Goal: Task Accomplishment & Management: Manage account settings

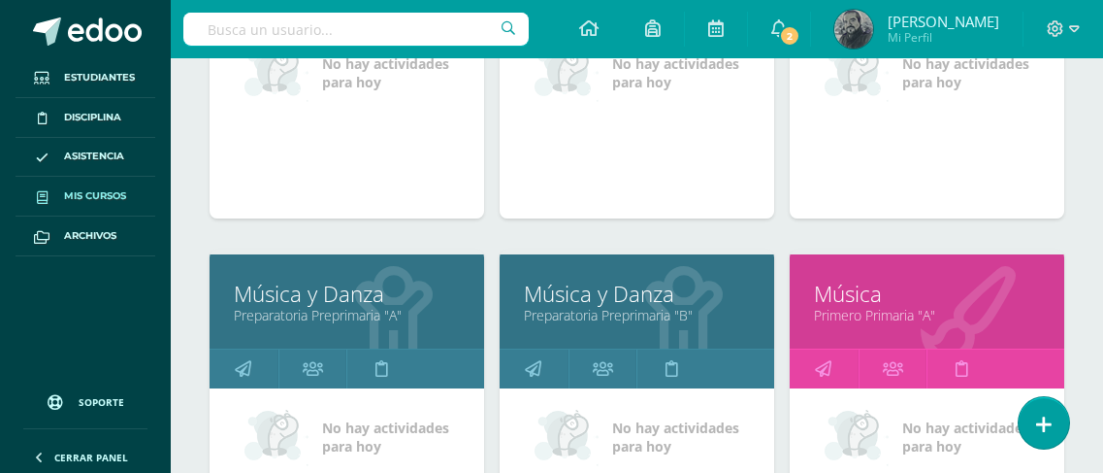
scroll to position [873, 0]
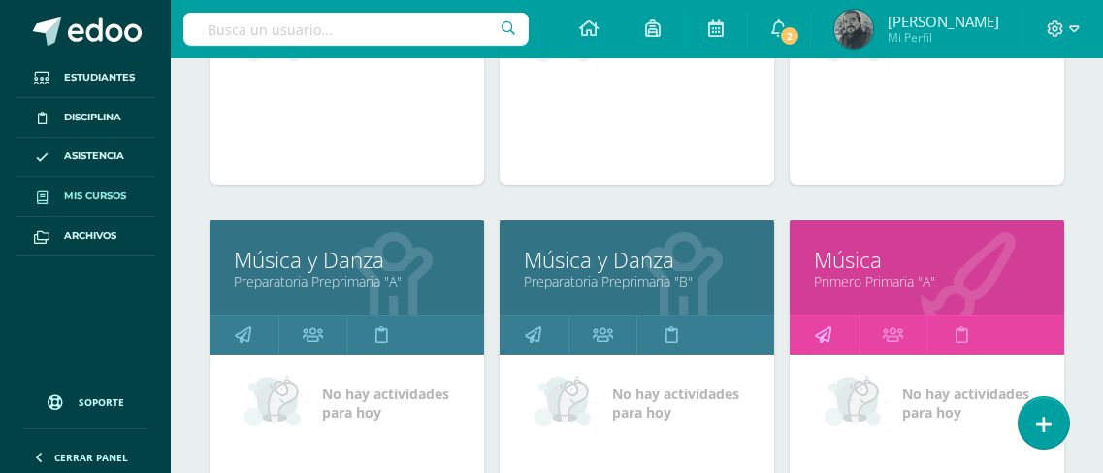
click at [809, 338] on link at bounding box center [824, 334] width 69 height 39
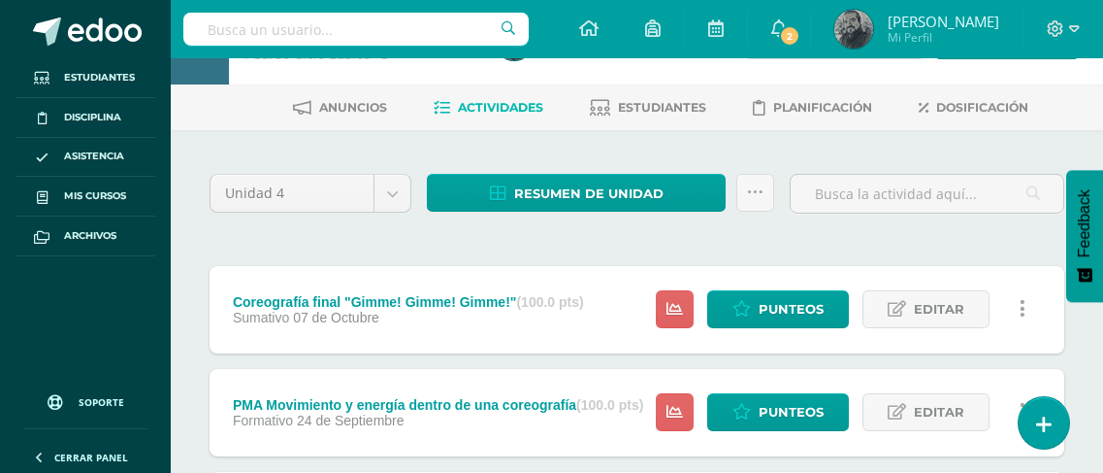
scroll to position [97, 0]
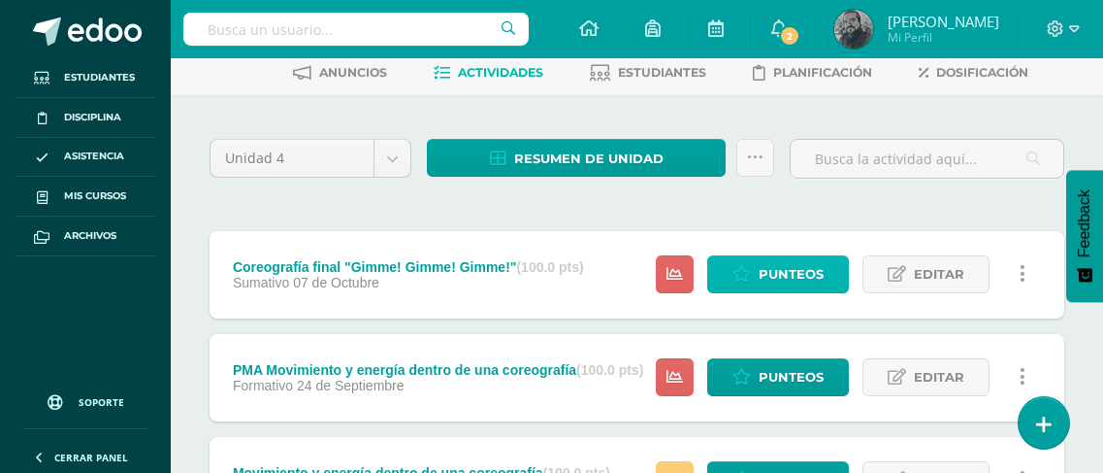
click at [793, 260] on span "Punteos" at bounding box center [791, 274] width 65 height 36
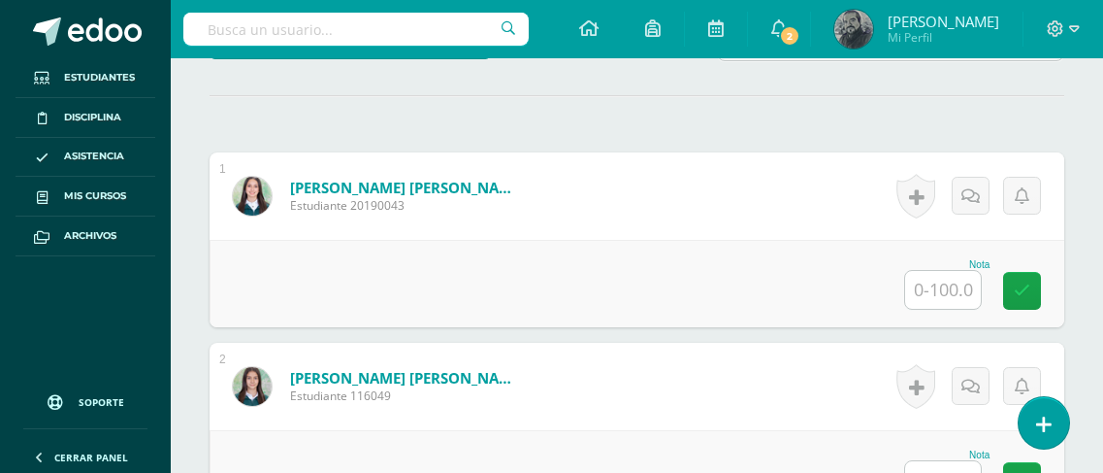
click at [928, 298] on input "text" at bounding box center [943, 290] width 76 height 38
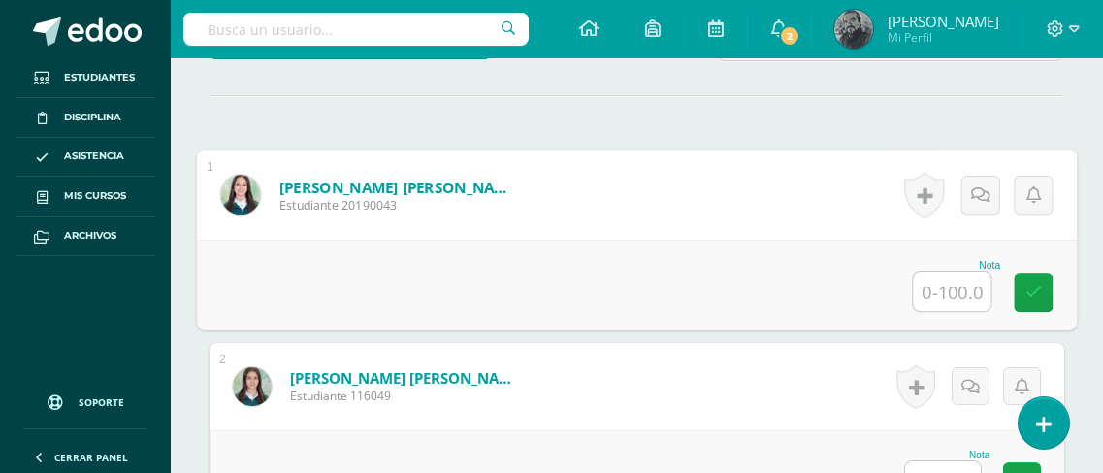
scroll to position [523, 0]
type input "100"
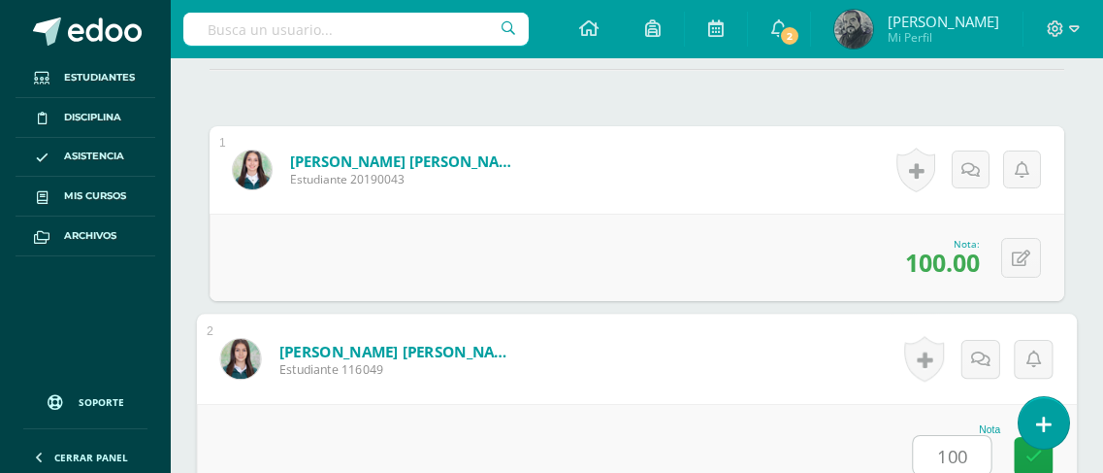
type input "100"
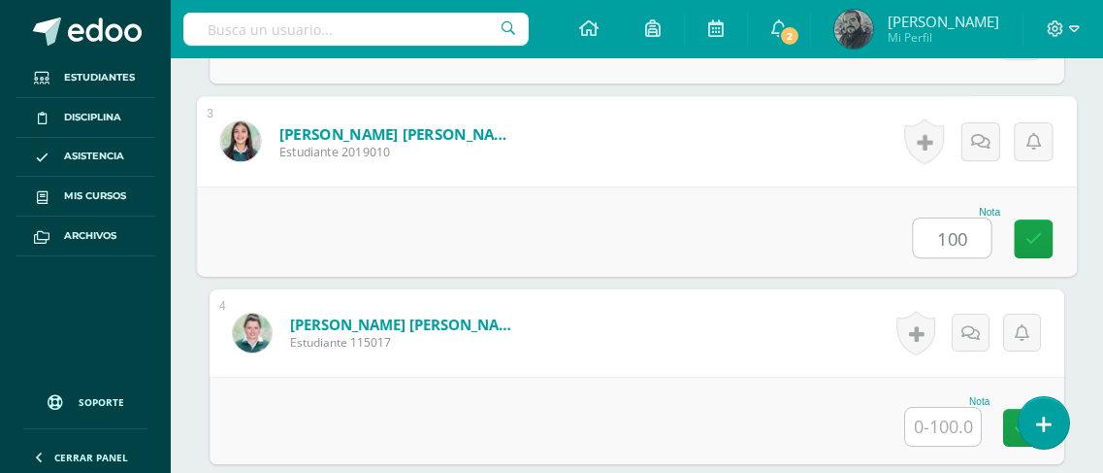
type input "100"
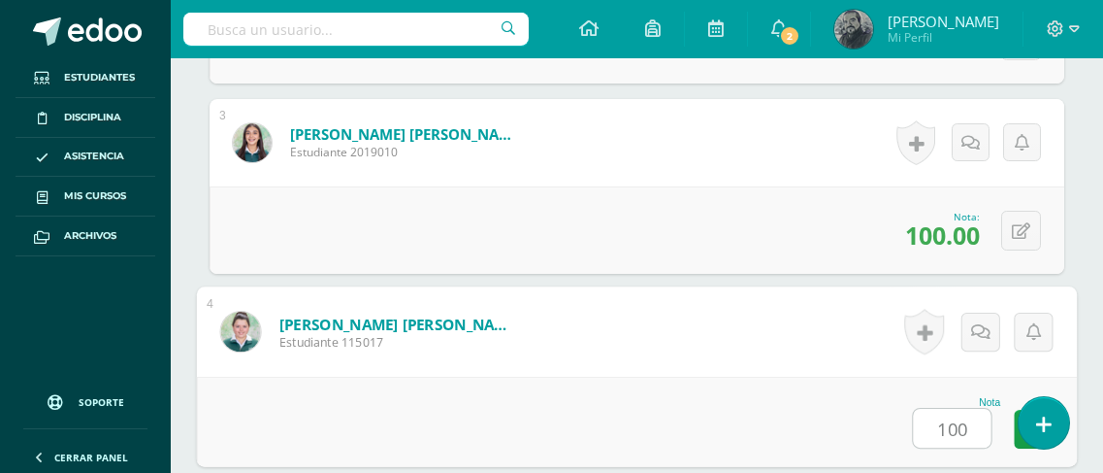
type input "100"
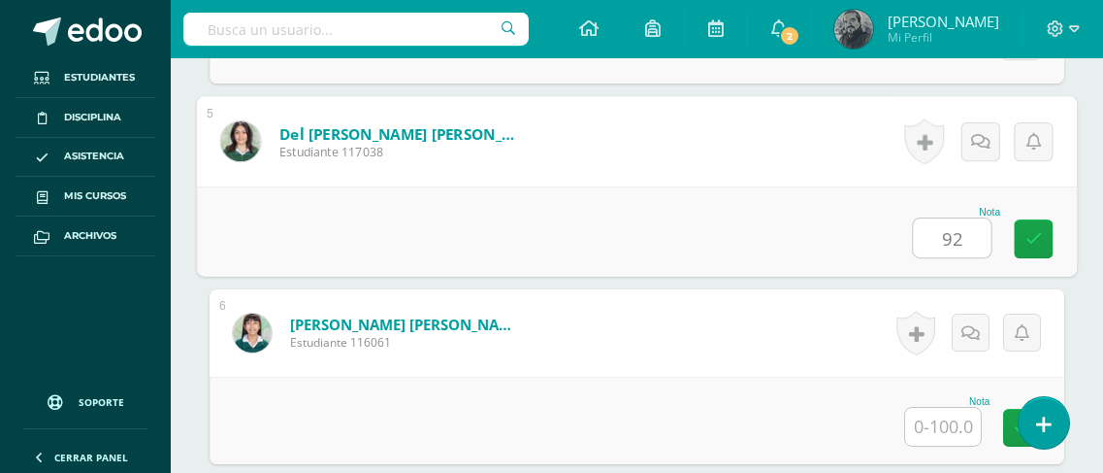
type input "92"
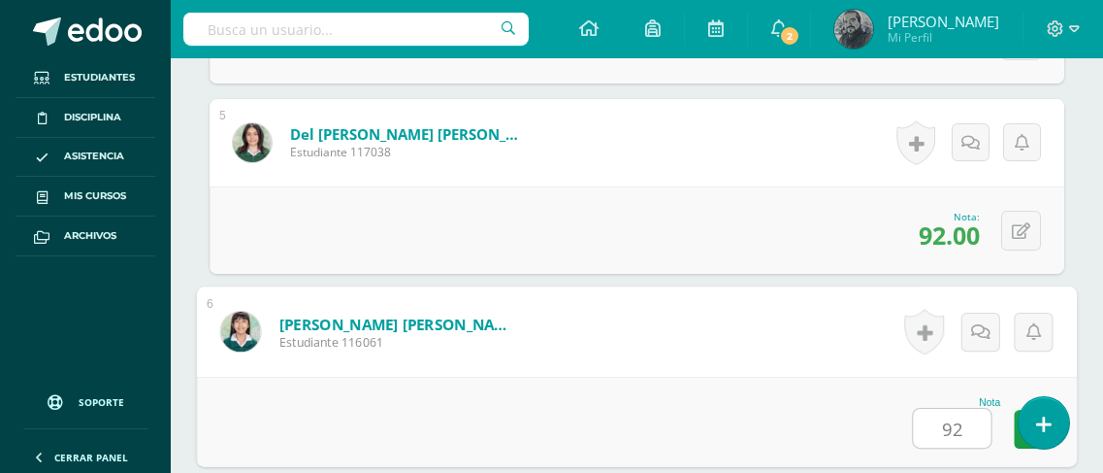
type input "92"
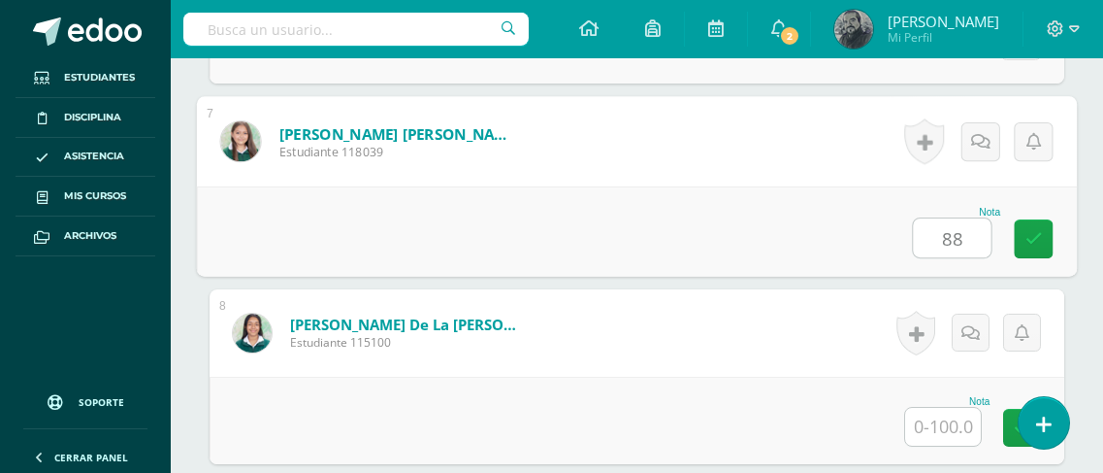
type input "88"
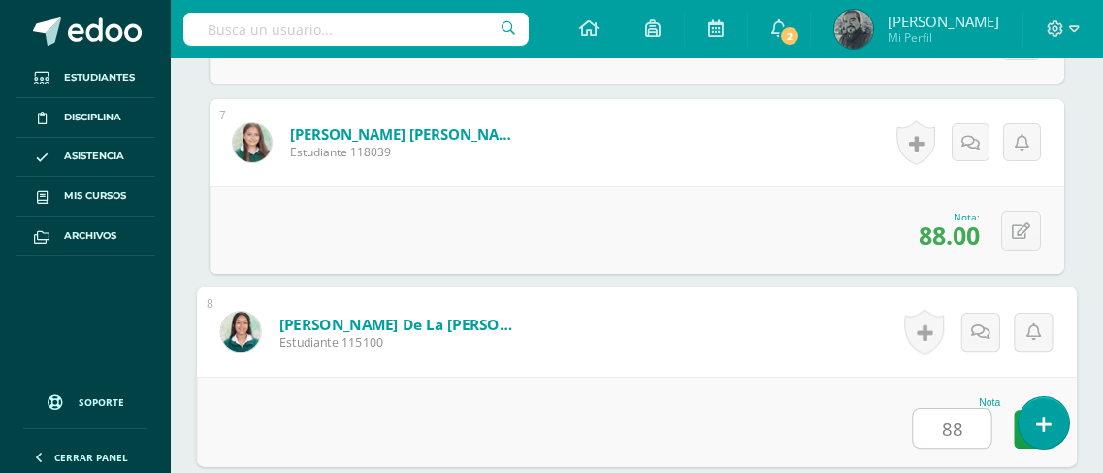
type input "88"
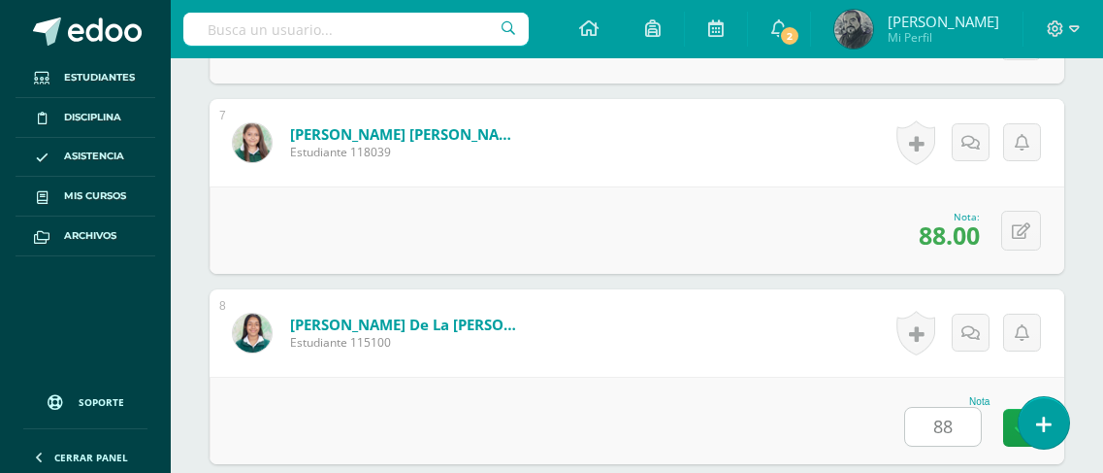
scroll to position [2097, 0]
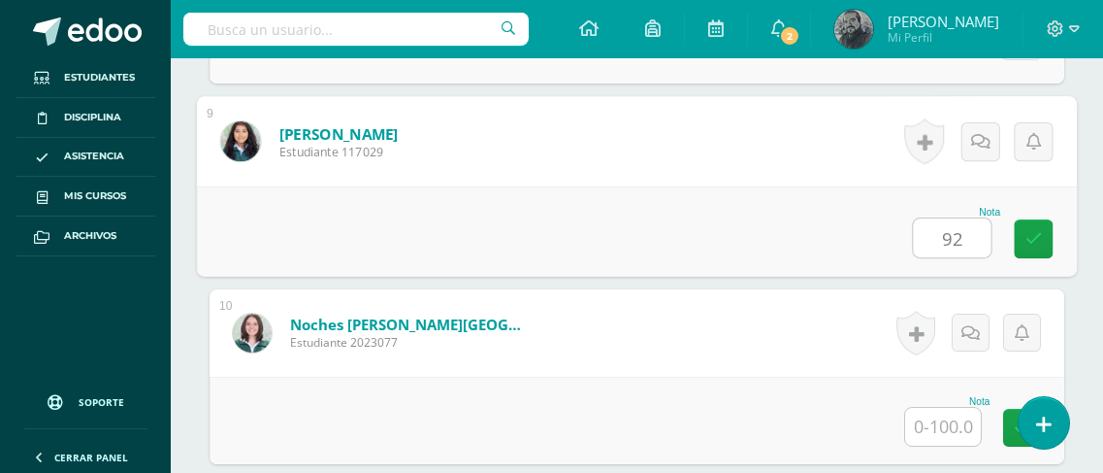
type input "92"
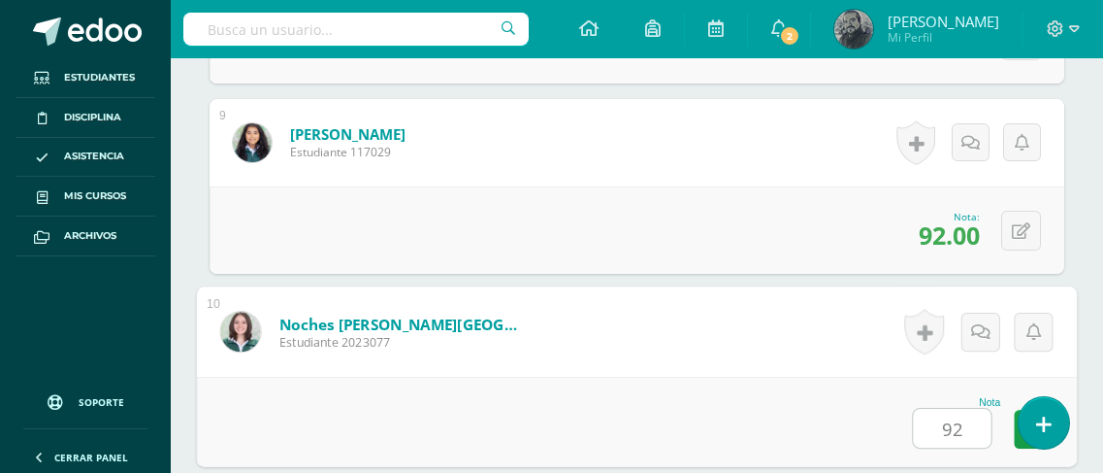
type input "92"
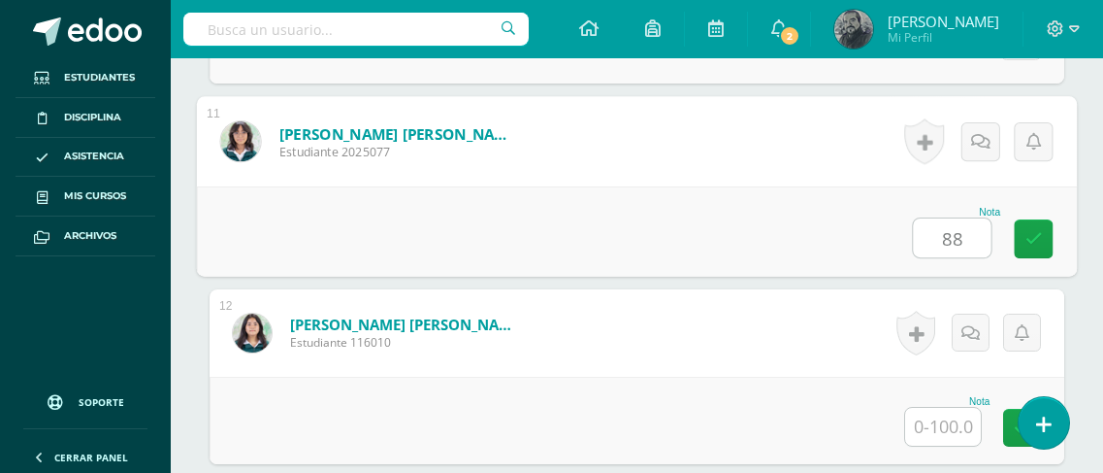
type input "88"
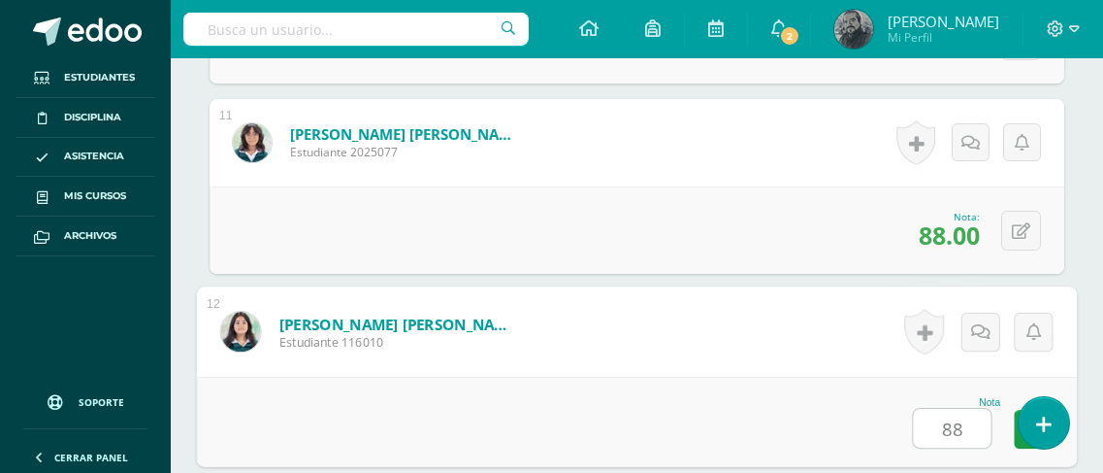
type input "88"
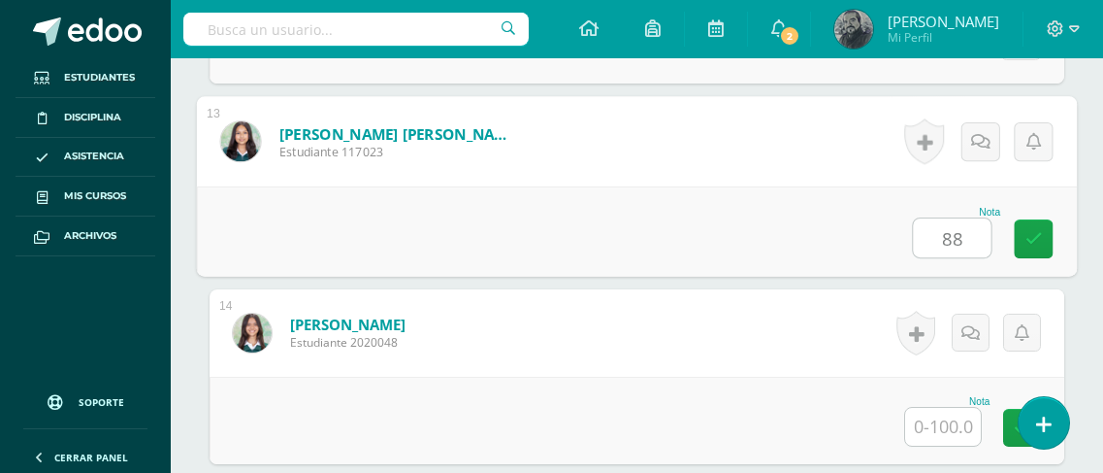
type input "88"
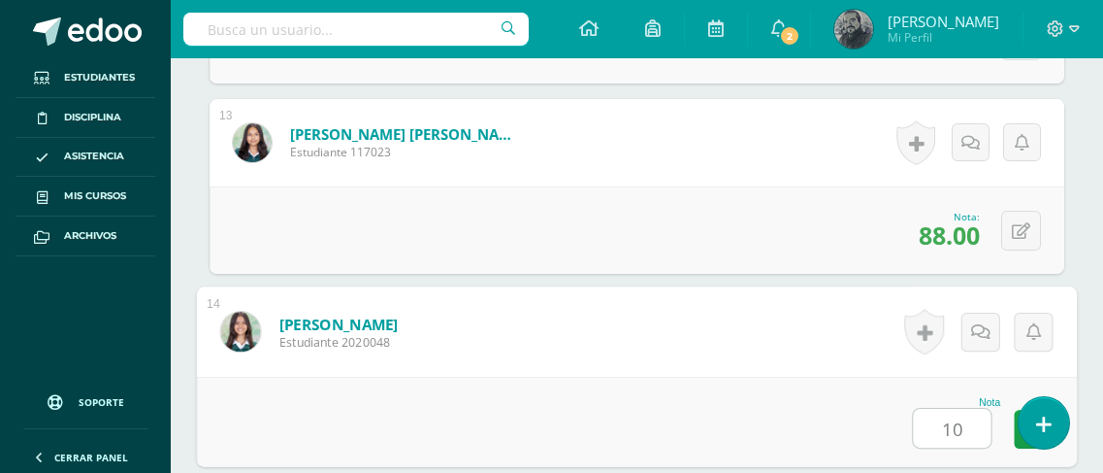
type input "100"
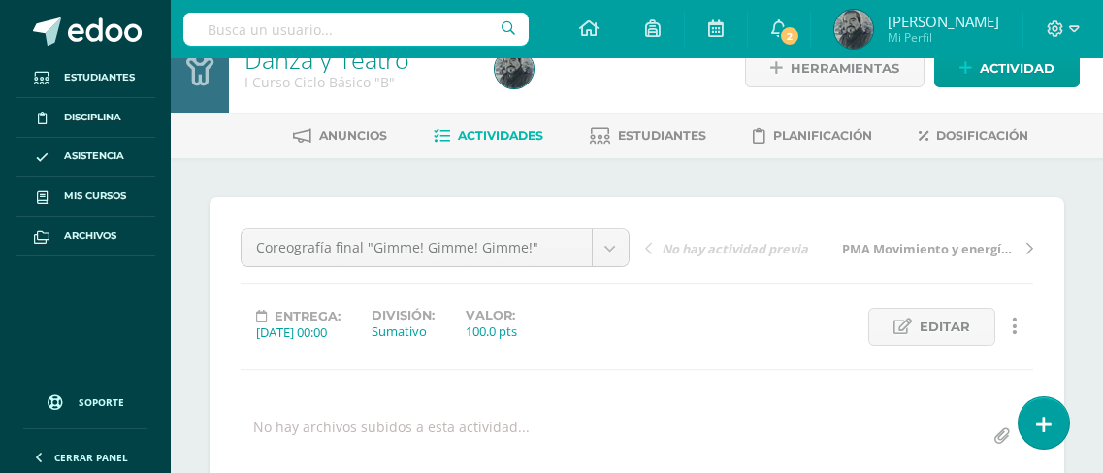
scroll to position [0, 0]
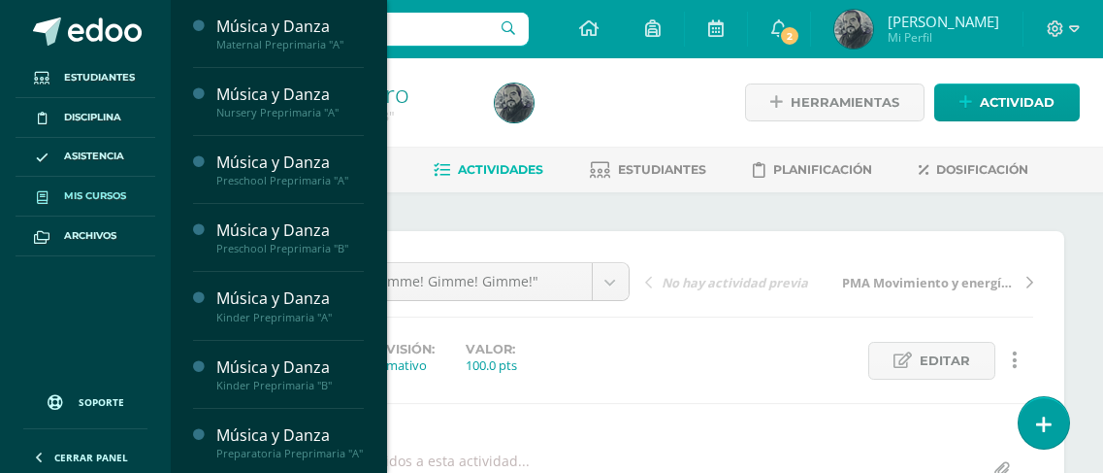
click at [75, 188] on span "Mis cursos" at bounding box center [95, 196] width 62 height 16
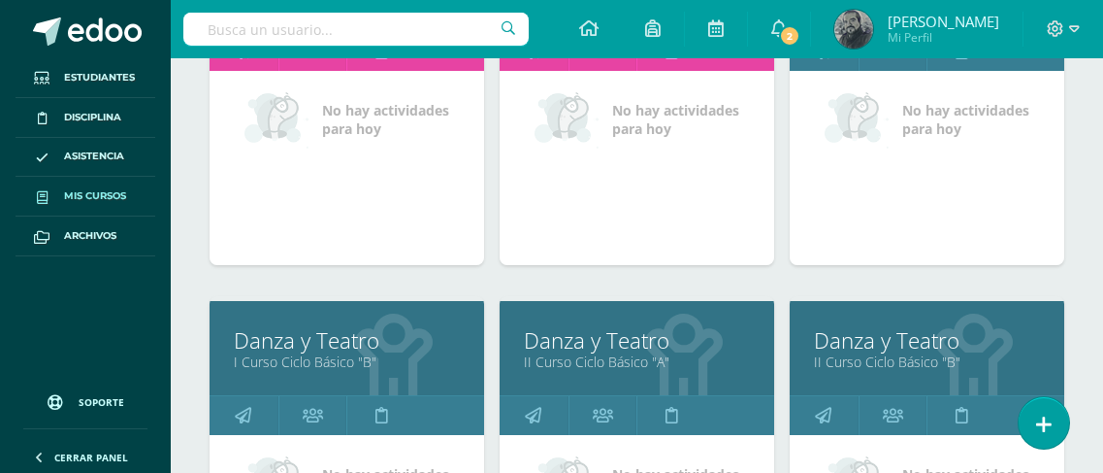
scroll to position [1884, 0]
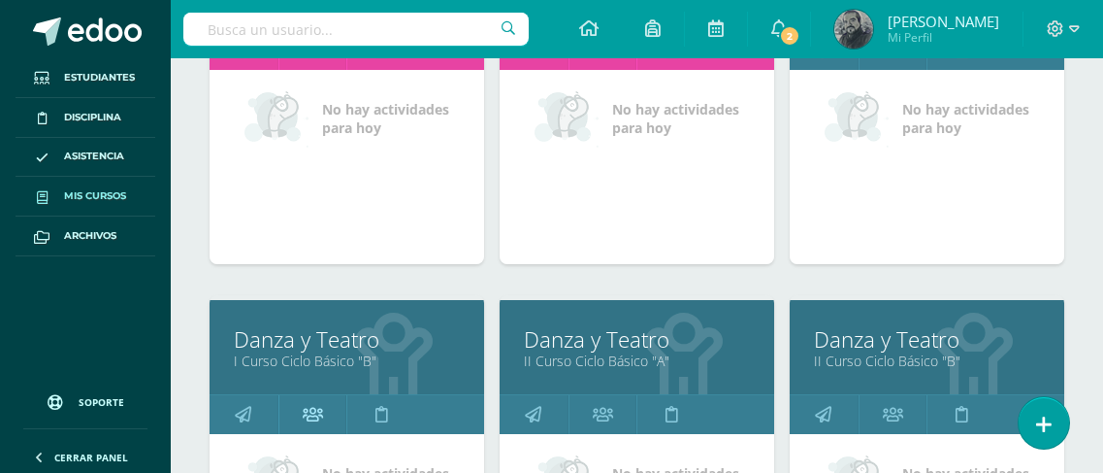
click at [315, 411] on icon at bounding box center [313, 414] width 20 height 38
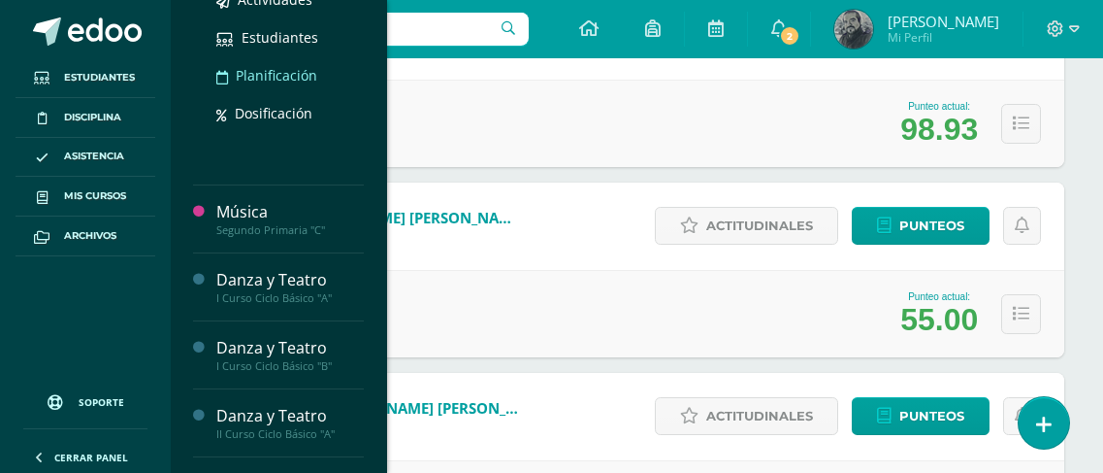
scroll to position [894, 0]
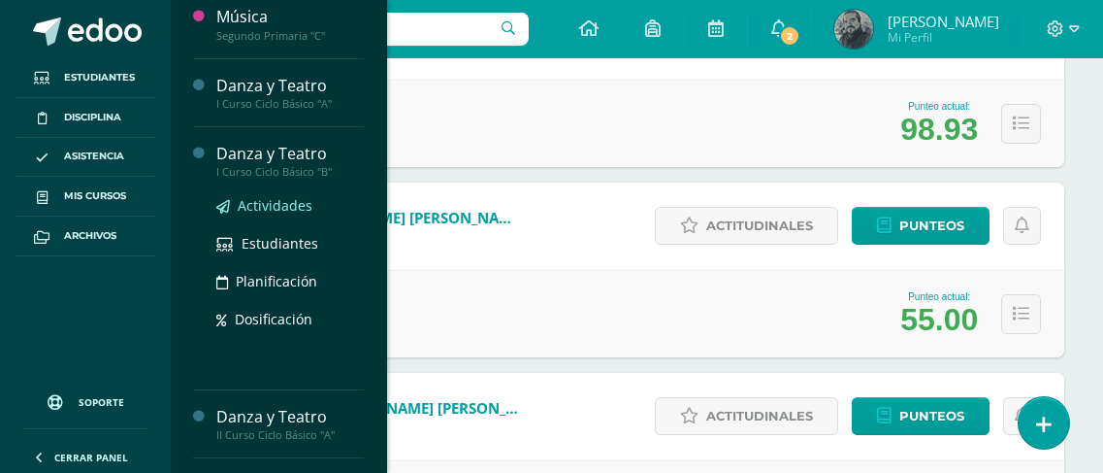
click at [260, 214] on span "Actividades" at bounding box center [275, 205] width 75 height 18
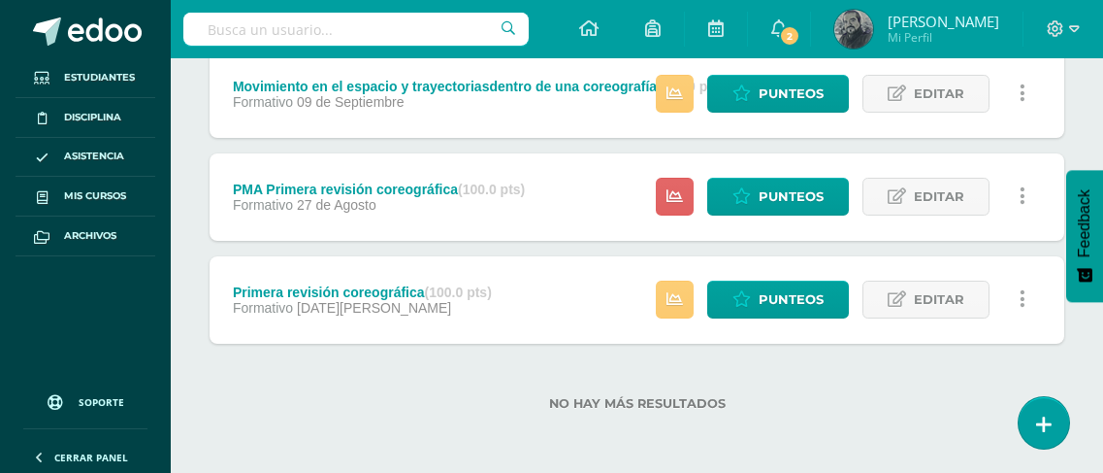
scroll to position [592, 0]
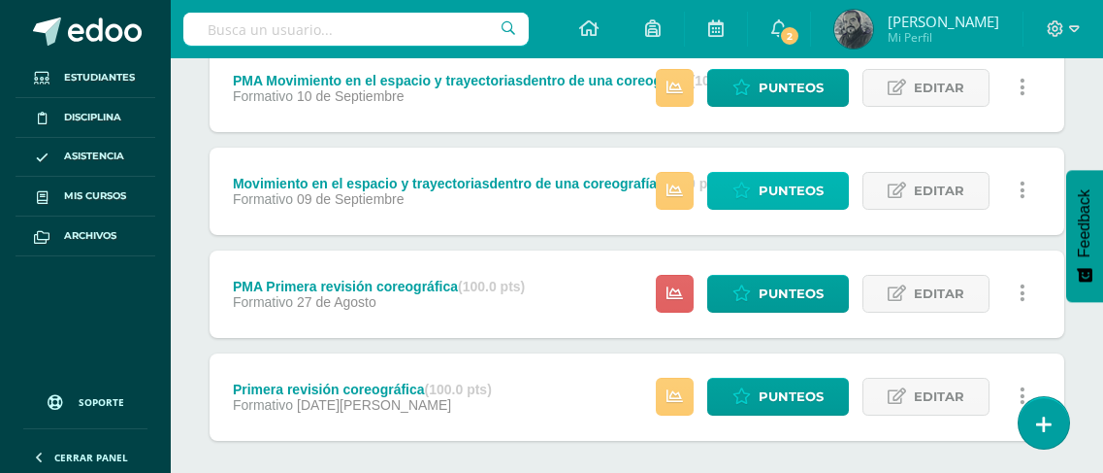
click at [799, 190] on span "Punteos" at bounding box center [791, 191] width 65 height 36
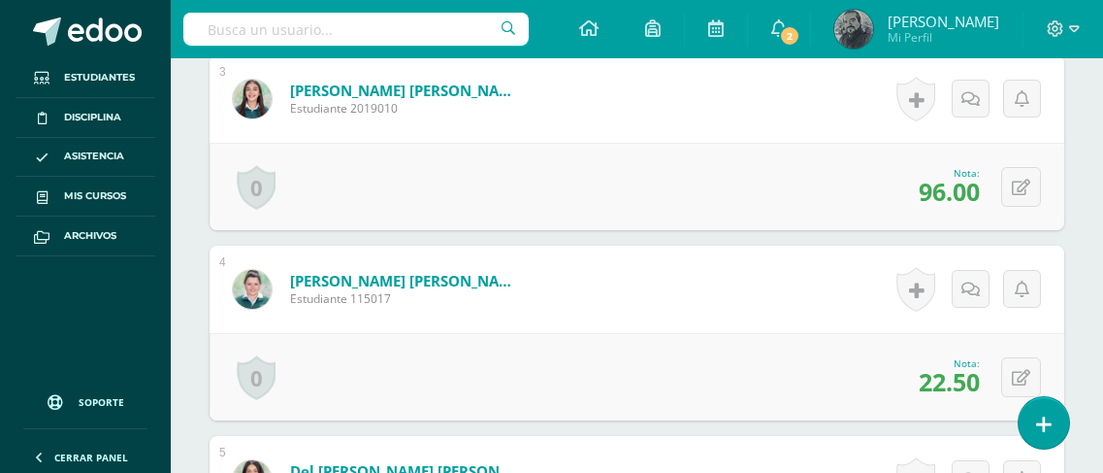
scroll to position [1096, 0]
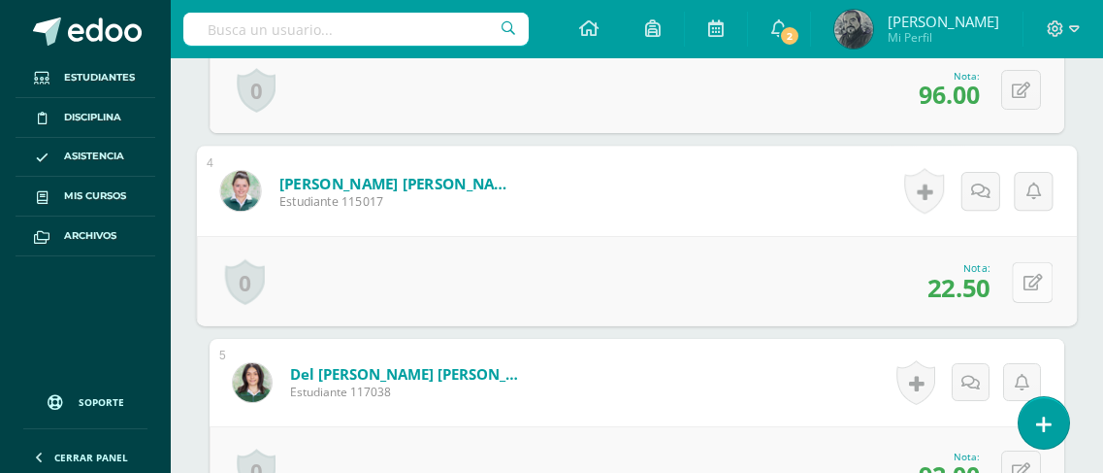
click at [1015, 285] on button at bounding box center [1032, 281] width 41 height 41
click at [893, 285] on input "22.50" at bounding box center [900, 287] width 78 height 39
drag, startPoint x: 896, startPoint y: 285, endPoint x: 873, endPoint y: 289, distance: 22.7
click at [873, 289] on input "22.50" at bounding box center [900, 287] width 78 height 39
type input "42.50"
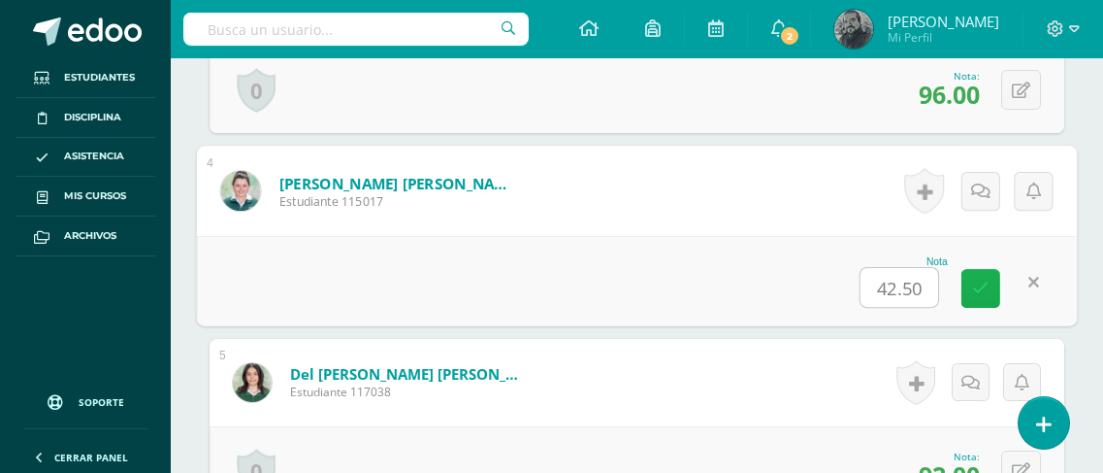
click at [982, 289] on icon at bounding box center [980, 287] width 17 height 16
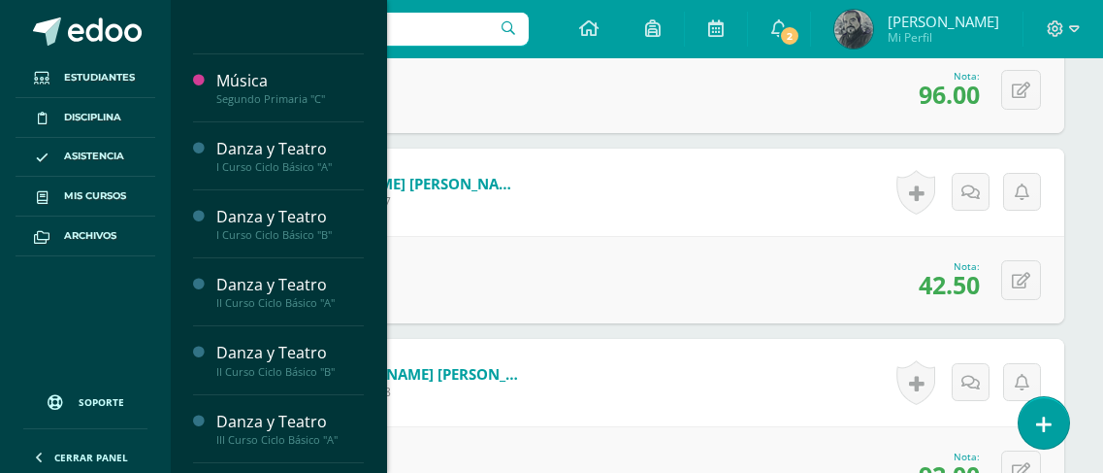
scroll to position [1071, 0]
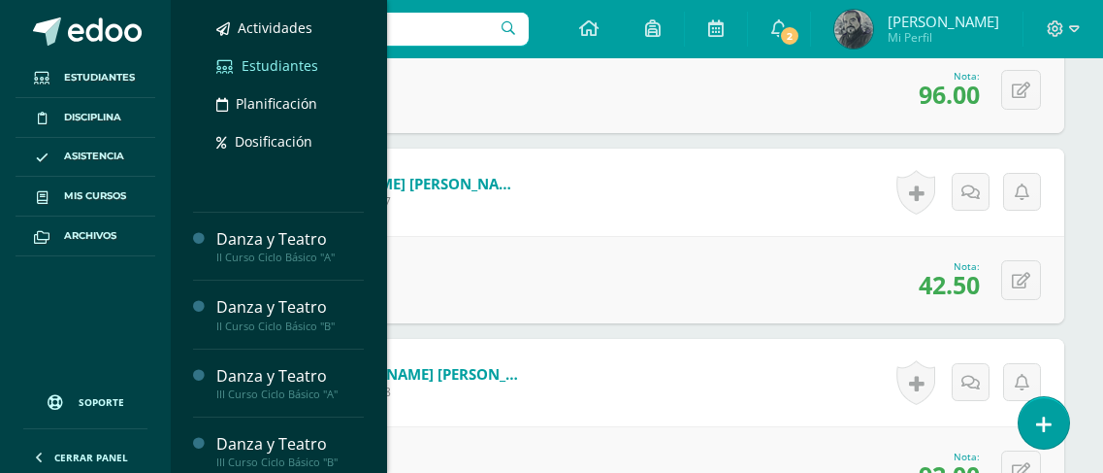
click at [265, 75] on span "Estudiantes" at bounding box center [280, 65] width 77 height 18
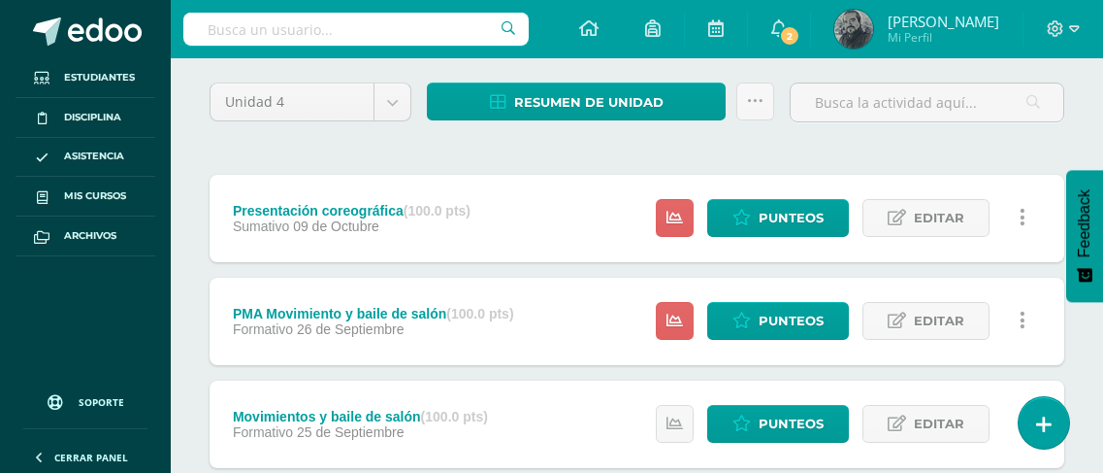
scroll to position [97, 0]
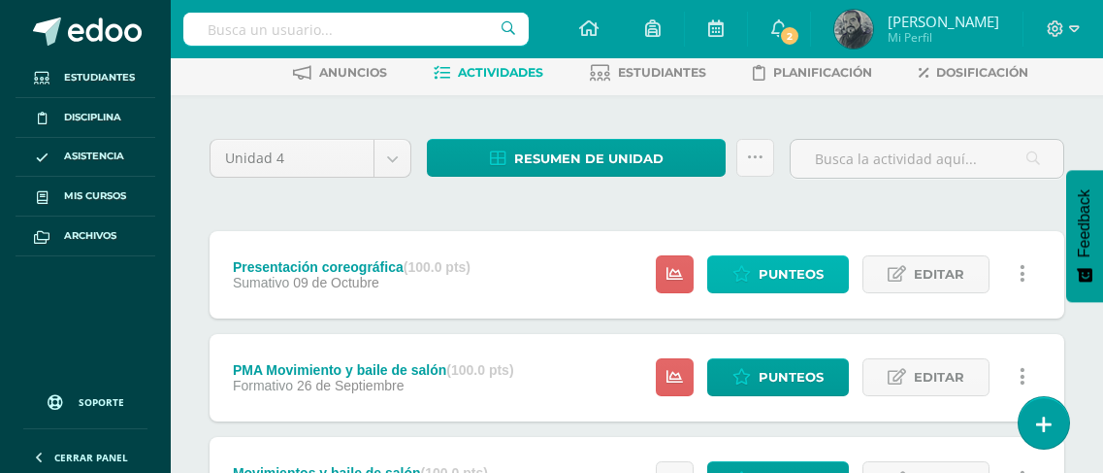
click at [772, 275] on span "Punteos" at bounding box center [791, 274] width 65 height 36
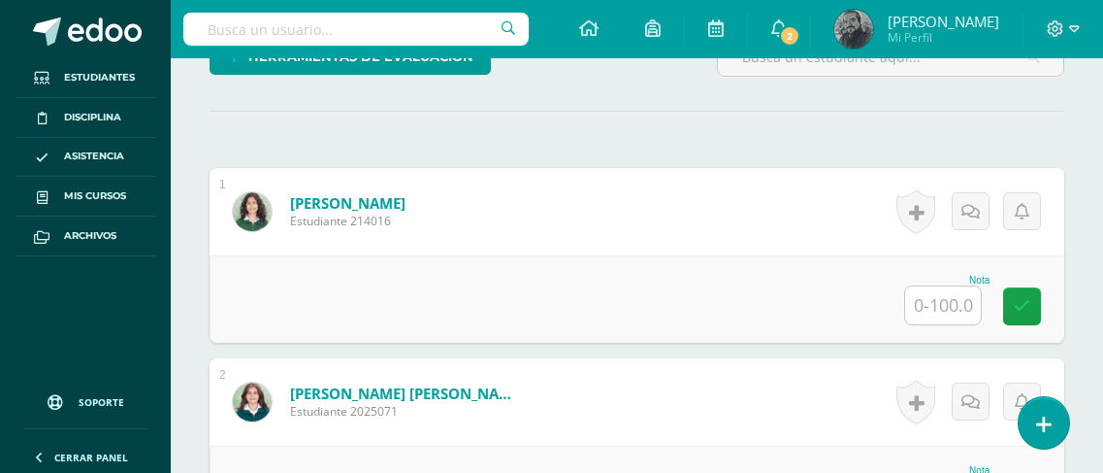
scroll to position [515, 0]
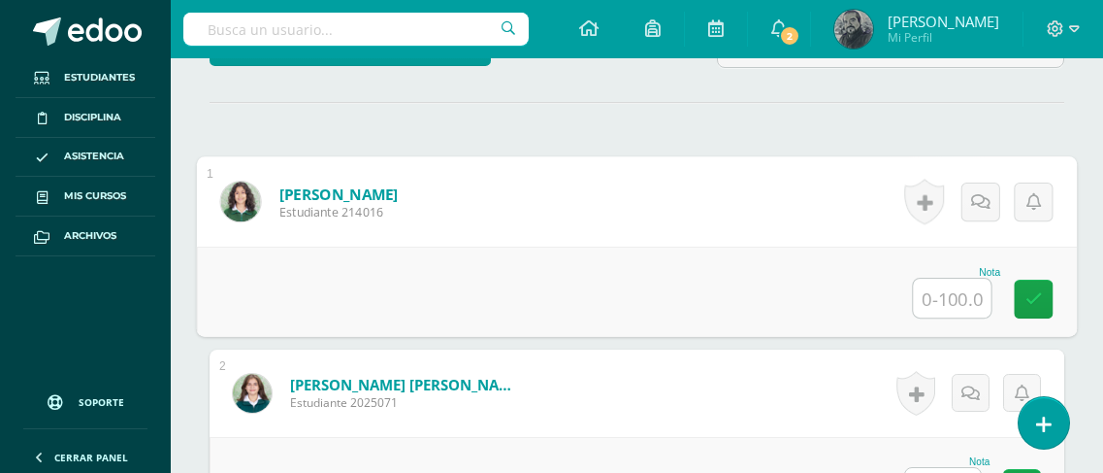
click at [937, 299] on input "text" at bounding box center [953, 297] width 78 height 39
type input "92"
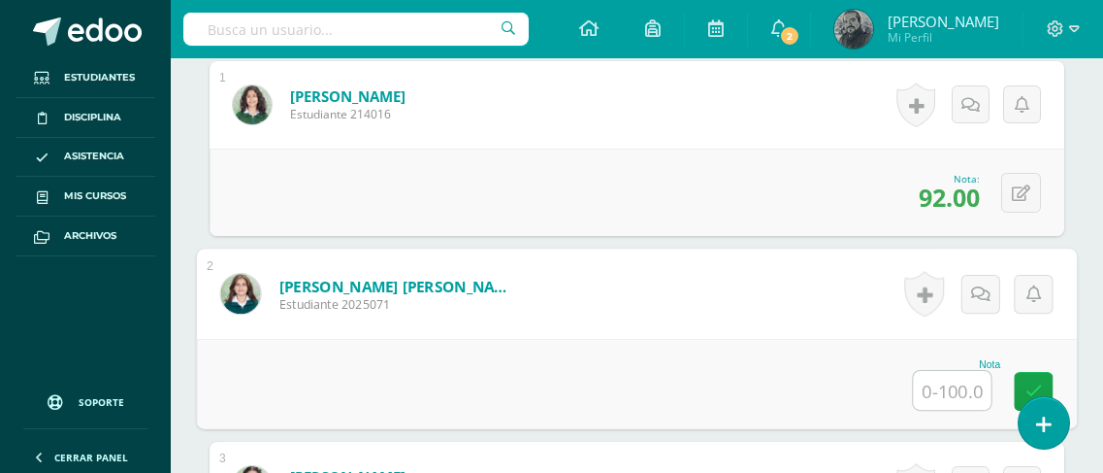
scroll to position [645, 0]
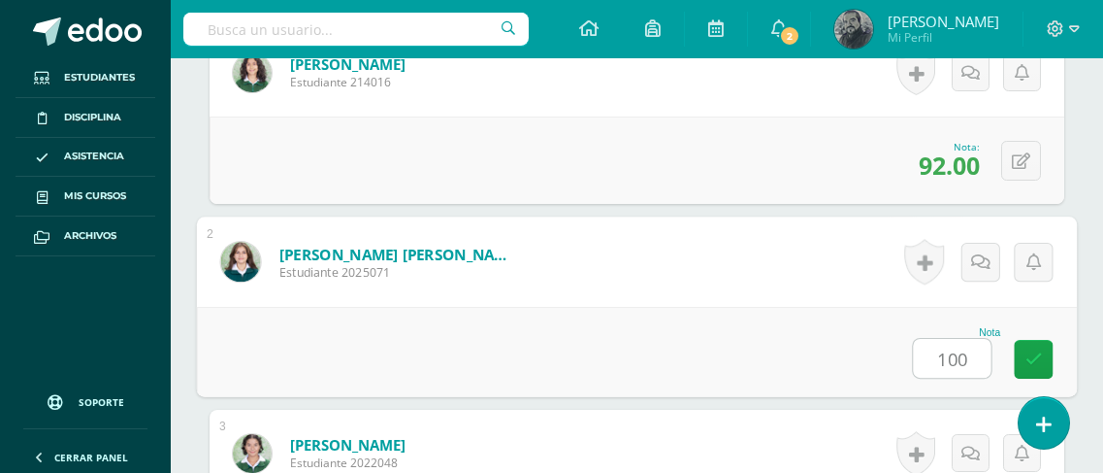
type input "100"
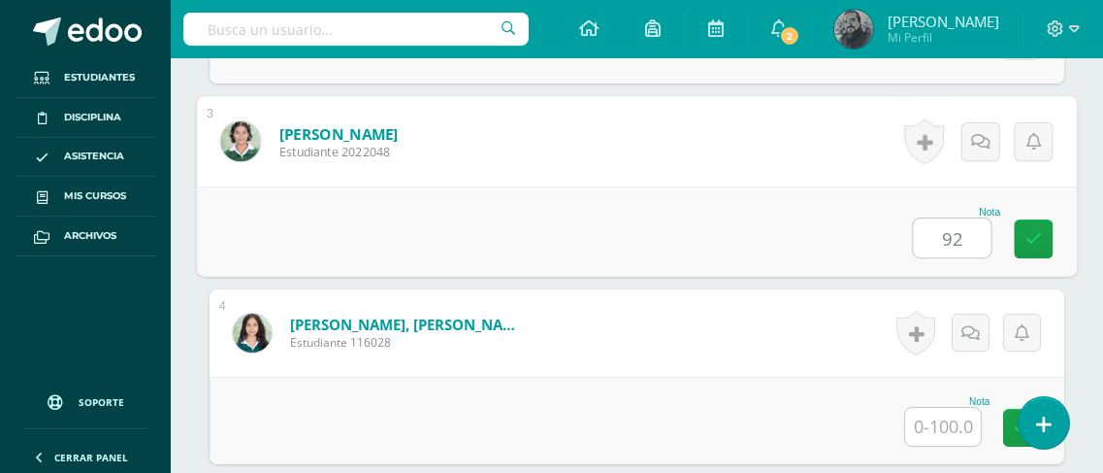
type input "92"
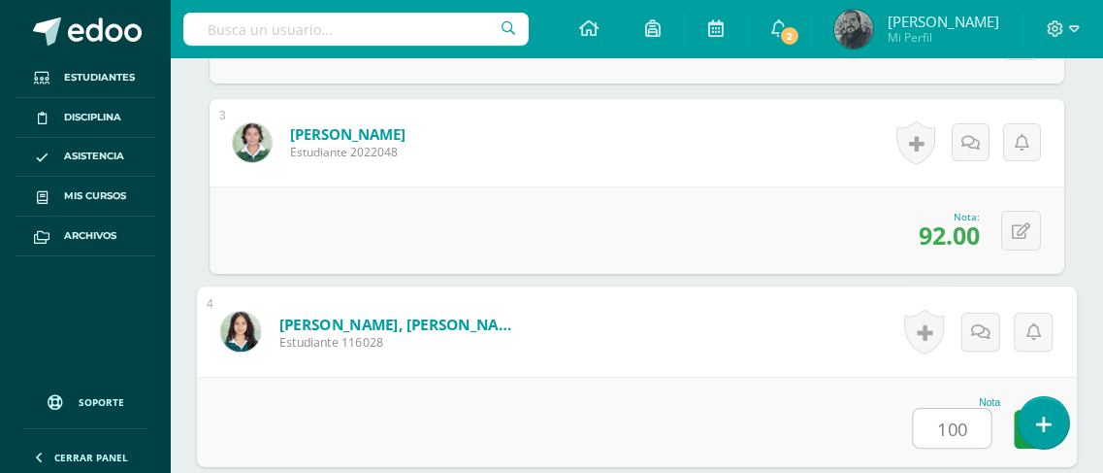
type input "100"
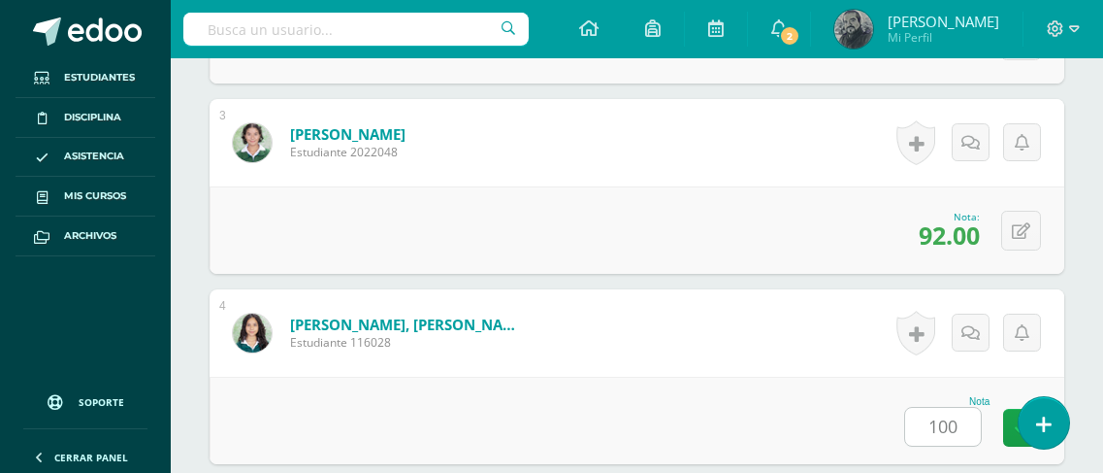
scroll to position [1336, 0]
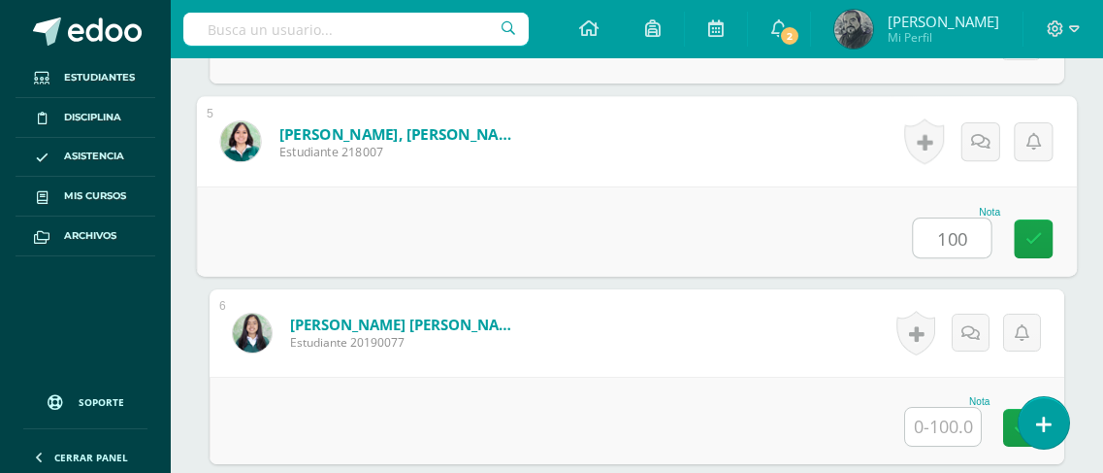
type input "100"
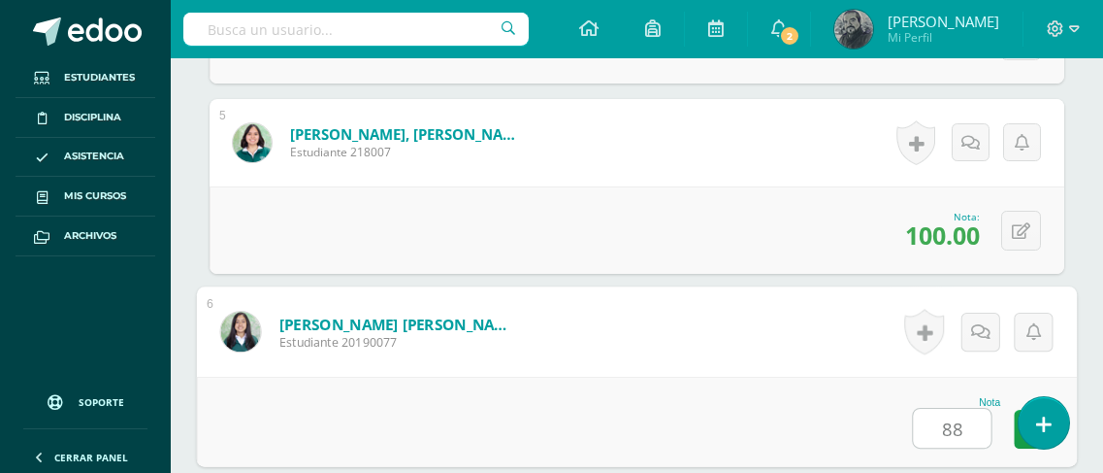
type input "88"
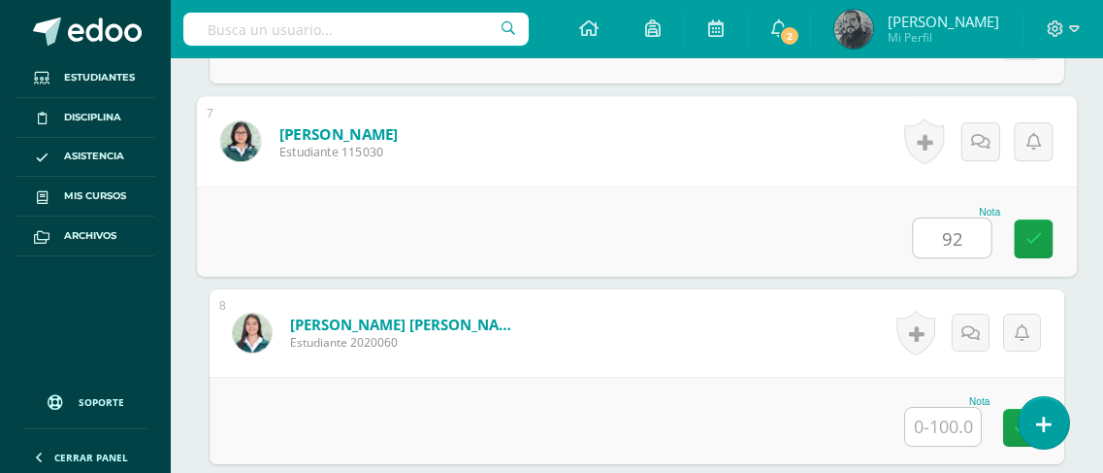
type input "92"
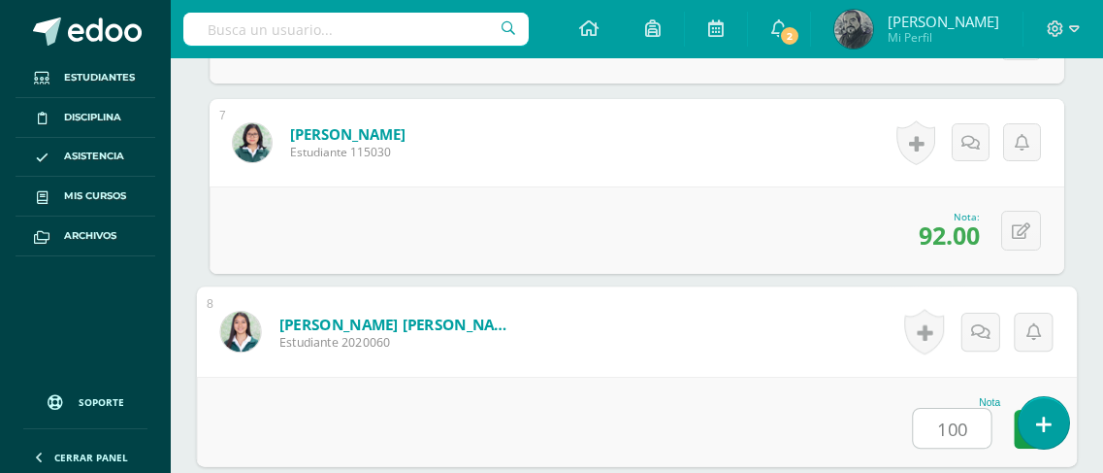
type input "100"
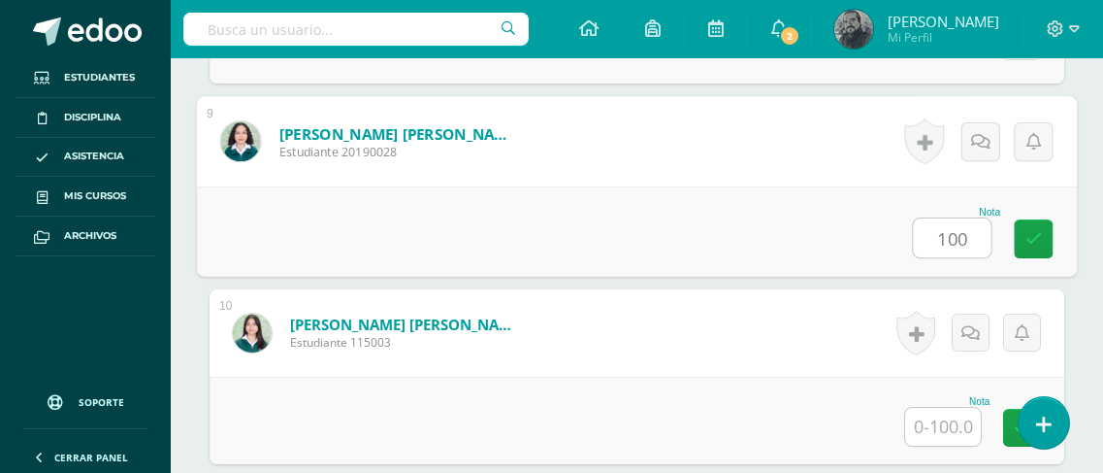
type input "100"
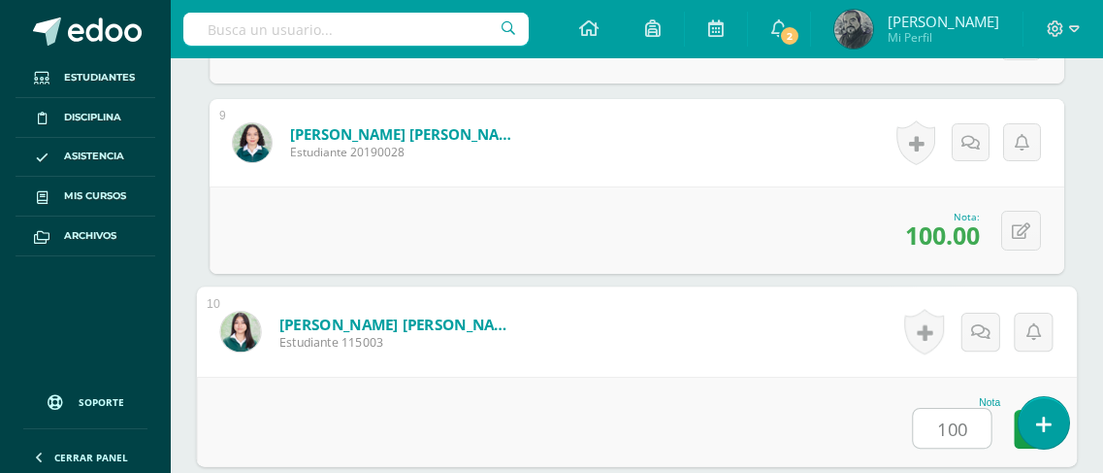
type input "100"
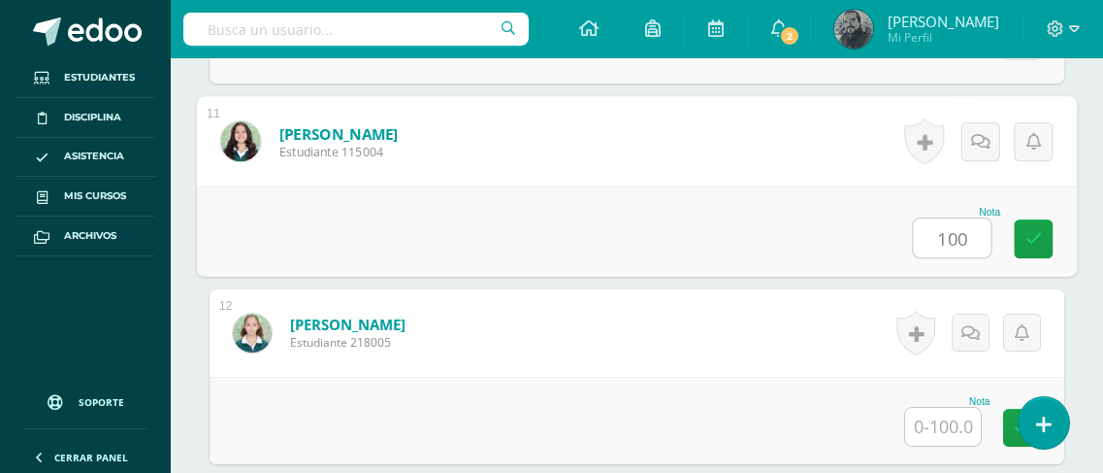
type input "100"
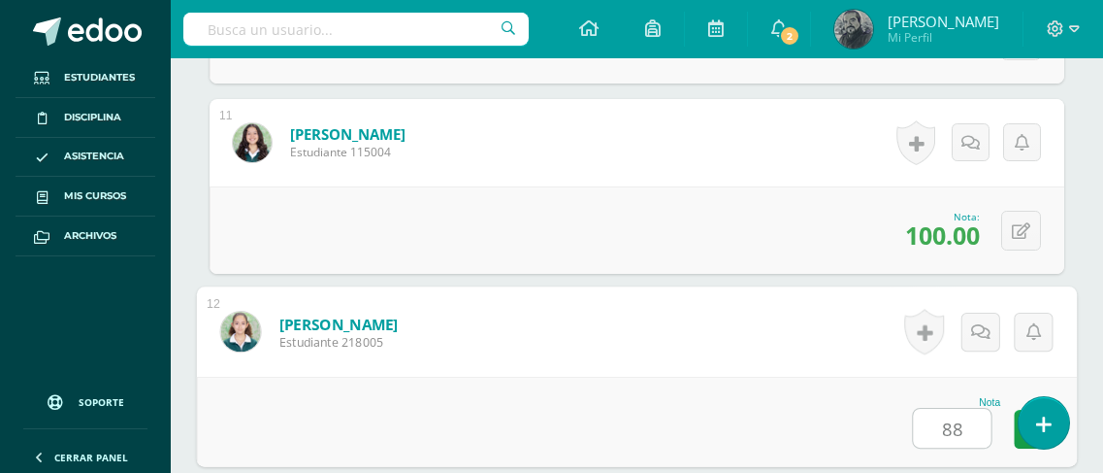
type input "88"
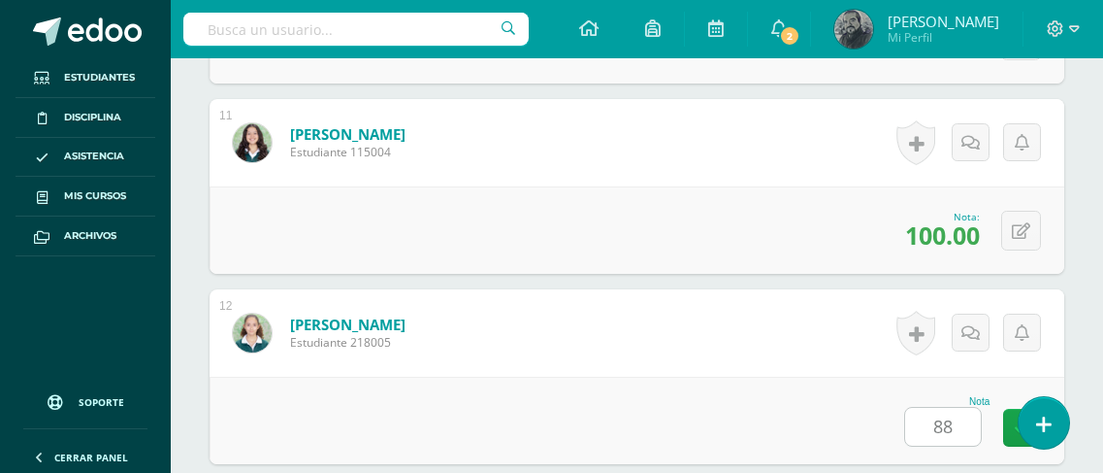
scroll to position [2857, 0]
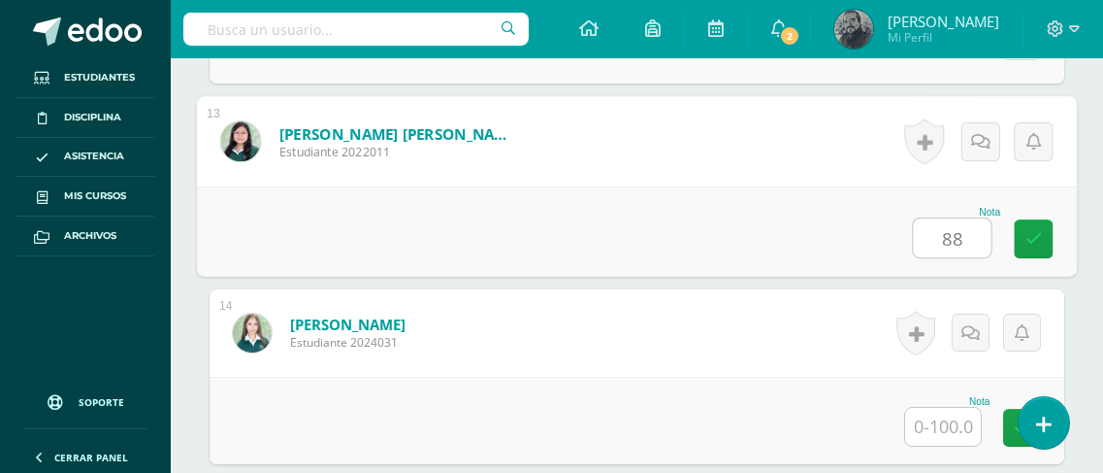
type input "88"
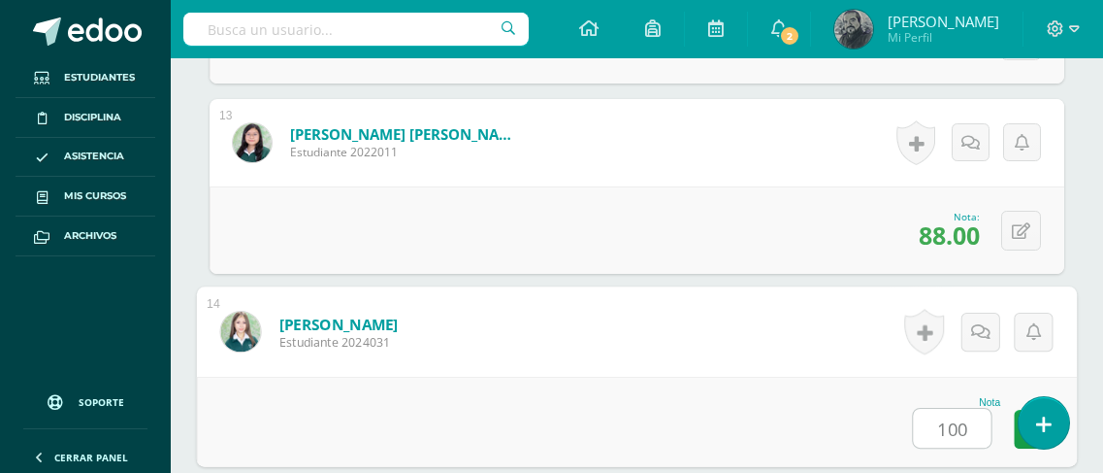
type input "100"
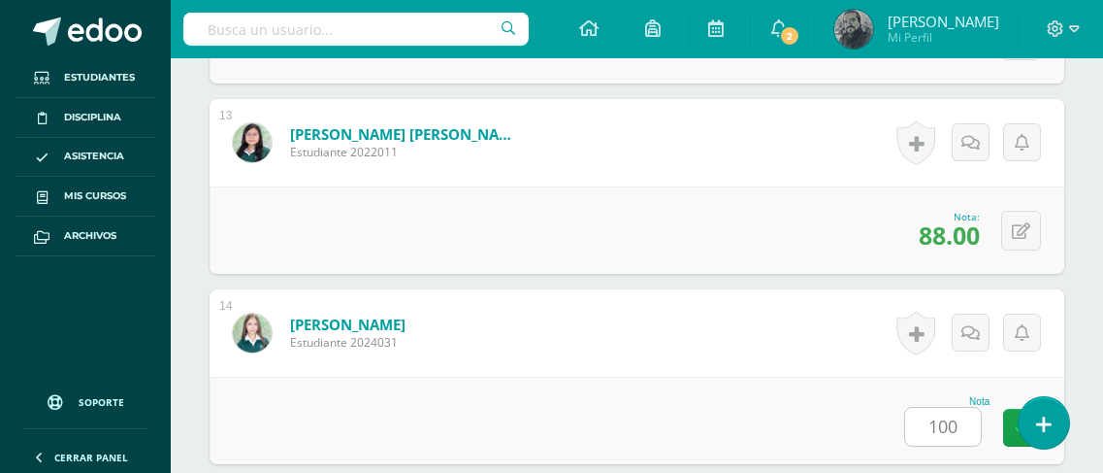
scroll to position [3238, 0]
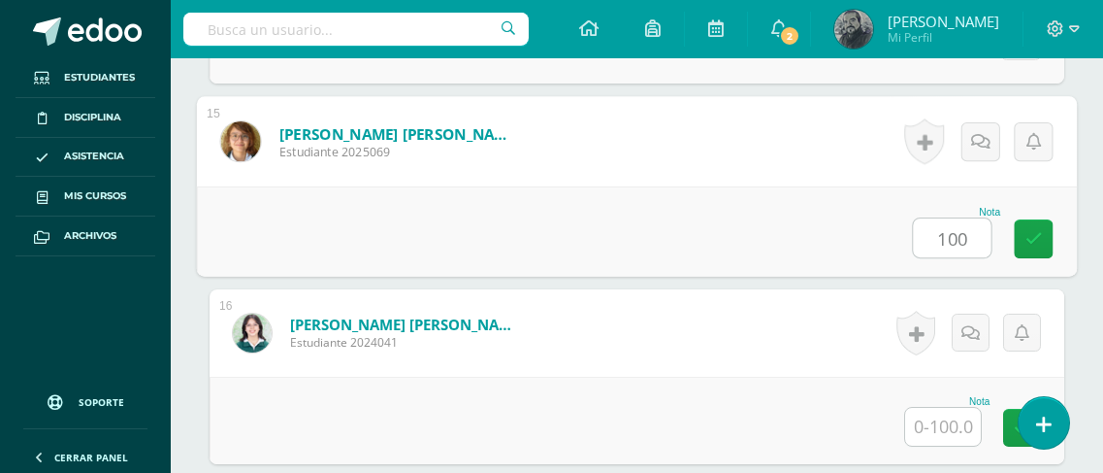
type input "100"
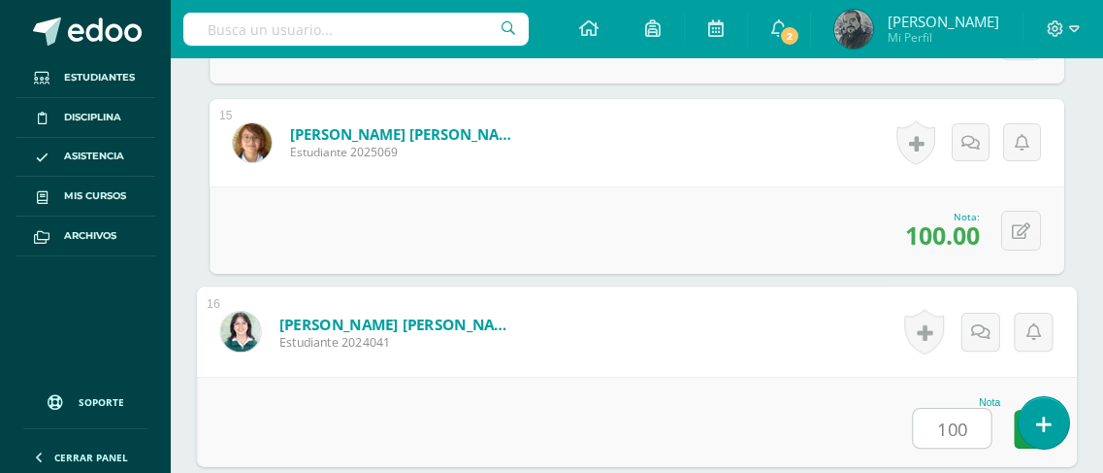
type input "100"
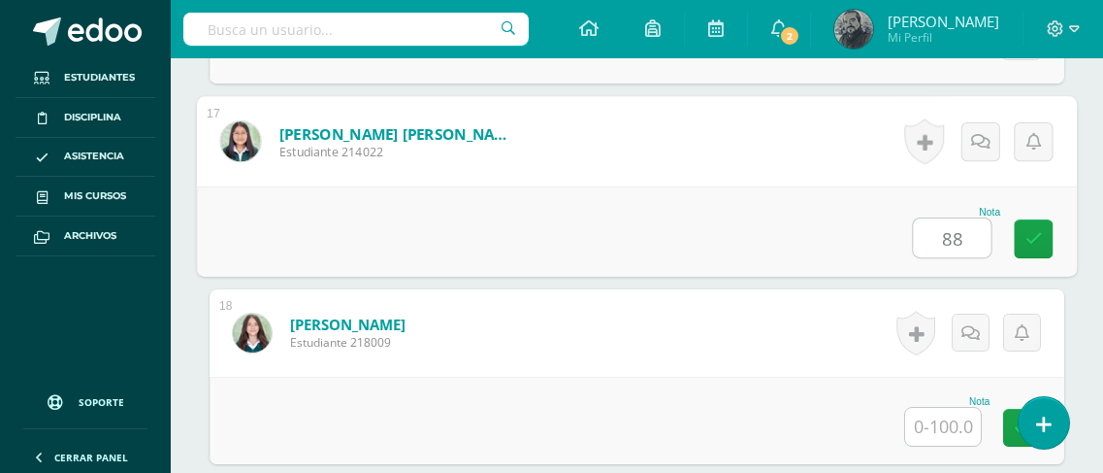
type input "88"
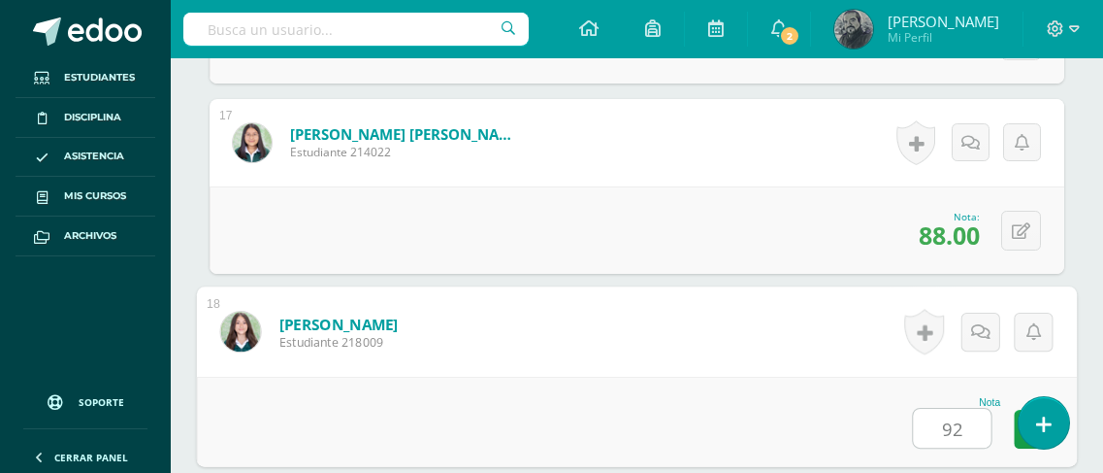
type input "92"
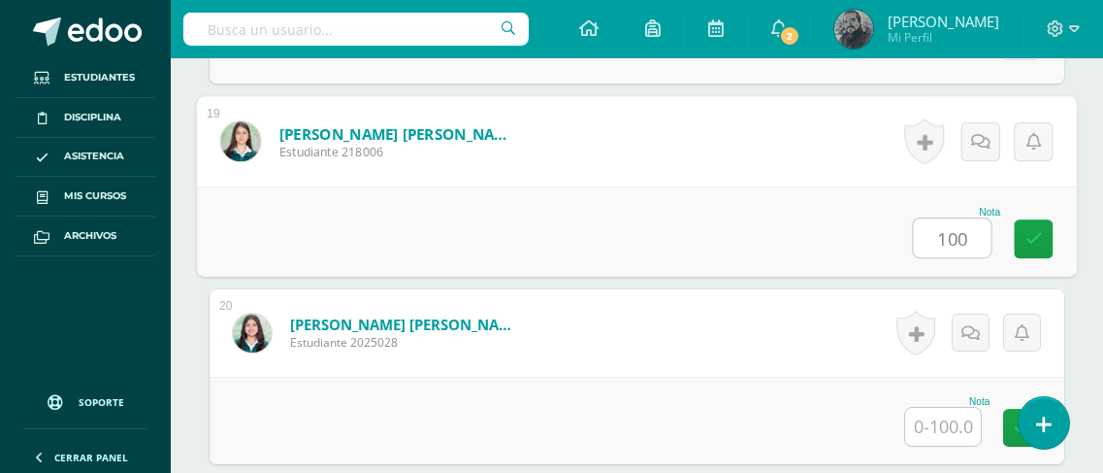
type input "100"
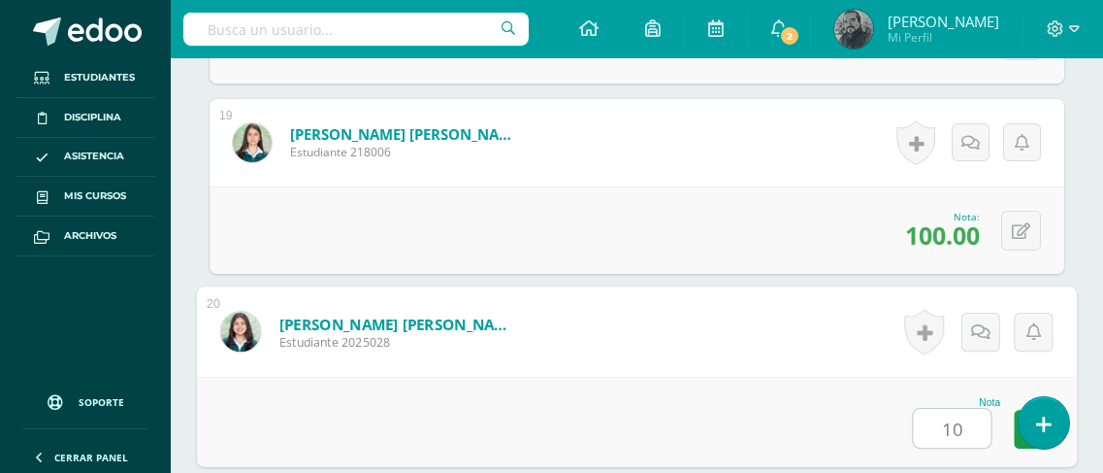
type input "100"
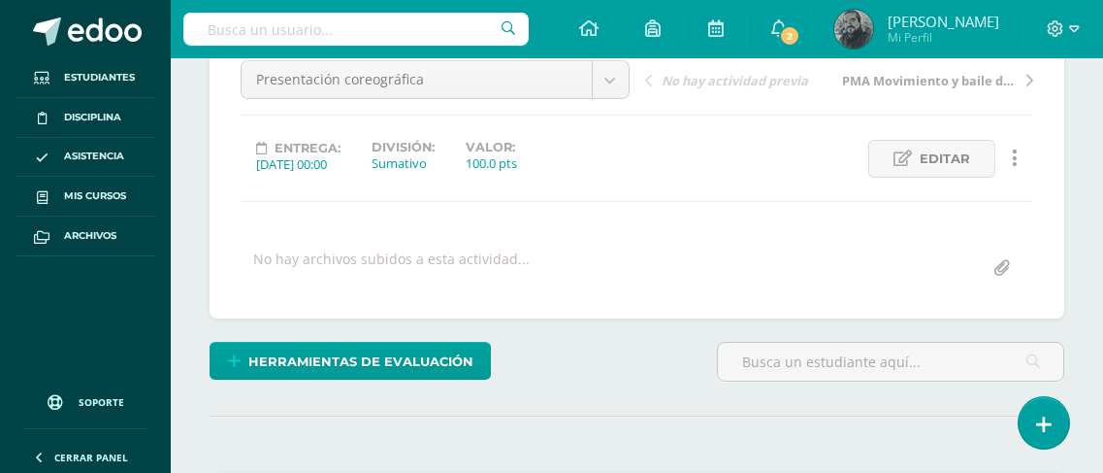
scroll to position [582, 0]
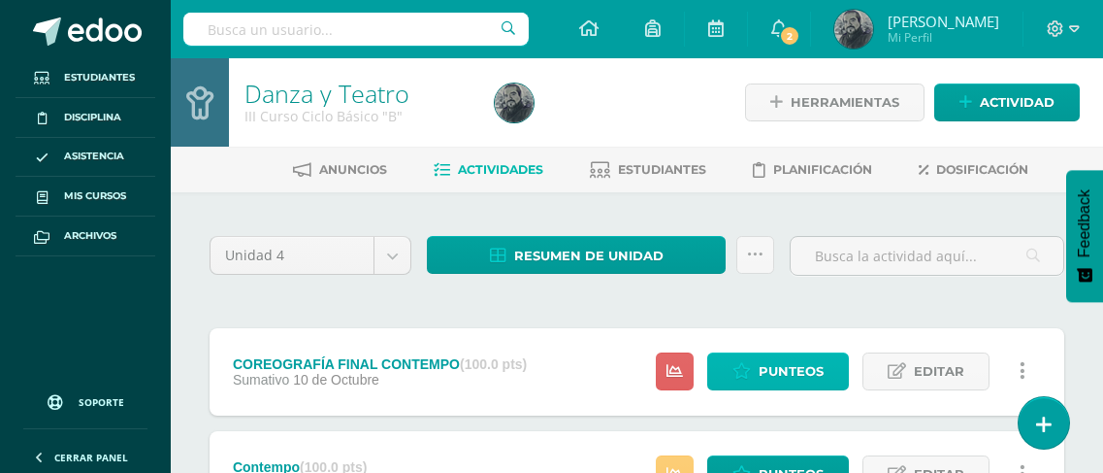
click at [779, 372] on span "Punteos" at bounding box center [791, 371] width 65 height 36
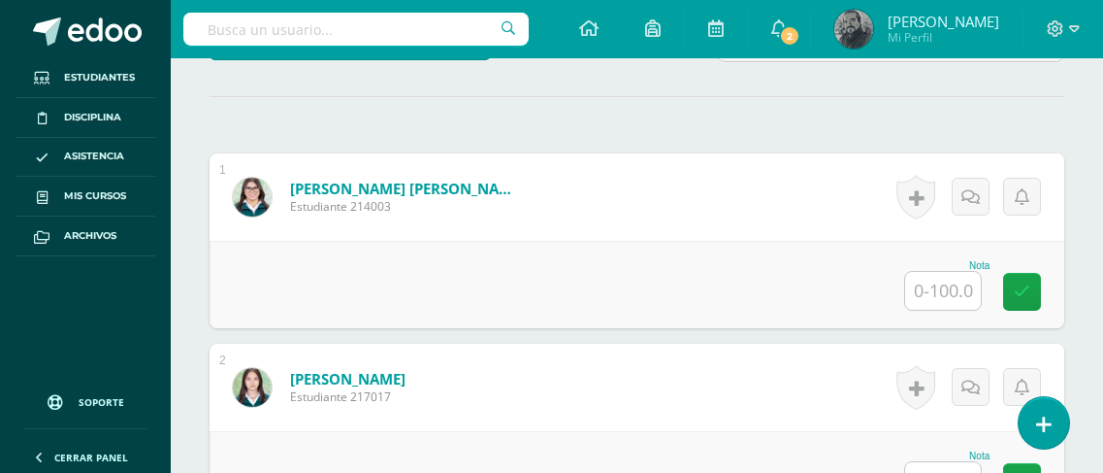
scroll to position [522, 0]
click at [945, 304] on input "text" at bounding box center [943, 290] width 76 height 38
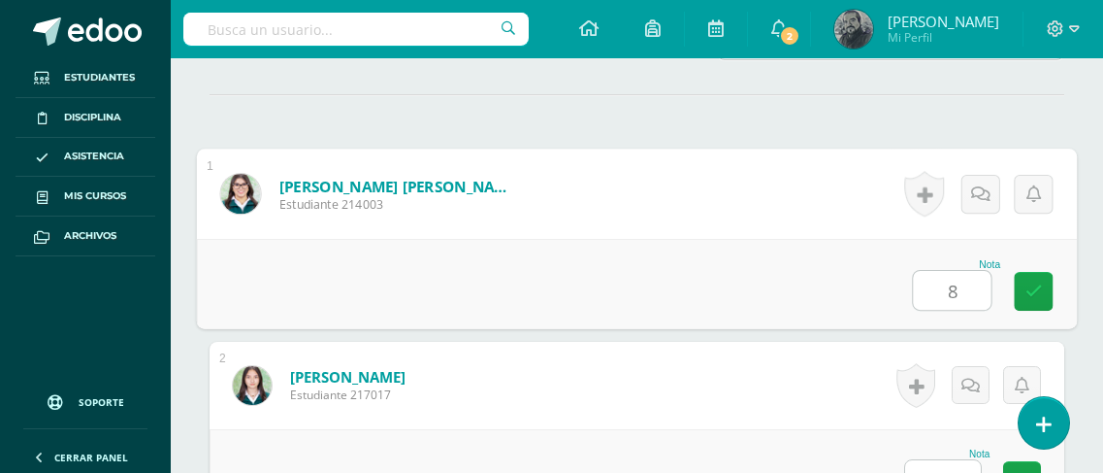
scroll to position [524, 0]
type input "88"
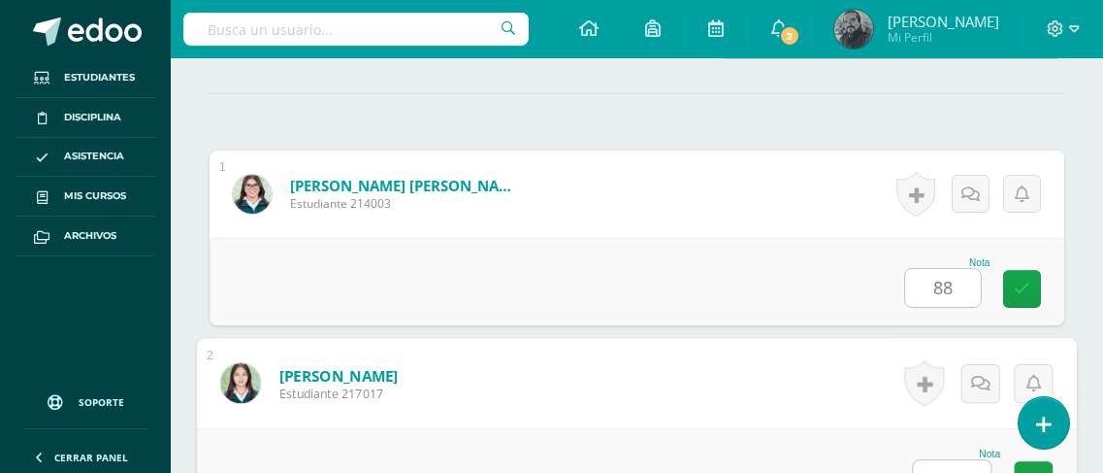
scroll to position [548, 0]
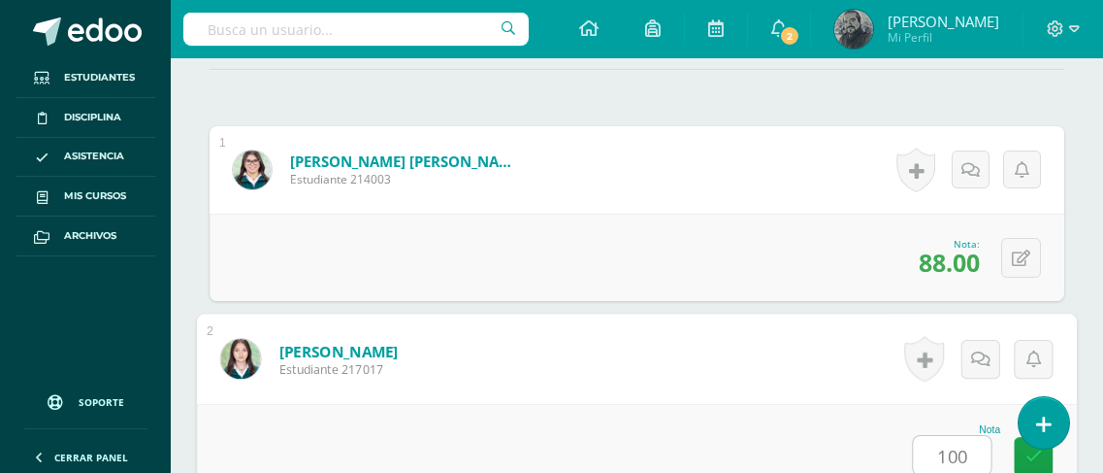
type input "100"
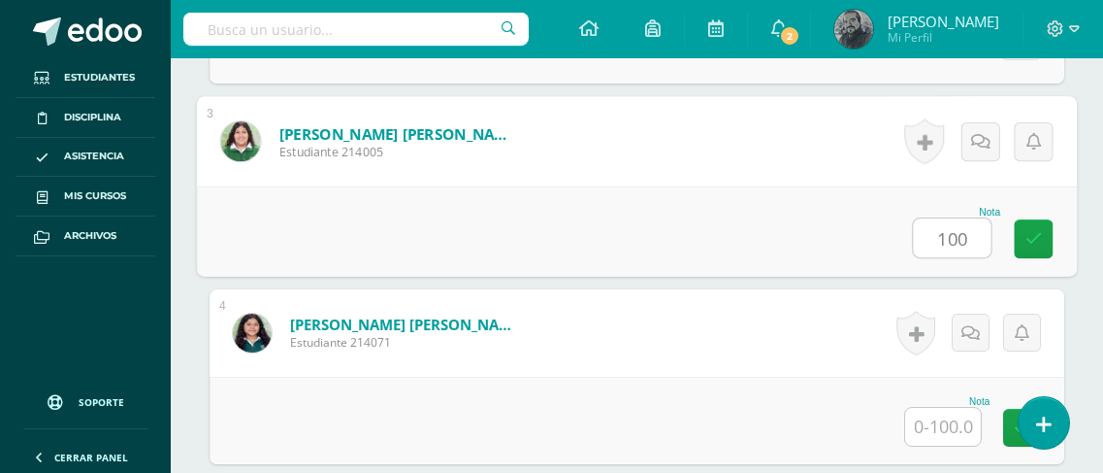
type input "100"
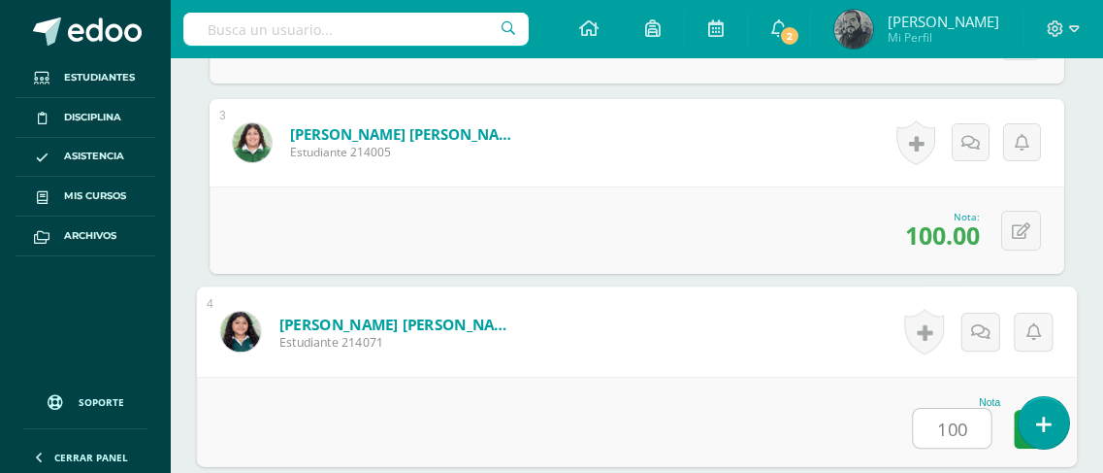
type input "100"
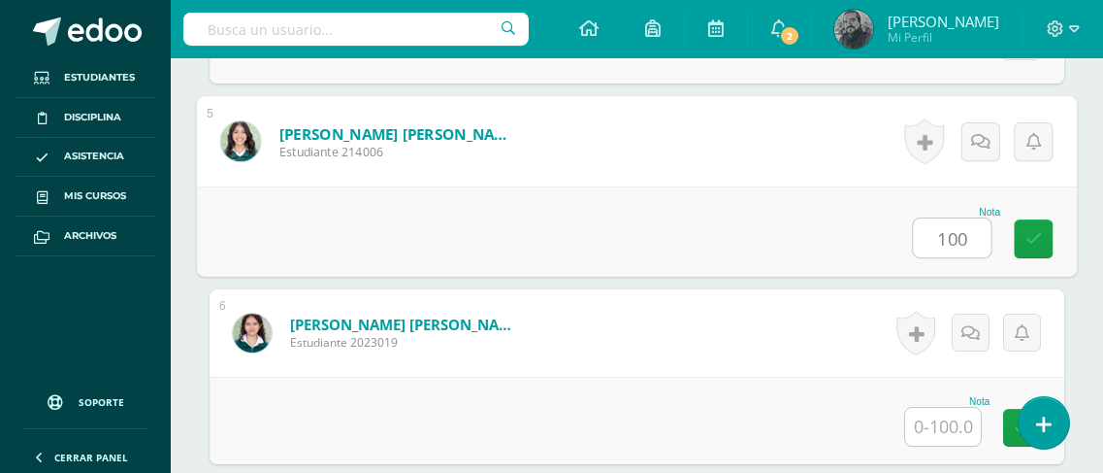
type input "100"
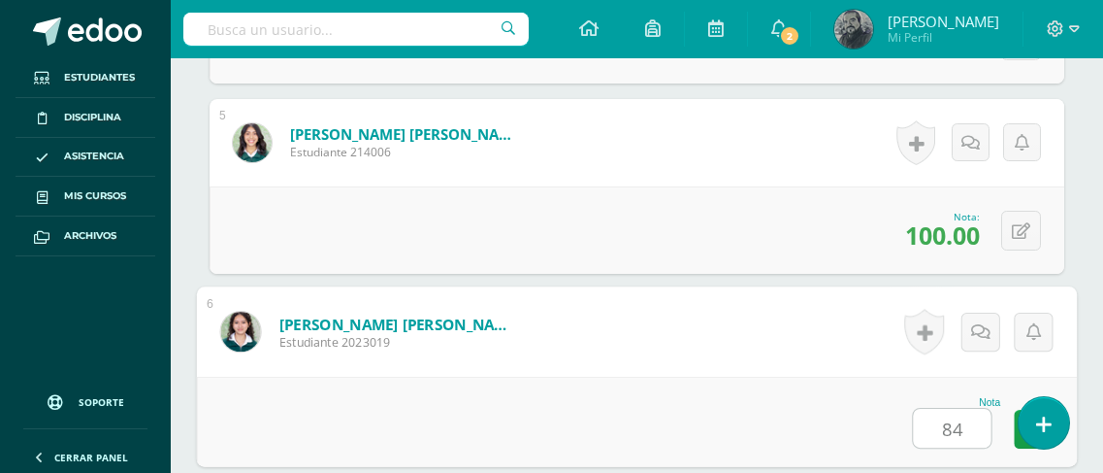
type input "84"
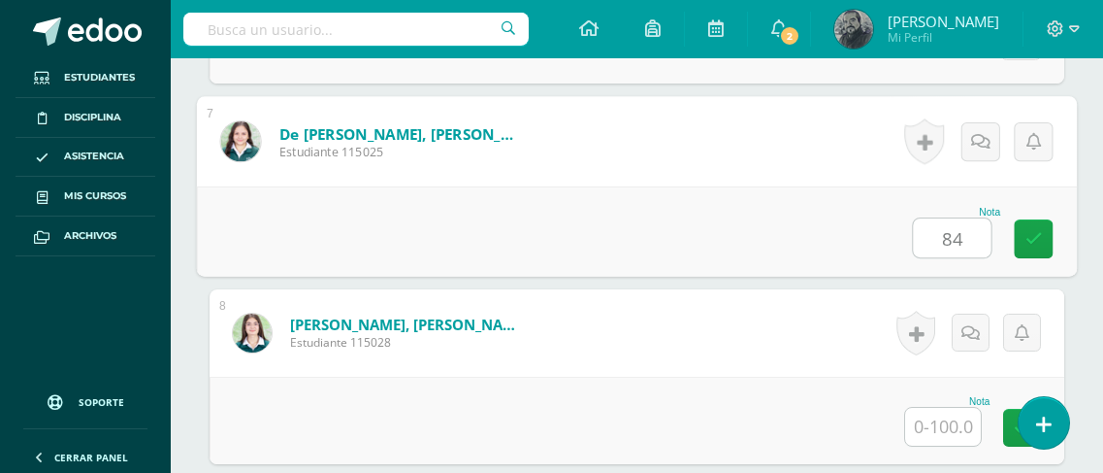
type input "84"
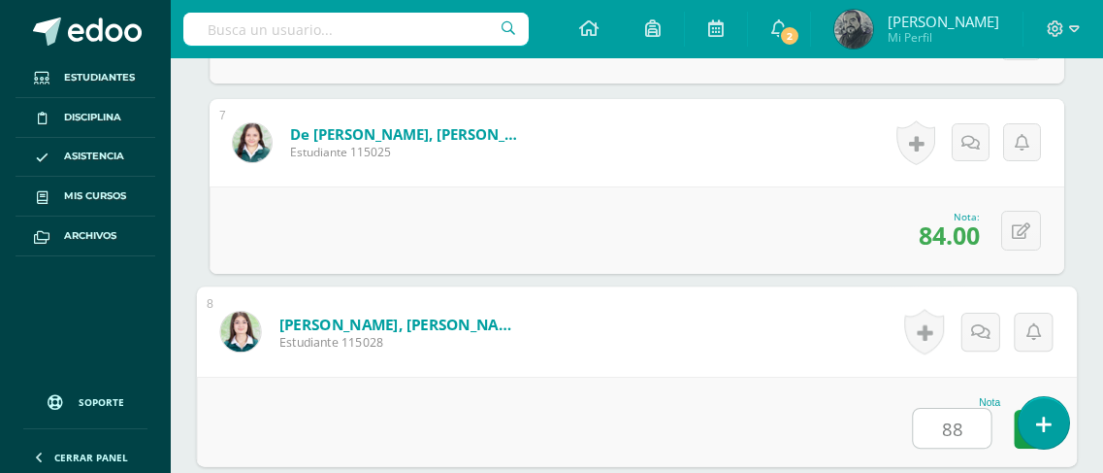
type input "88"
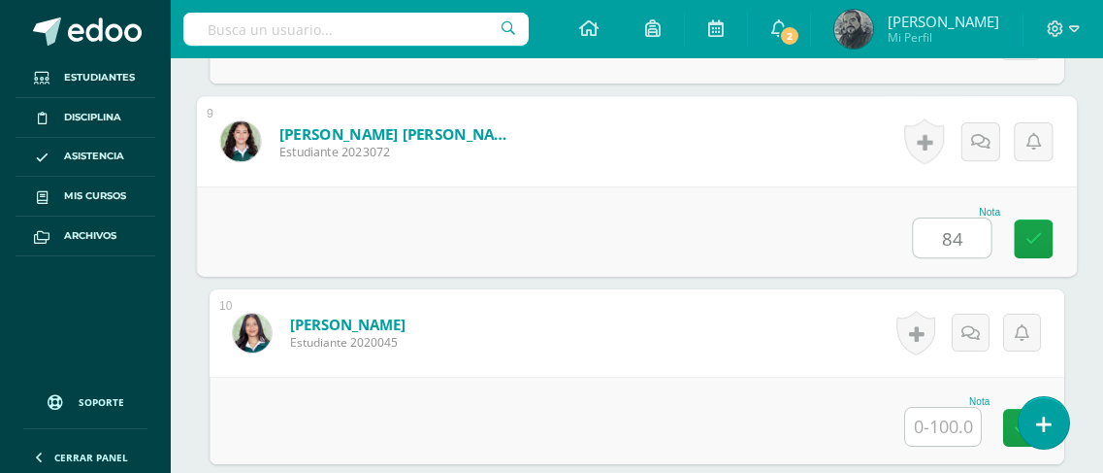
type input "84"
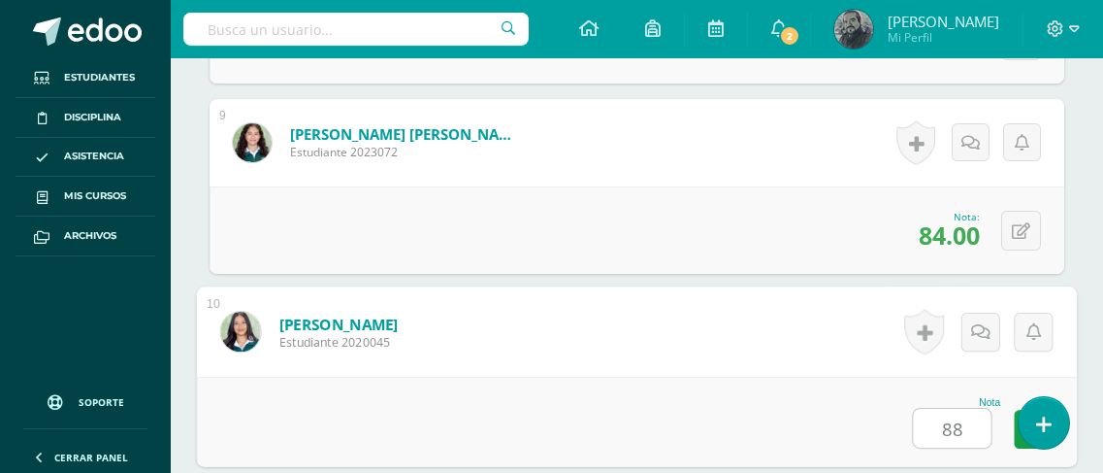
type input "88"
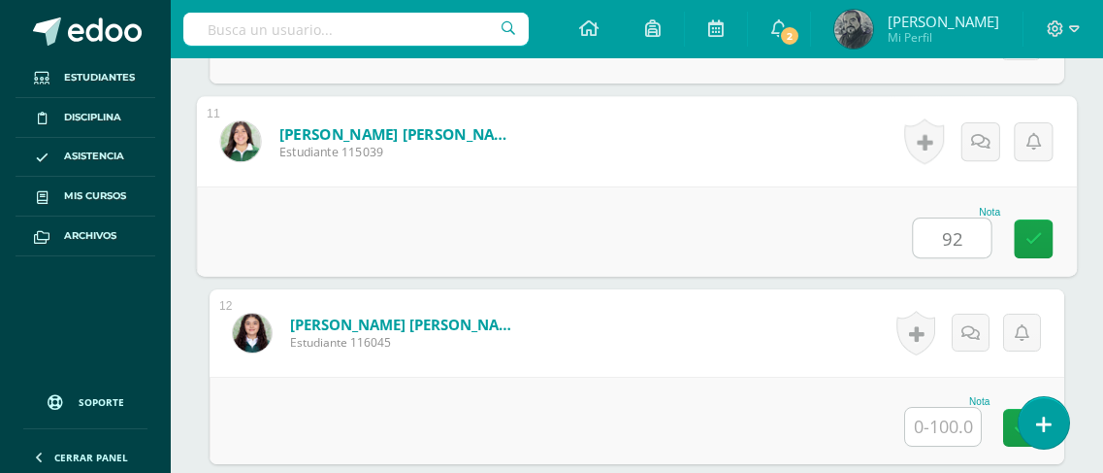
type input "92"
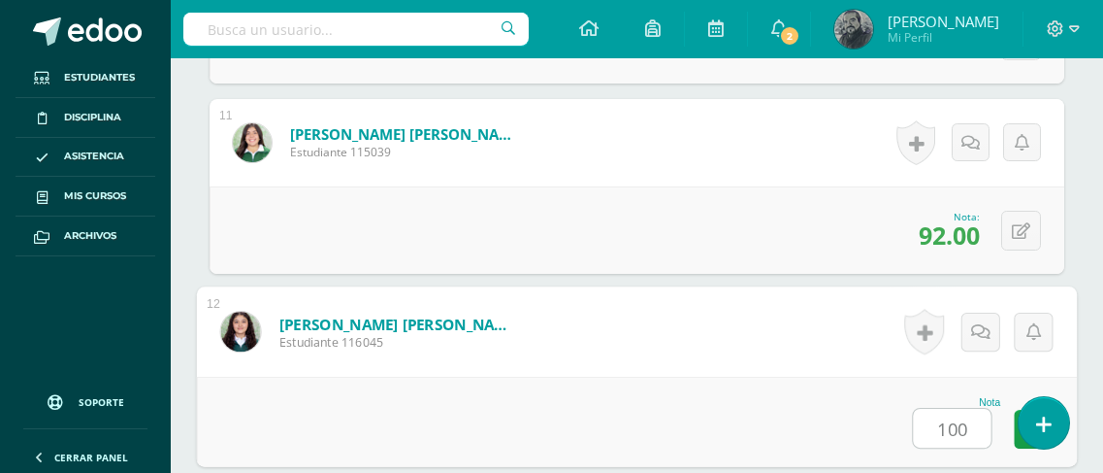
type input "100"
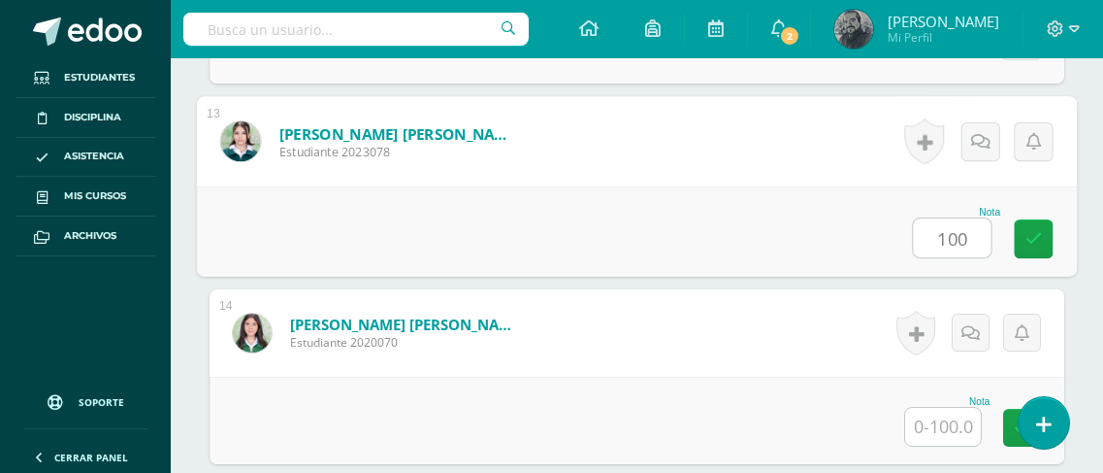
type input "100"
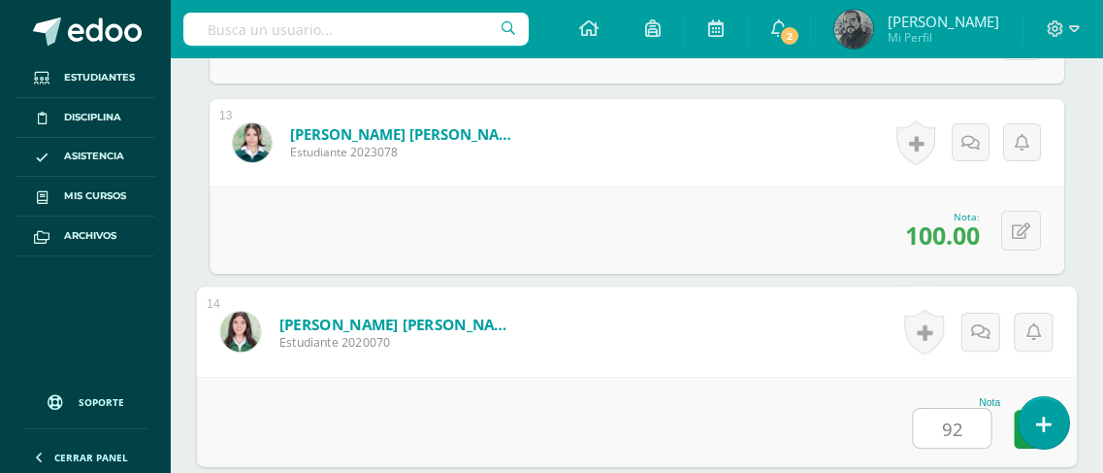
type input "92"
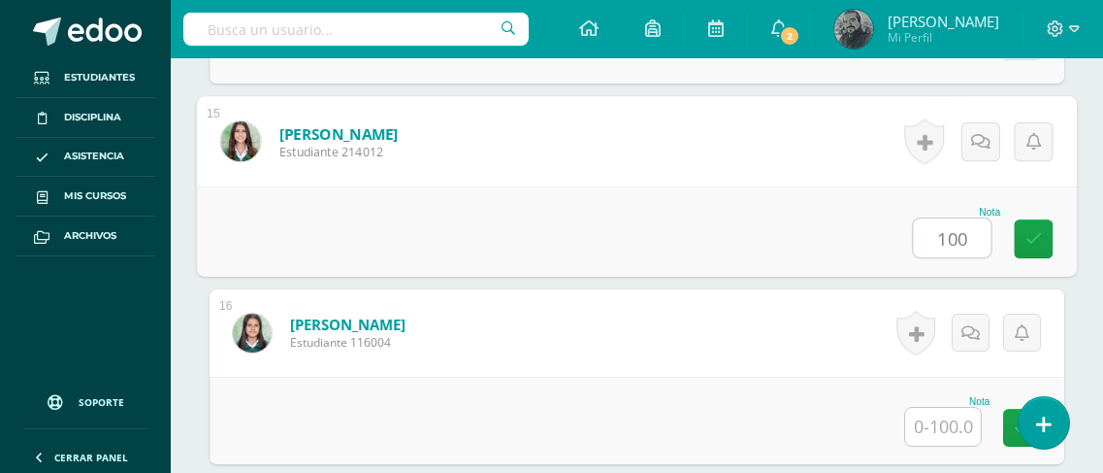
type input "100"
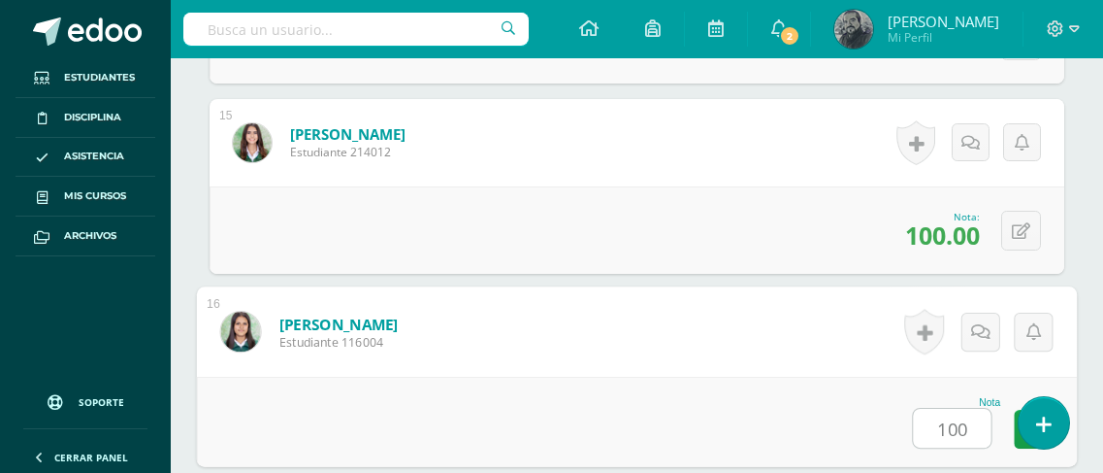
type input "100"
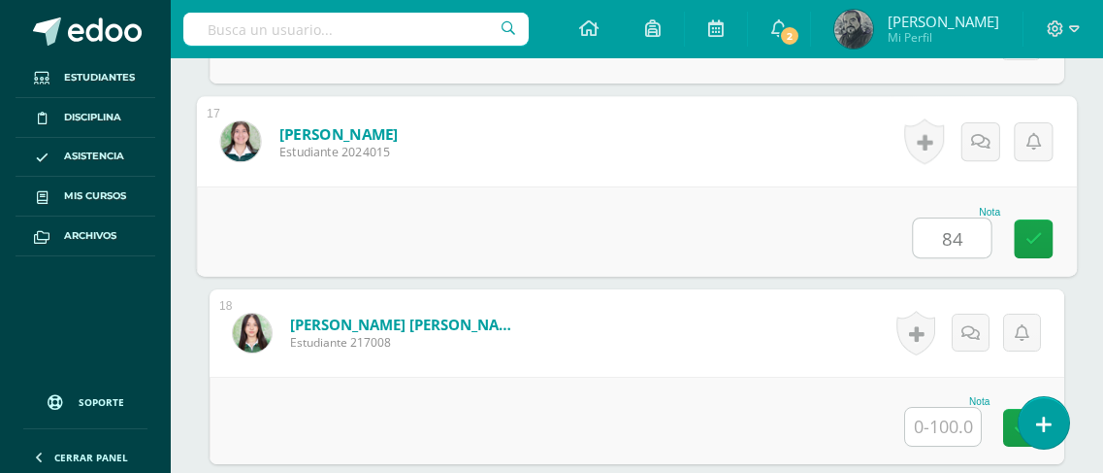
type input "84"
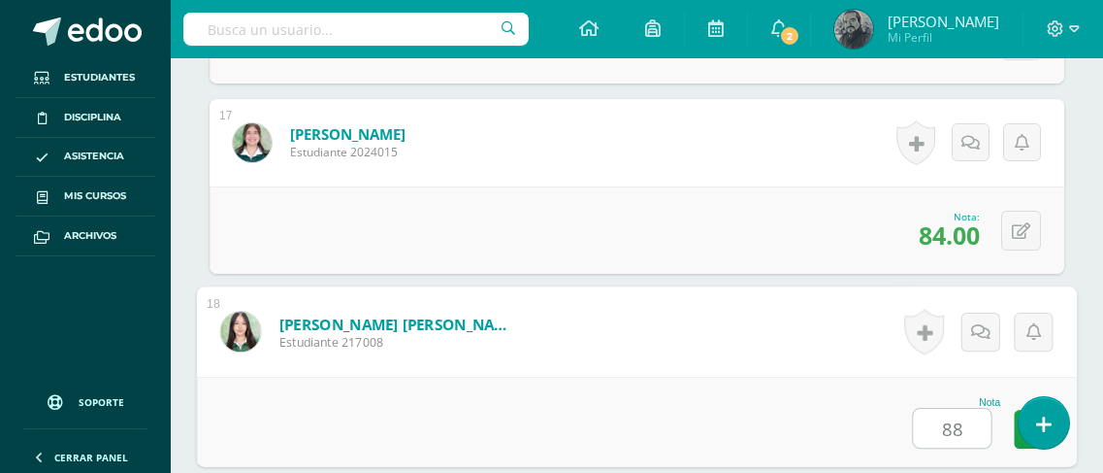
type input "88"
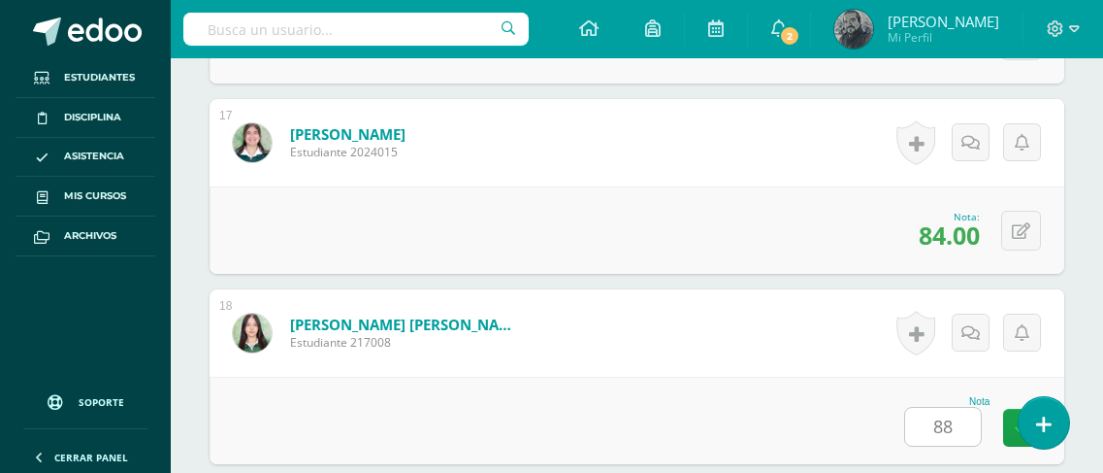
scroll to position [3998, 0]
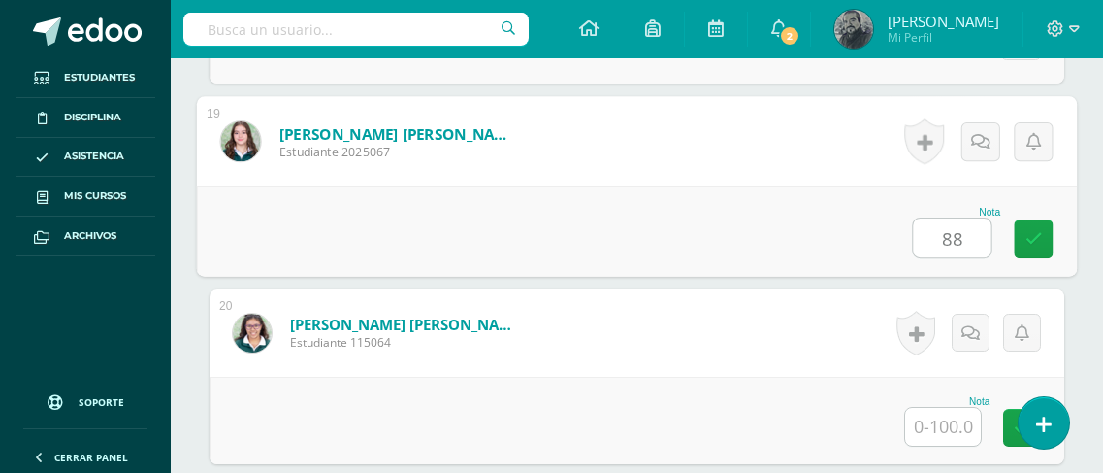
type input "88"
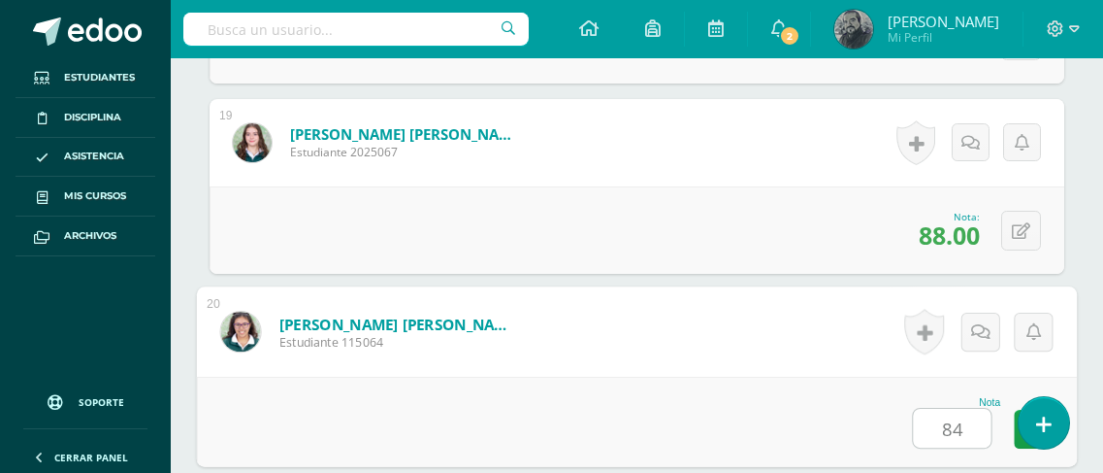
type input "84"
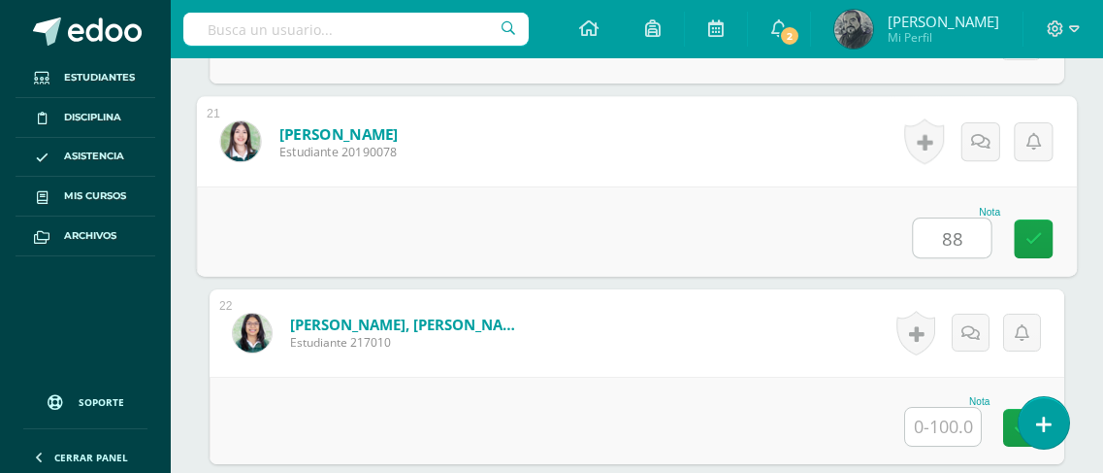
type input "88"
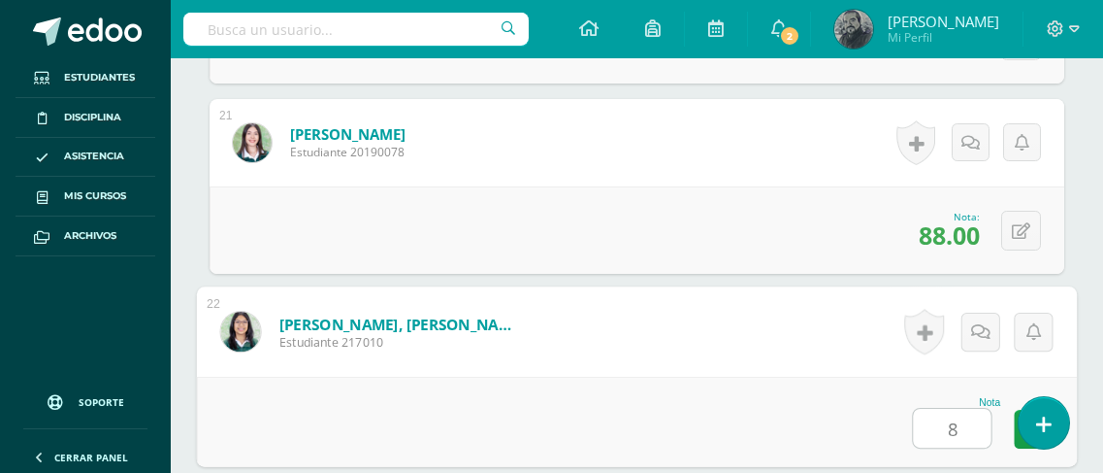
type input "84"
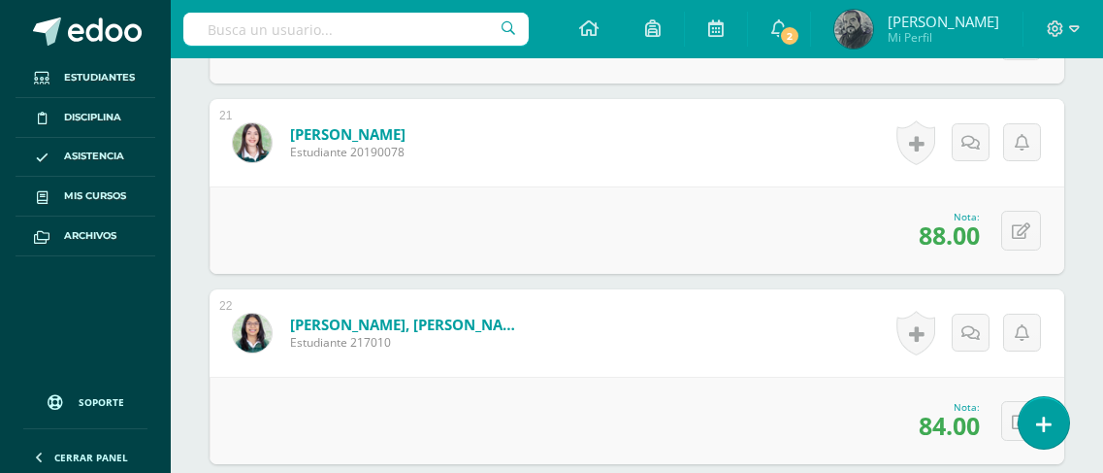
click at [674, 177] on form "Solares Jarquin, Natalia Estudiante 20190078 Nota 88.00 0 Logros" at bounding box center [637, 142] width 855 height 87
click at [787, 23] on icon at bounding box center [779, 27] width 16 height 17
click at [429, 169] on div "Solares Jarquin, Natalia Estudiante 20190078" at bounding box center [319, 142] width 219 height 87
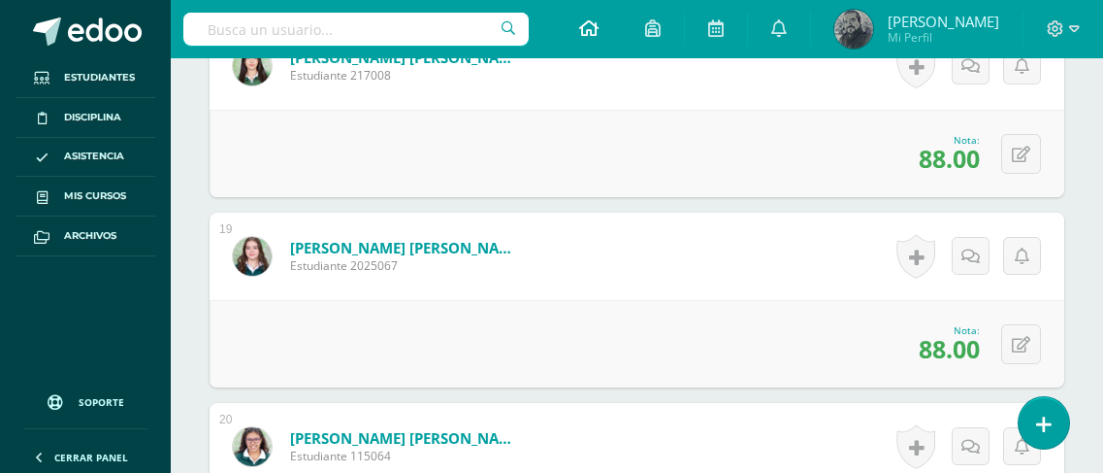
scroll to position [3816, 0]
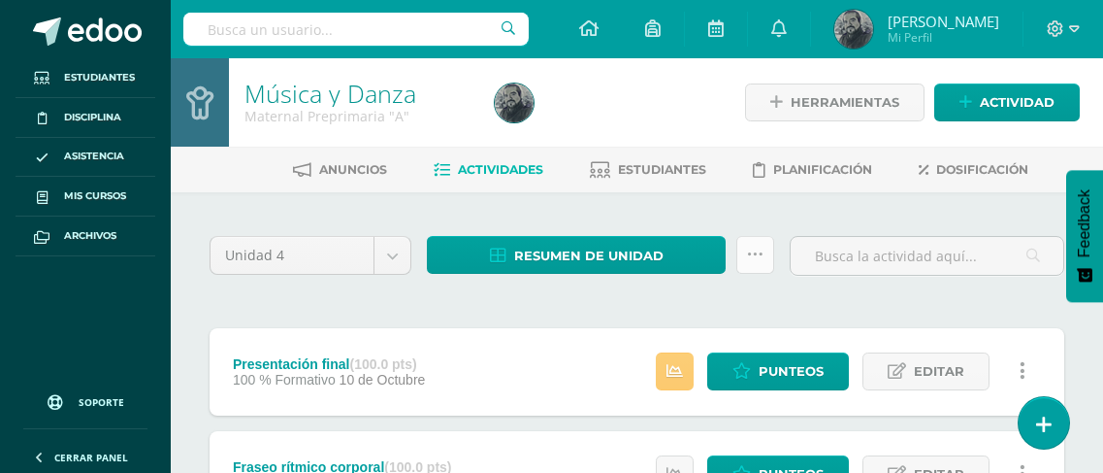
click at [759, 250] on icon at bounding box center [755, 254] width 16 height 16
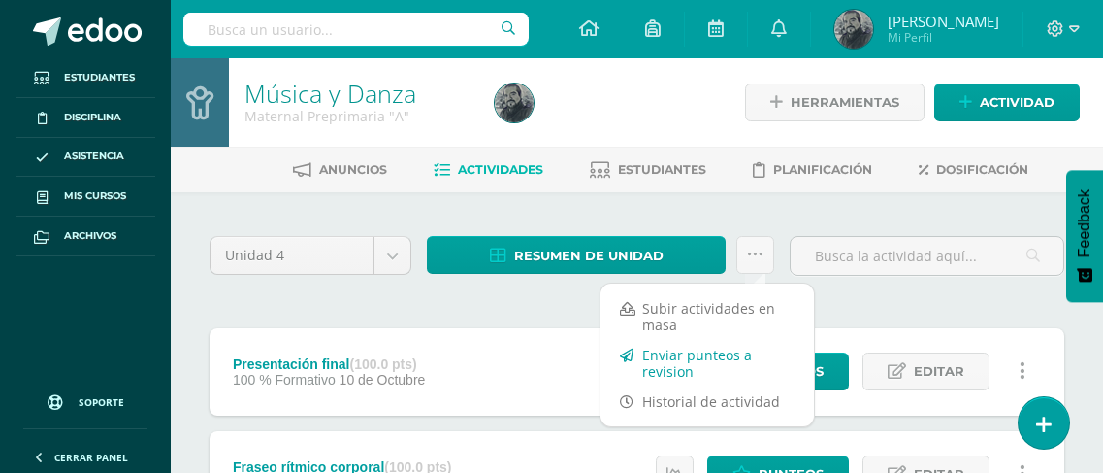
click at [701, 365] on link "Enviar punteos a revision" at bounding box center [707, 363] width 213 height 47
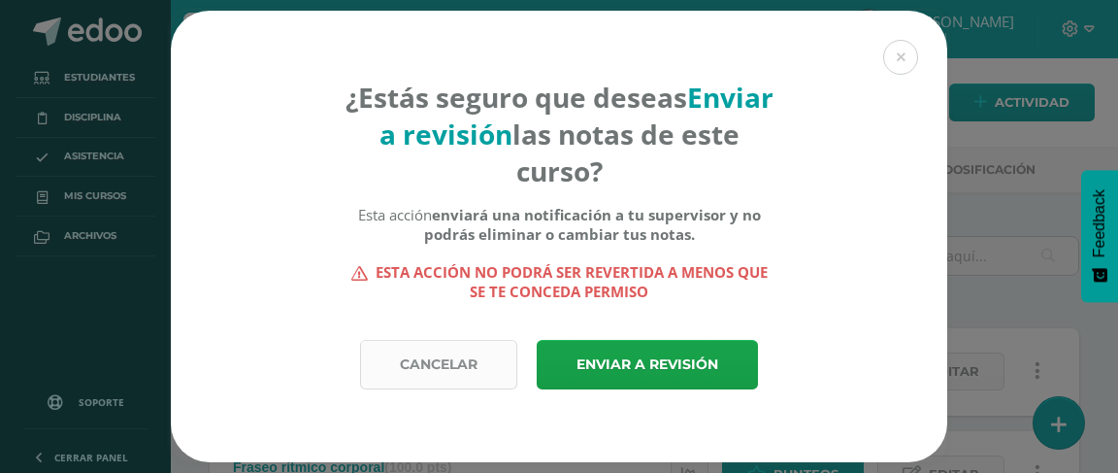
click at [431, 365] on link "Cancelar" at bounding box center [438, 364] width 157 height 49
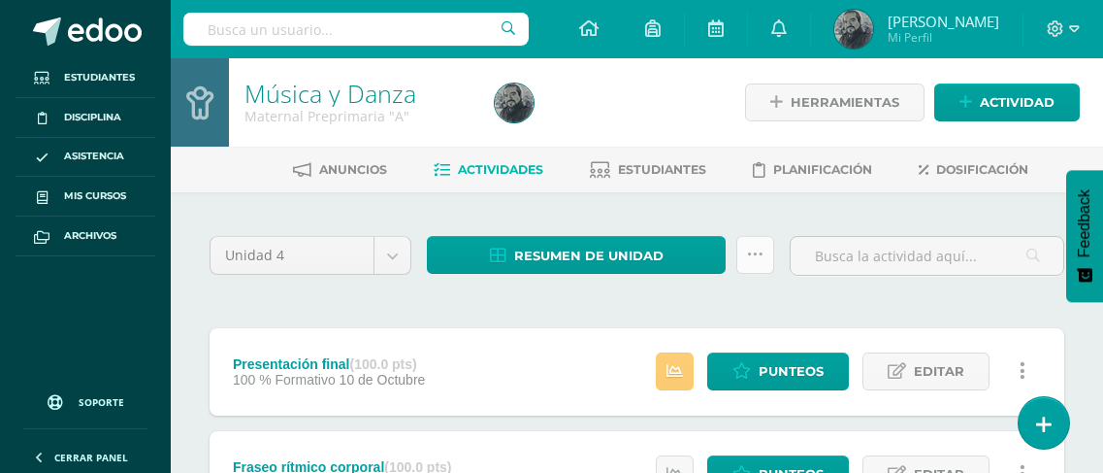
click at [750, 248] on icon at bounding box center [755, 254] width 16 height 16
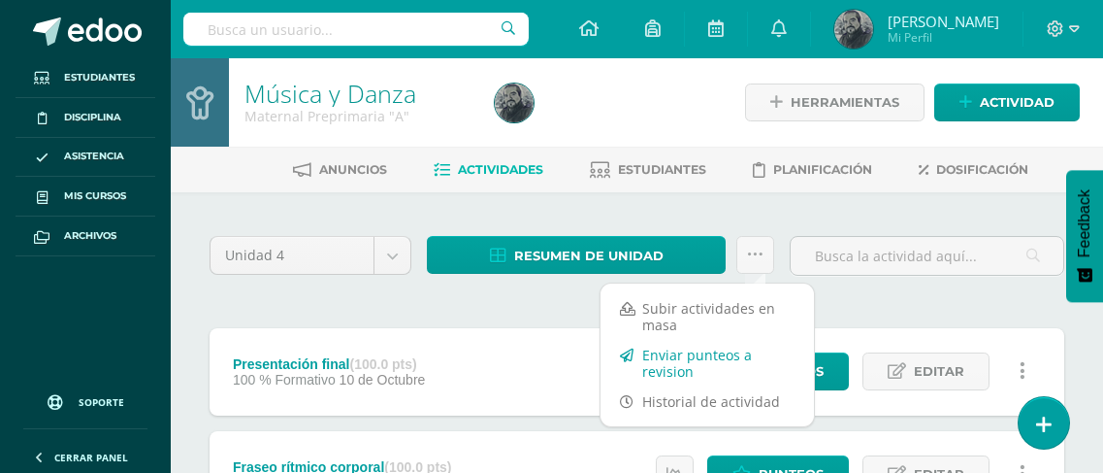
click at [677, 362] on link "Enviar punteos a revision" at bounding box center [707, 363] width 213 height 47
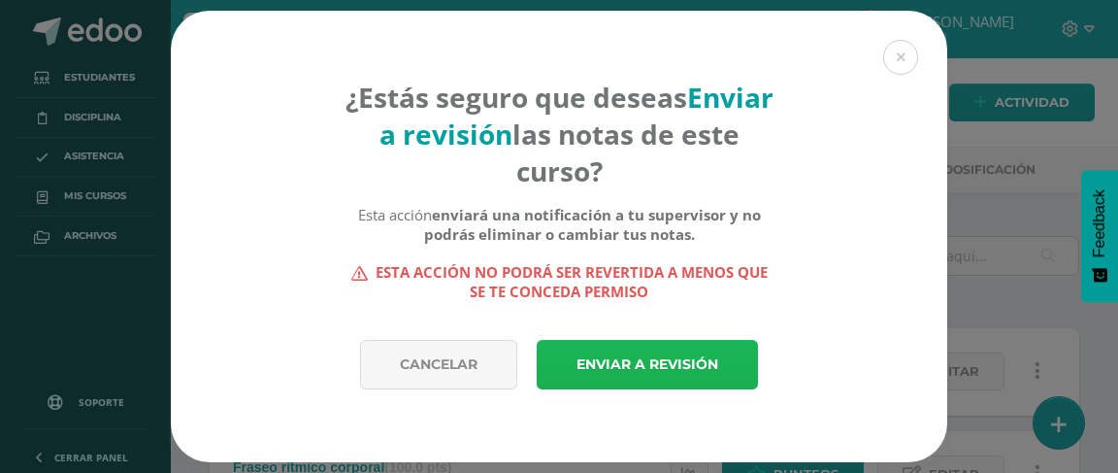
click at [677, 362] on link "Enviar a revisión" at bounding box center [647, 364] width 221 height 49
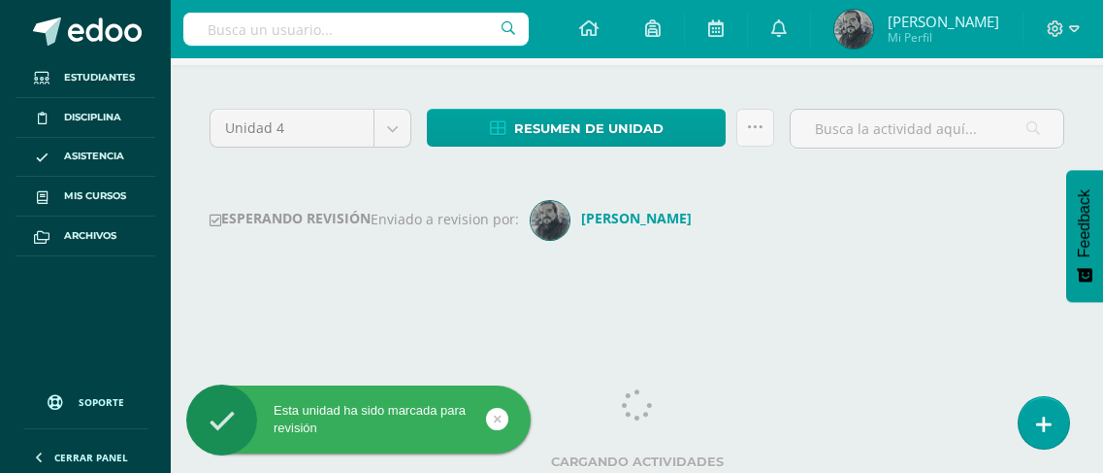
scroll to position [131, 0]
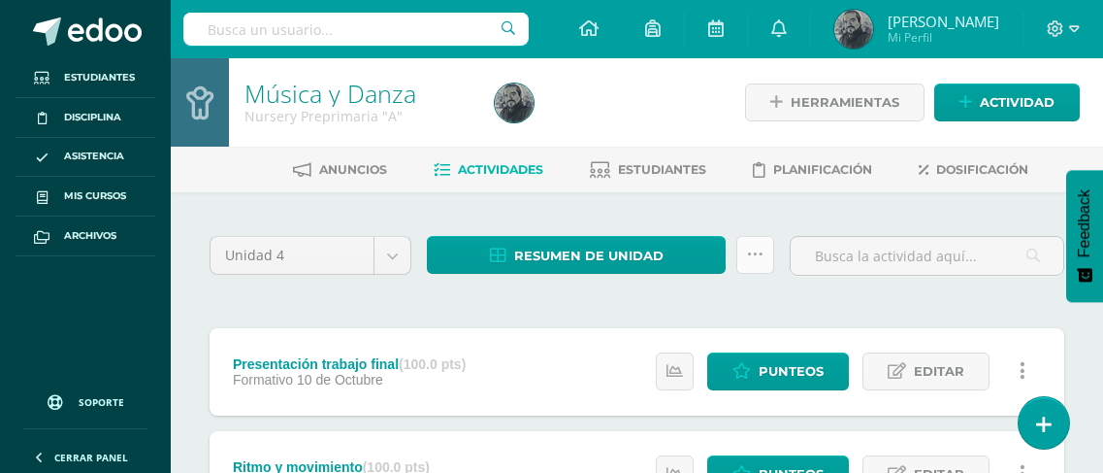
click at [757, 251] on icon at bounding box center [755, 254] width 16 height 16
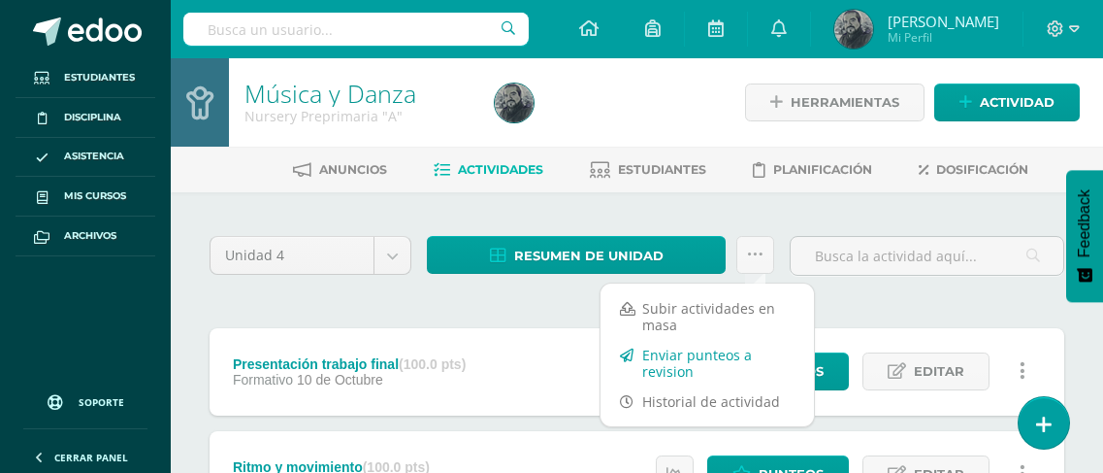
click at [731, 358] on link "Enviar punteos a revision" at bounding box center [707, 363] width 213 height 47
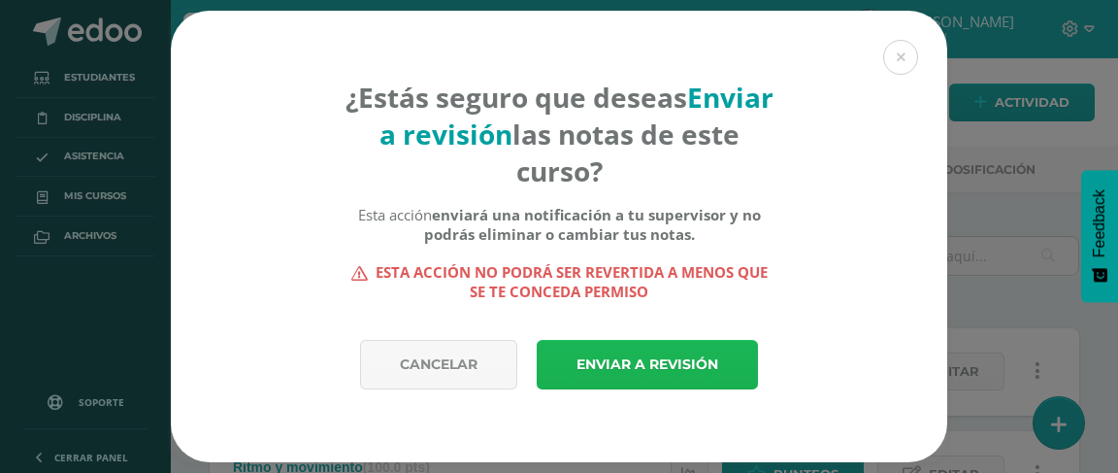
click at [659, 366] on link "Enviar a revisión" at bounding box center [647, 364] width 221 height 49
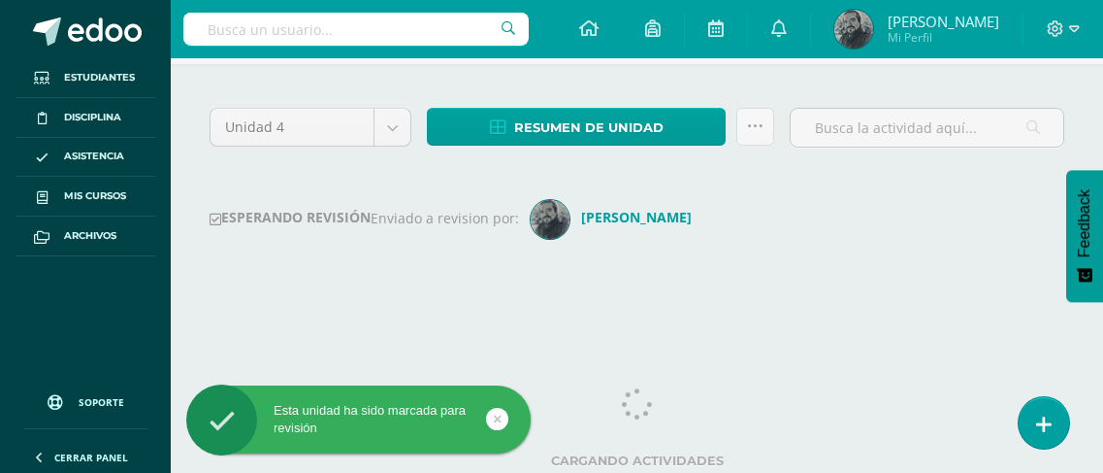
scroll to position [131, 0]
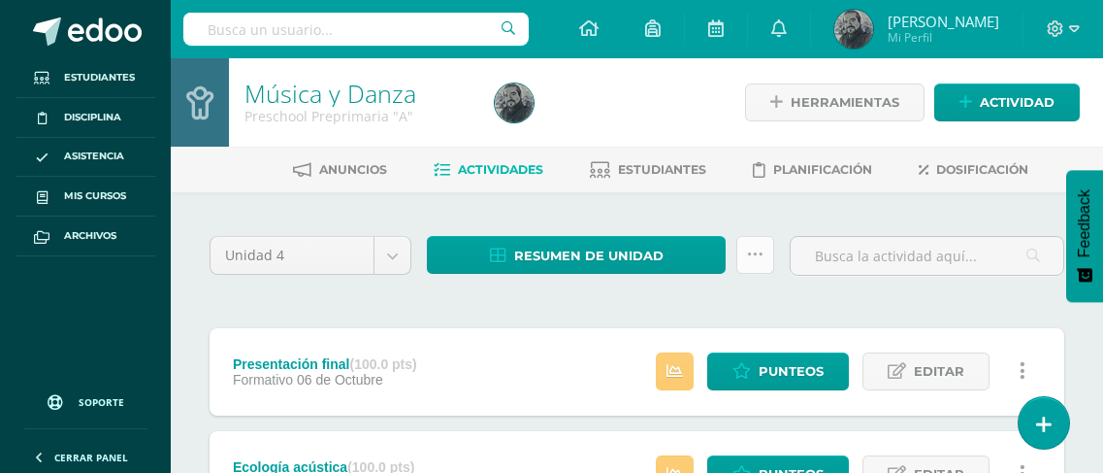
click at [757, 249] on icon at bounding box center [755, 254] width 16 height 16
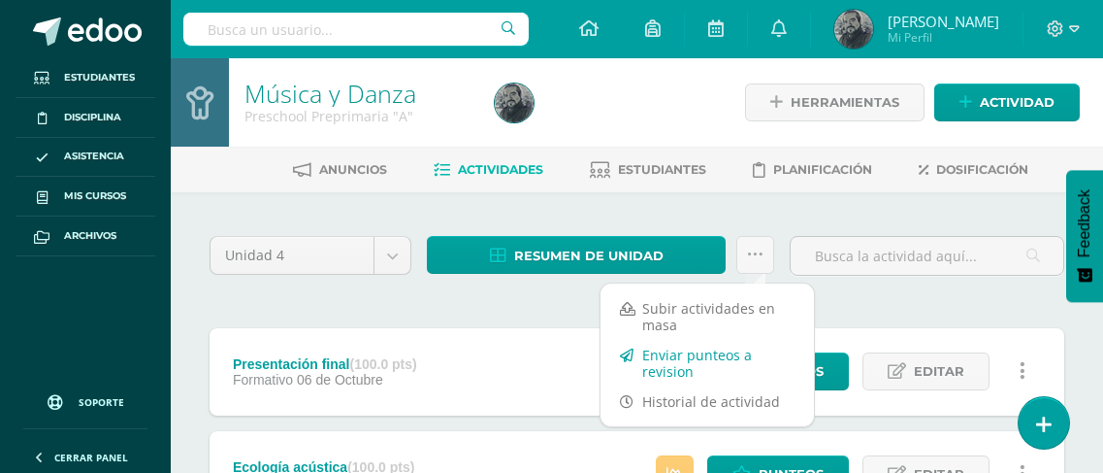
click at [669, 351] on link "Enviar punteos a revision" at bounding box center [707, 363] width 213 height 47
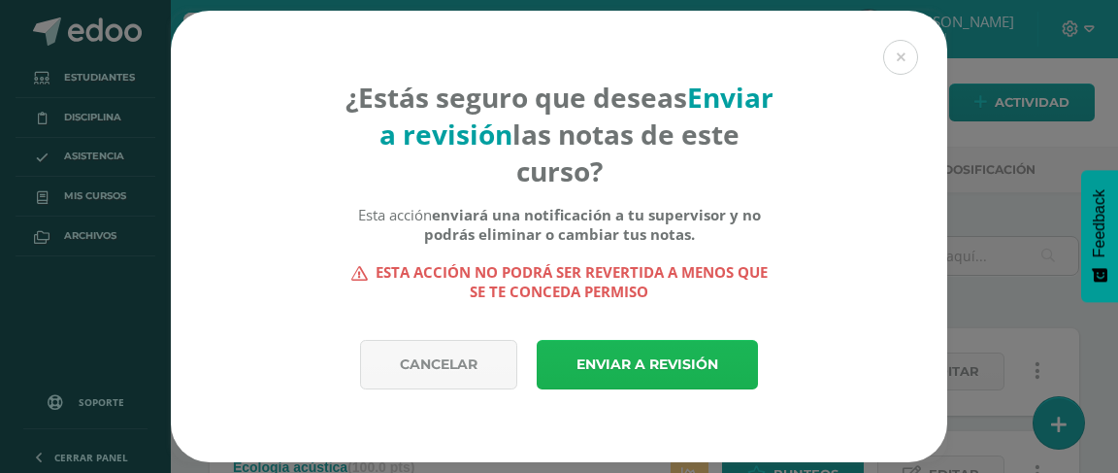
click at [645, 365] on link "Enviar a revisión" at bounding box center [647, 364] width 221 height 49
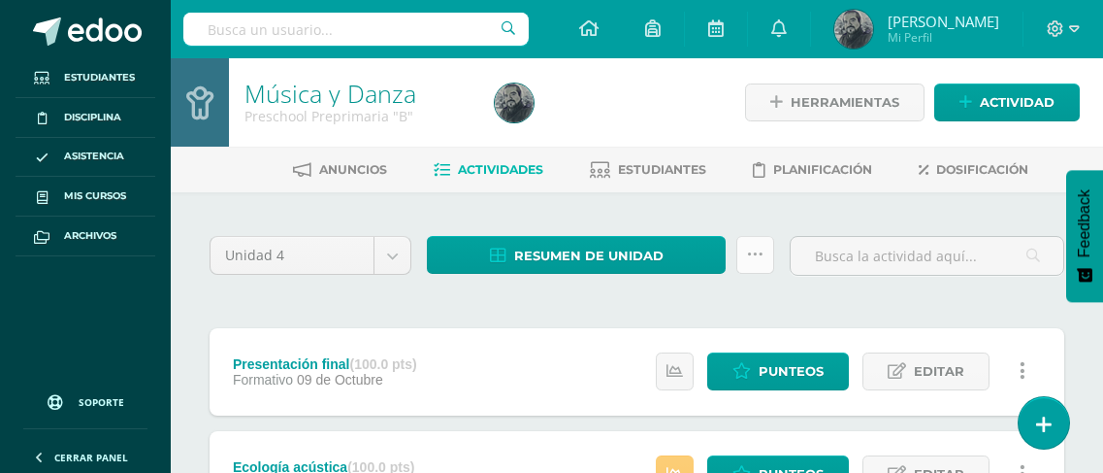
click at [751, 252] on icon at bounding box center [755, 254] width 16 height 16
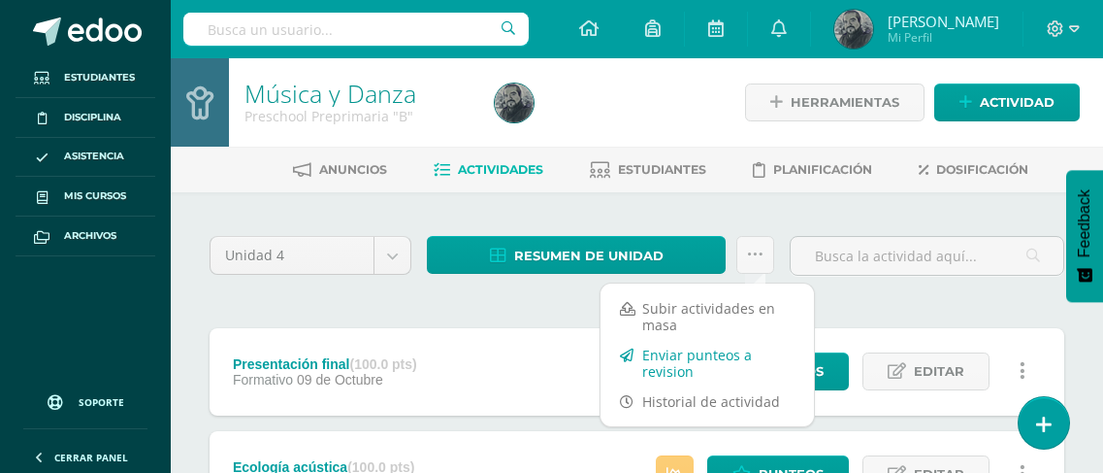
click at [648, 360] on link "Enviar punteos a revision" at bounding box center [707, 363] width 213 height 47
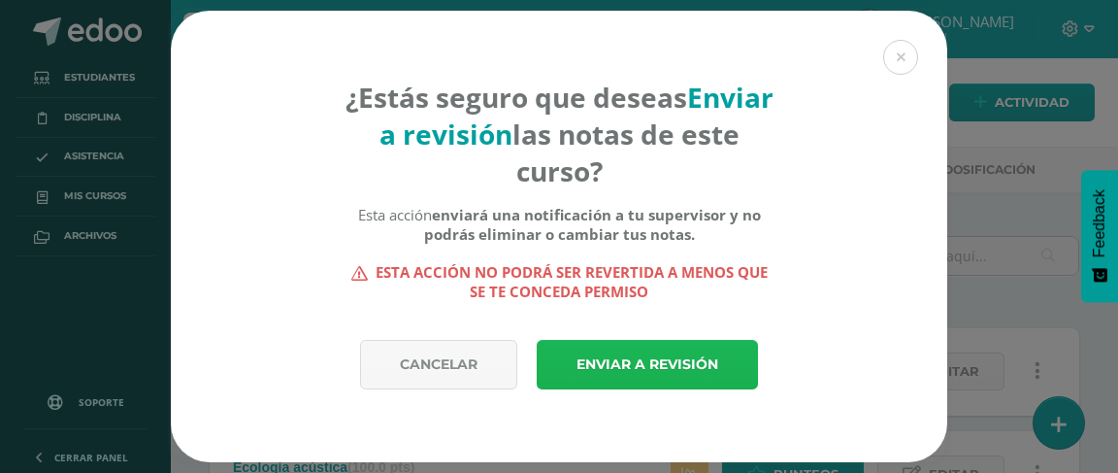
click at [648, 360] on link "Enviar a revisión" at bounding box center [647, 364] width 221 height 49
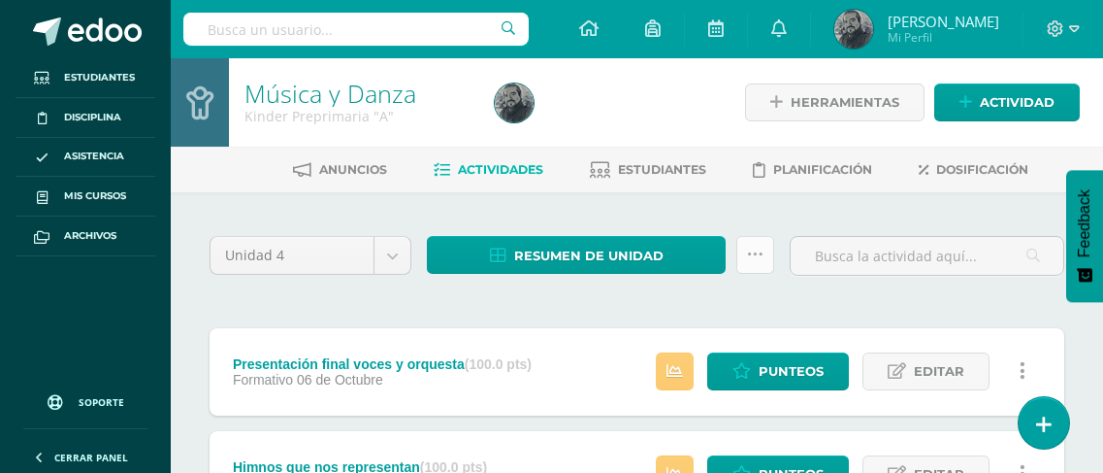
click at [758, 255] on icon at bounding box center [755, 254] width 16 height 16
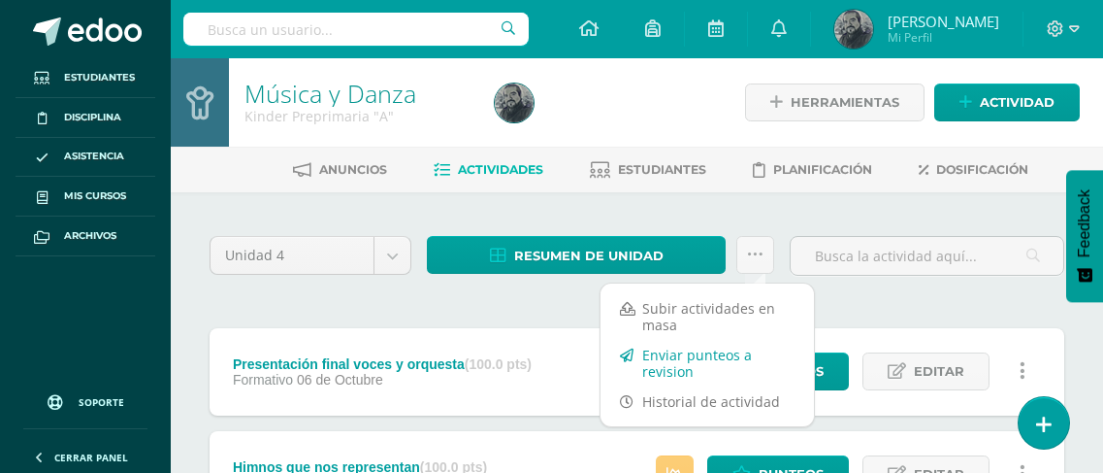
click at [702, 353] on link "Enviar punteos a revision" at bounding box center [707, 363] width 213 height 47
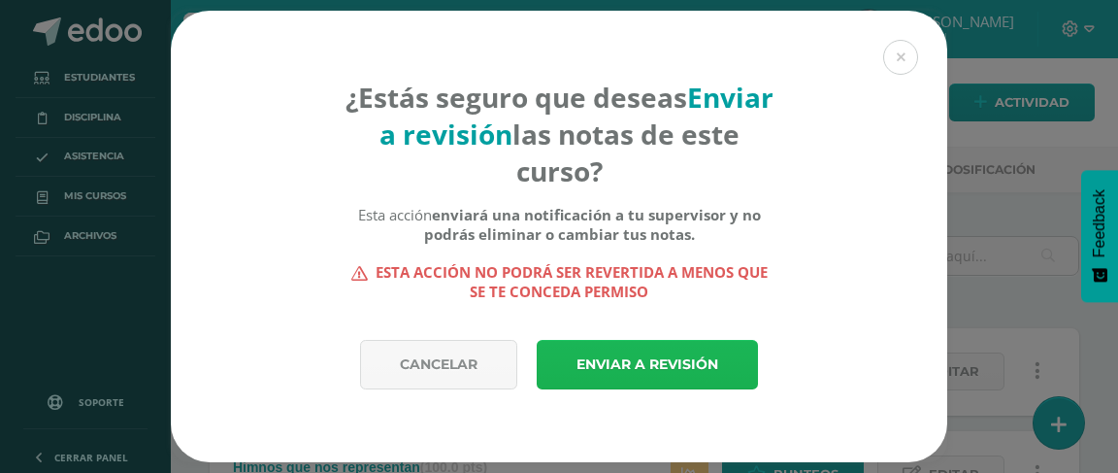
click at [690, 356] on link "Enviar a revisión" at bounding box center [647, 364] width 221 height 49
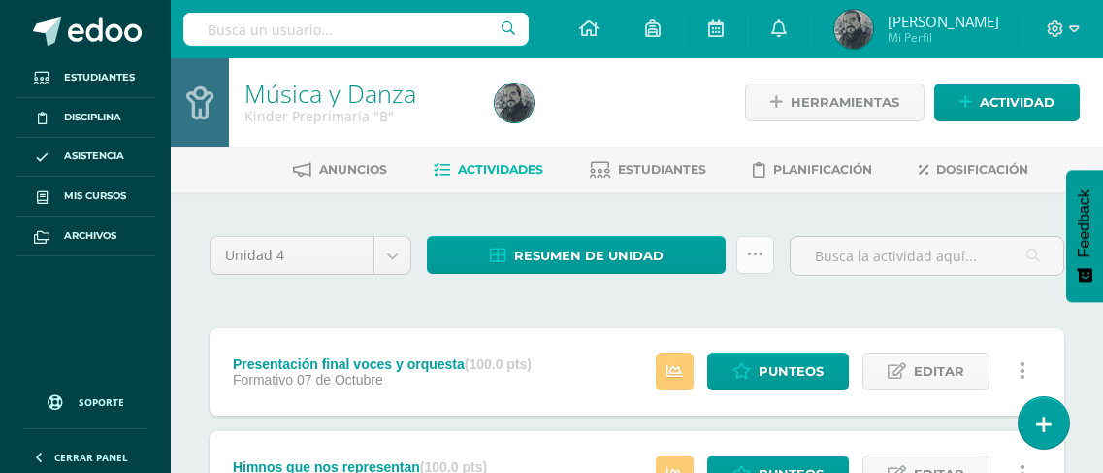
click at [751, 250] on icon at bounding box center [755, 254] width 16 height 16
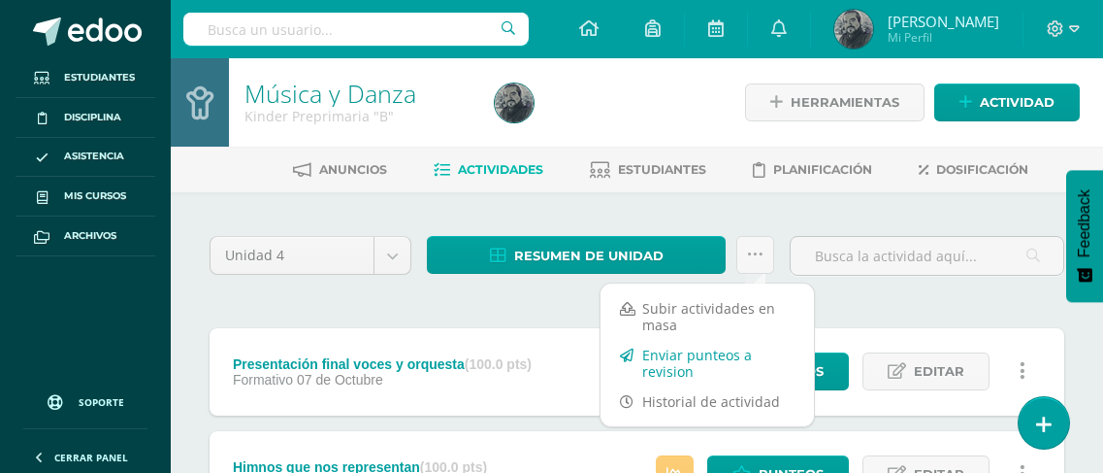
click at [726, 367] on link "Enviar punteos a revision" at bounding box center [707, 363] width 213 height 47
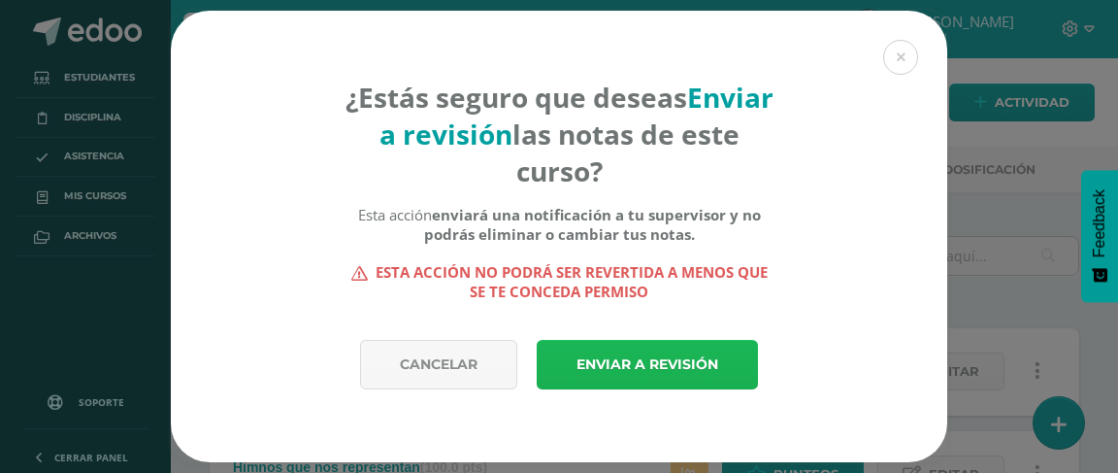
click at [726, 358] on link "Enviar a revisión" at bounding box center [647, 364] width 221 height 49
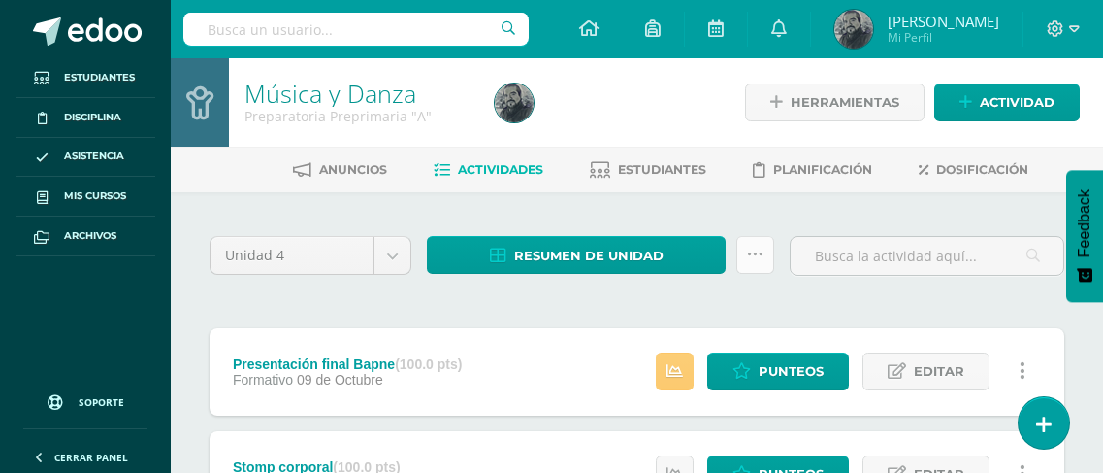
click at [758, 257] on icon at bounding box center [755, 254] width 16 height 16
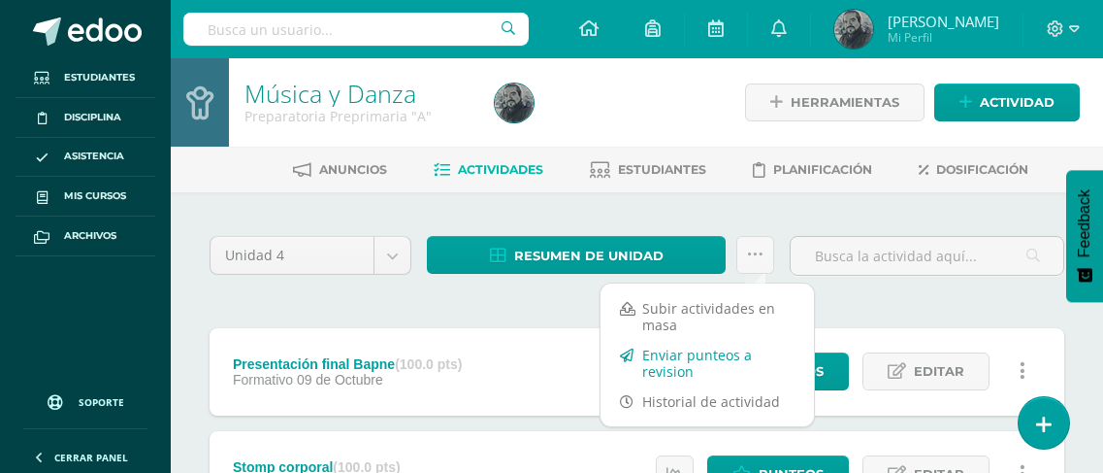
click at [685, 365] on link "Enviar punteos a revision" at bounding box center [707, 363] width 213 height 47
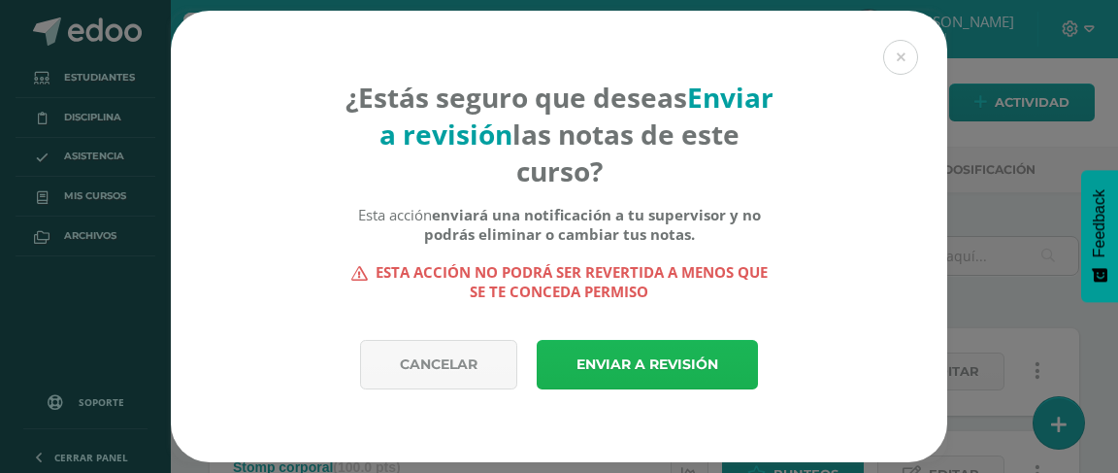
click at [685, 365] on link "Enviar a revisión" at bounding box center [647, 364] width 221 height 49
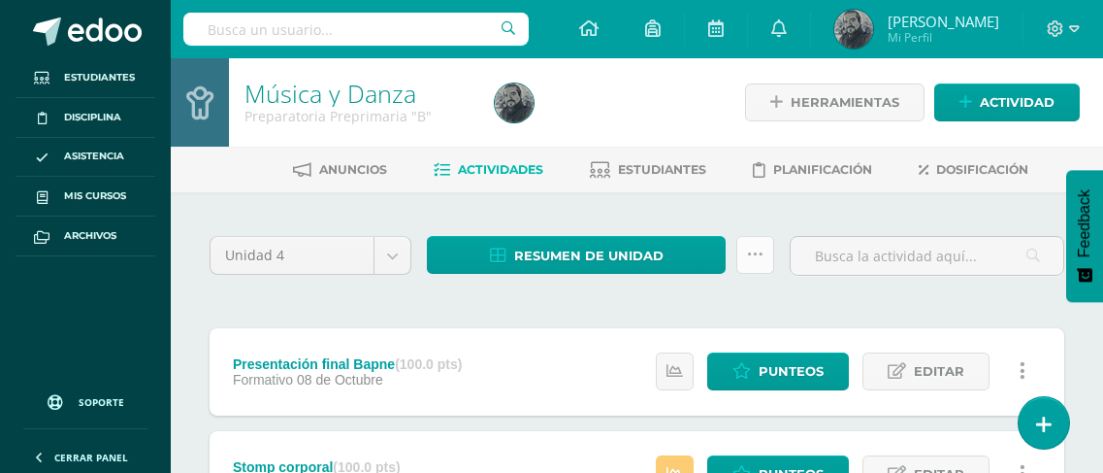
click at [753, 246] on icon at bounding box center [755, 254] width 16 height 16
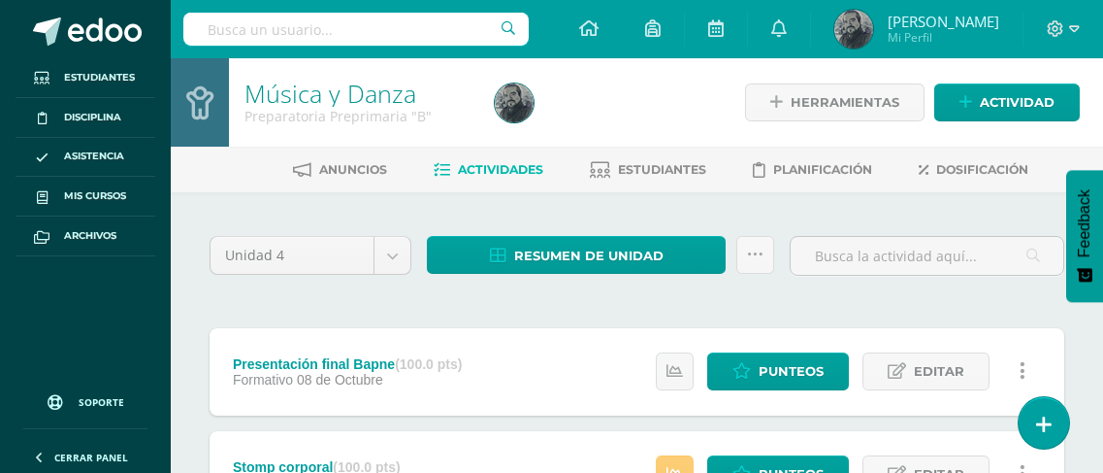
click at [1022, 366] on icon at bounding box center [1023, 370] width 6 height 21
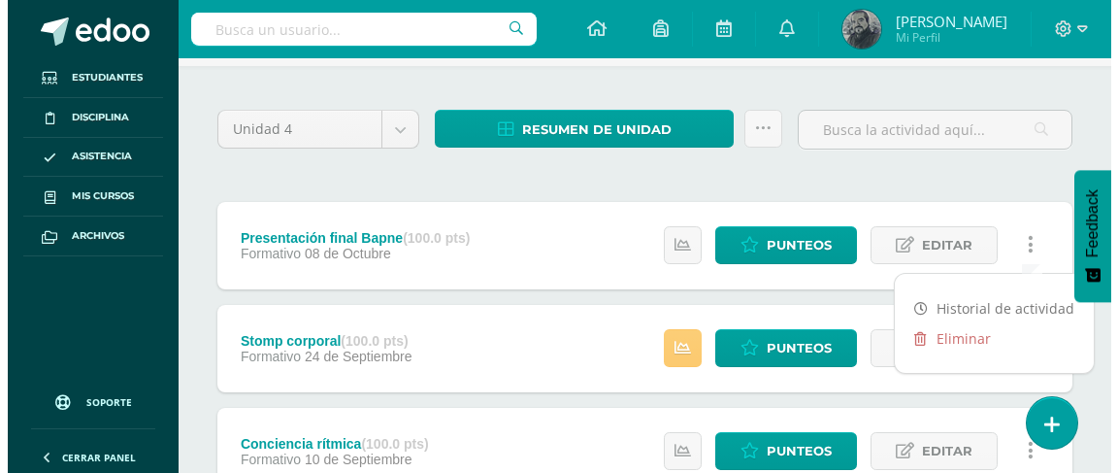
scroll to position [97, 0]
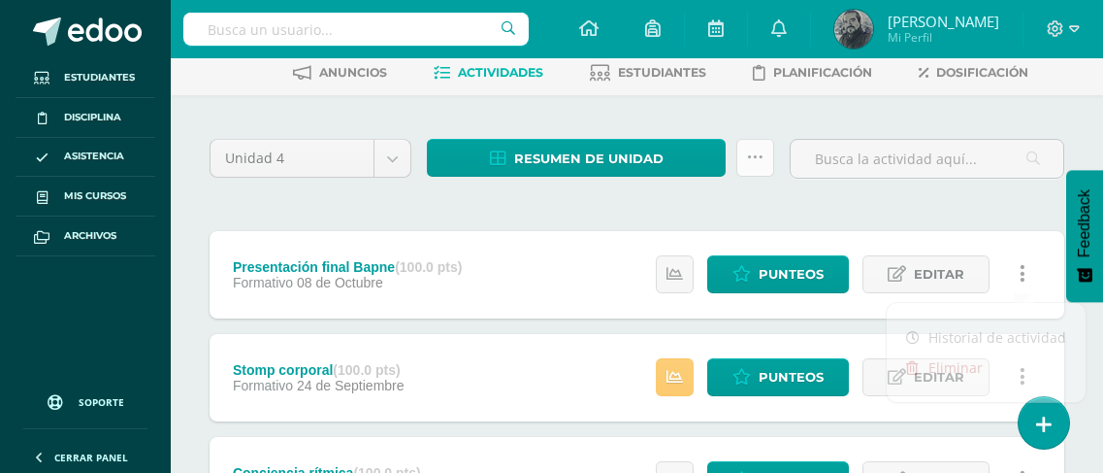
click at [754, 156] on icon at bounding box center [755, 157] width 16 height 16
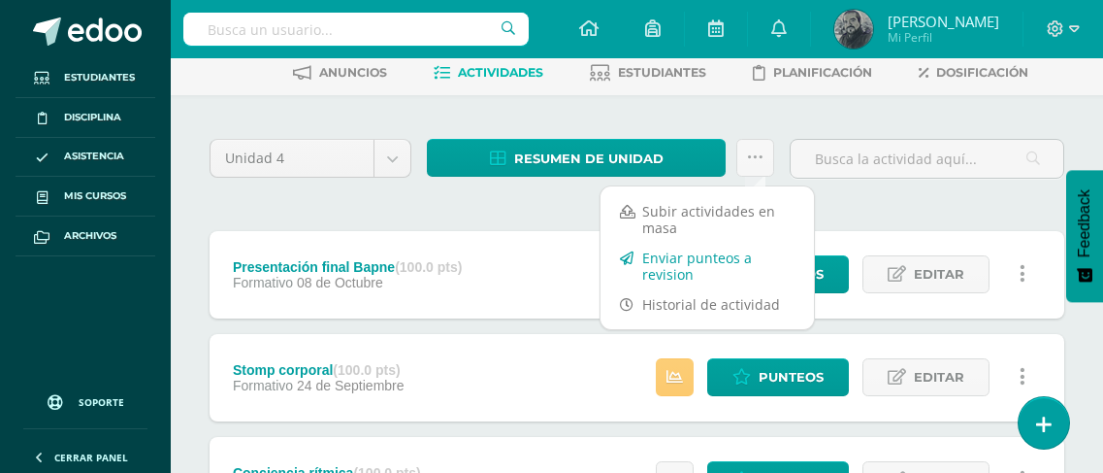
click at [668, 258] on link "Enviar punteos a revision" at bounding box center [707, 266] width 213 height 47
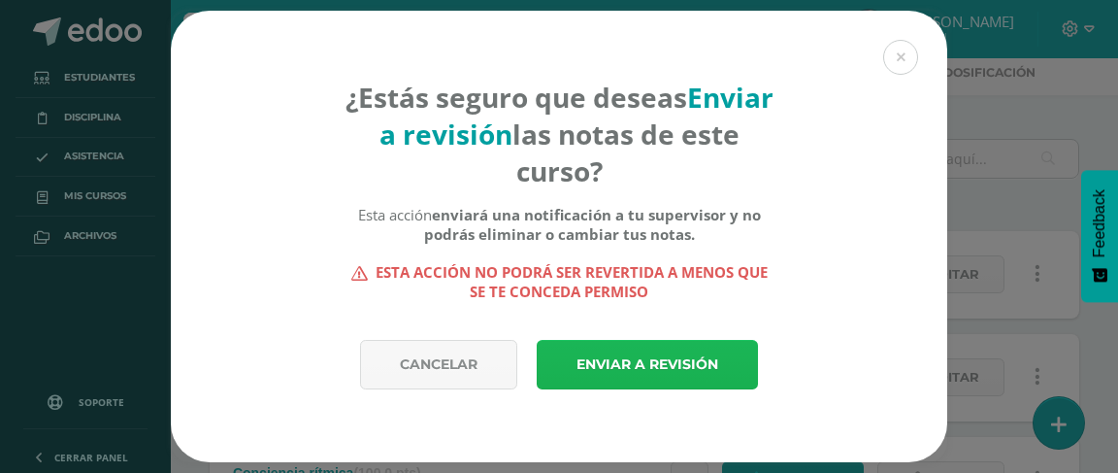
click at [637, 351] on link "Enviar a revisión" at bounding box center [647, 364] width 221 height 49
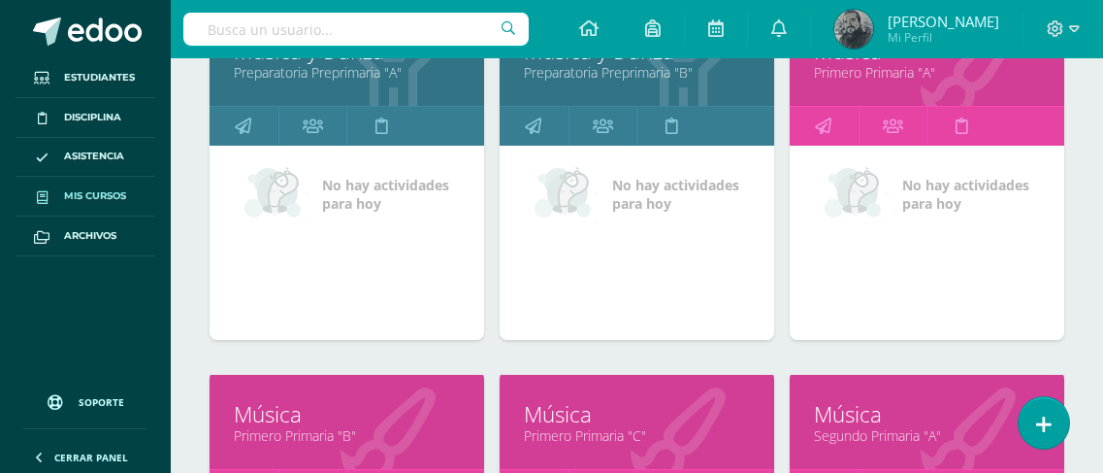
scroll to position [1179, 0]
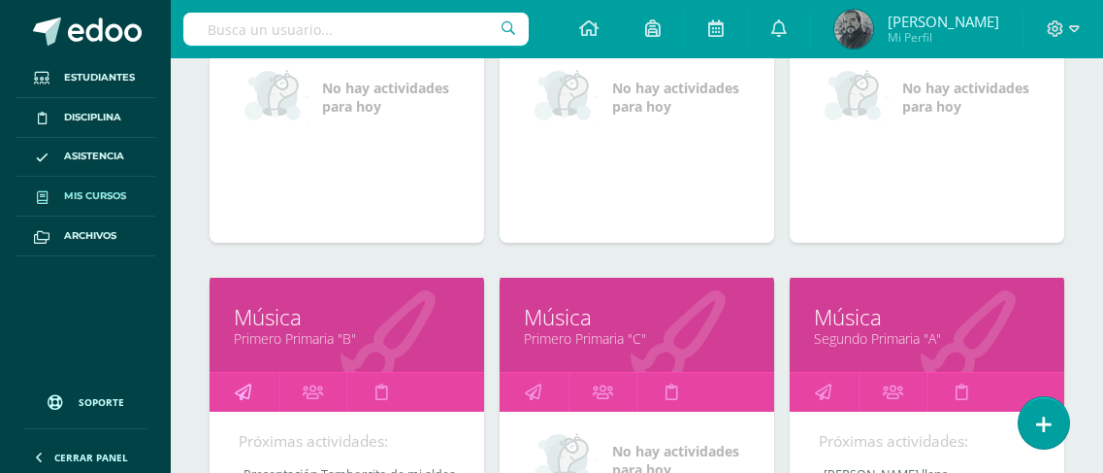
click at [237, 388] on icon at bounding box center [243, 392] width 16 height 38
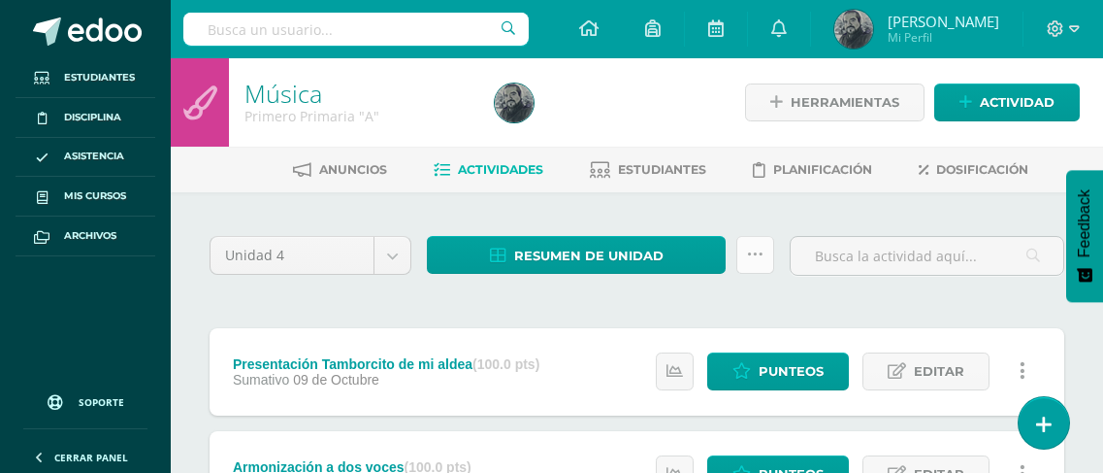
click at [754, 253] on icon at bounding box center [755, 254] width 16 height 16
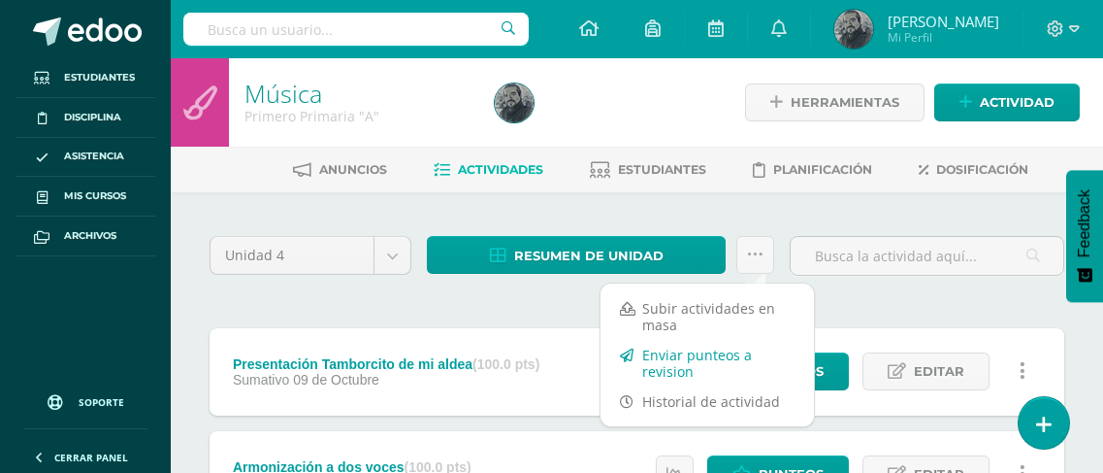
click at [673, 359] on link "Enviar punteos a revision" at bounding box center [707, 363] width 213 height 47
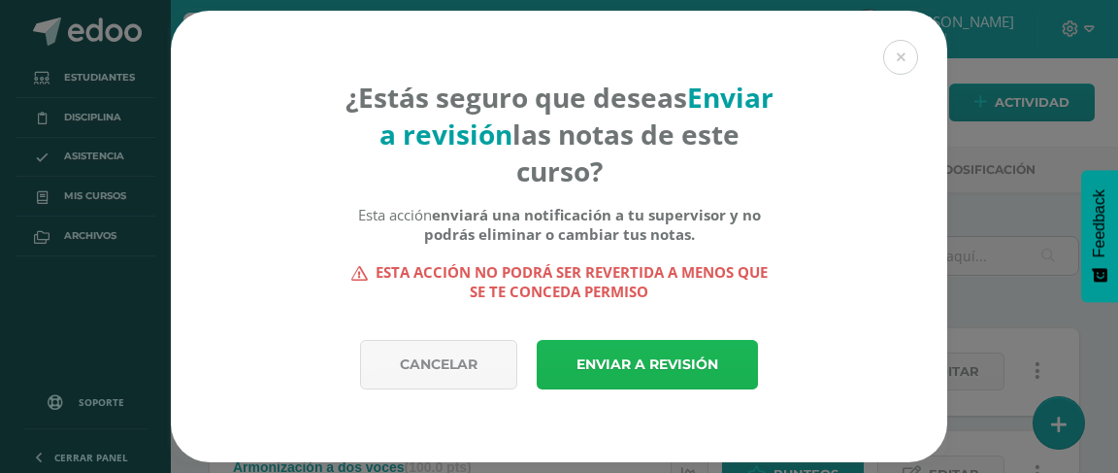
click at [673, 359] on link "Enviar a revisión" at bounding box center [647, 364] width 221 height 49
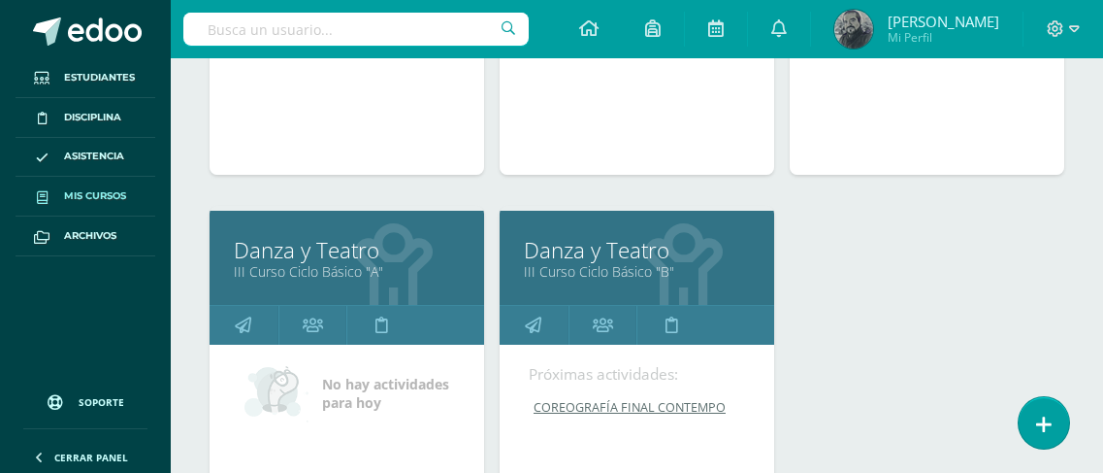
scroll to position [2364, 0]
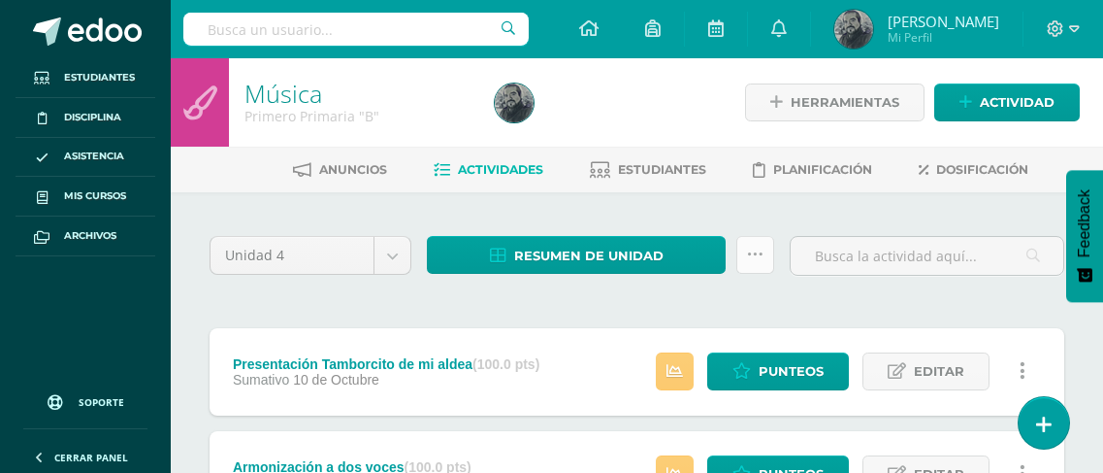
click at [747, 251] on icon at bounding box center [755, 254] width 16 height 16
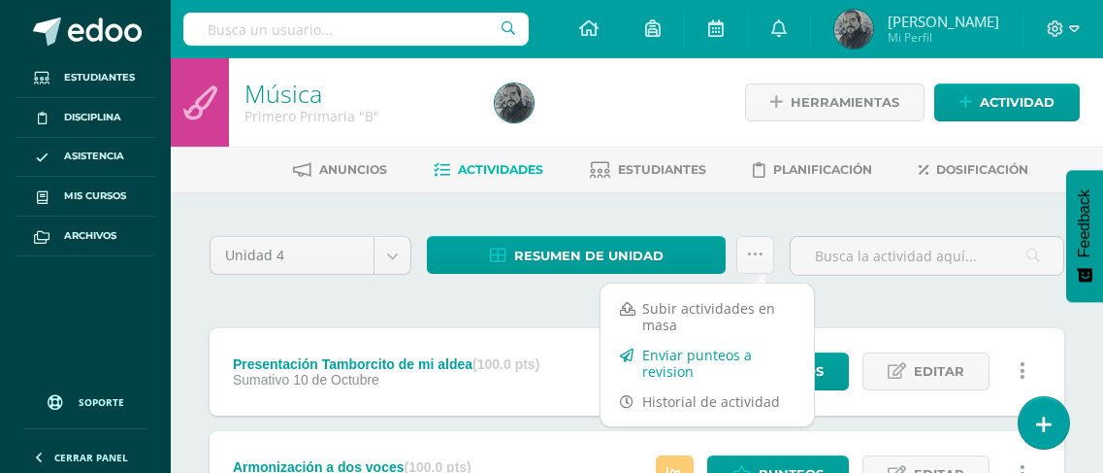
click at [648, 352] on link "Enviar punteos a revision" at bounding box center [707, 363] width 213 height 47
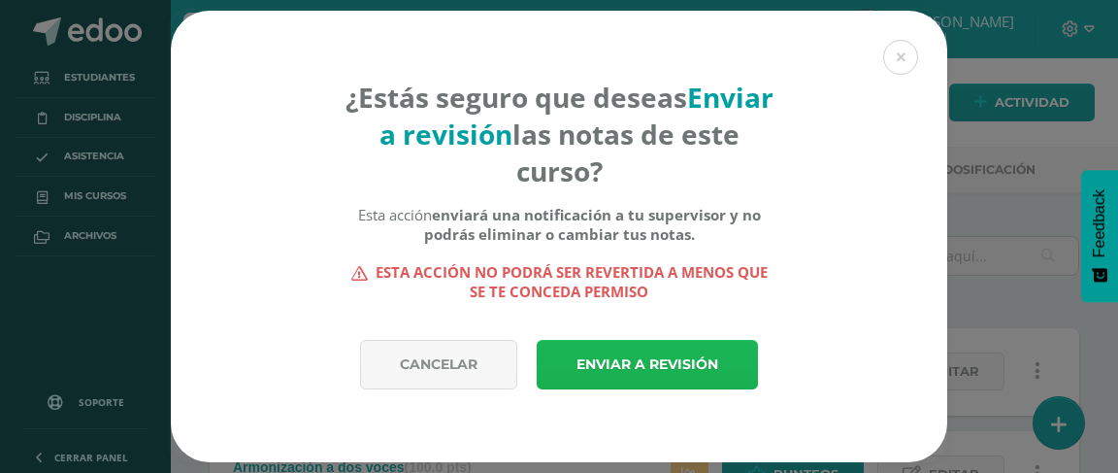
click at [642, 355] on link "Enviar a revisión" at bounding box center [647, 364] width 221 height 49
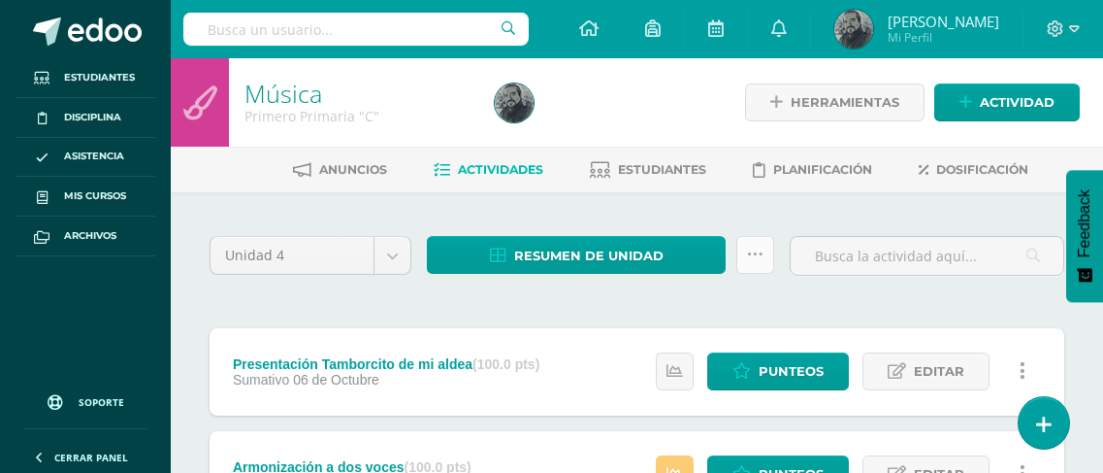
click at [757, 256] on icon at bounding box center [755, 254] width 16 height 16
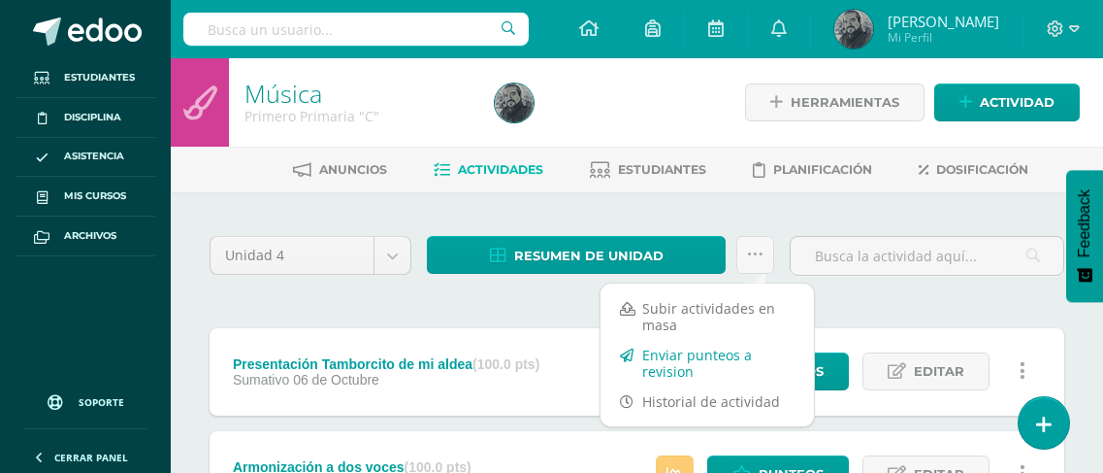
click at [689, 358] on link "Enviar punteos a revision" at bounding box center [707, 363] width 213 height 47
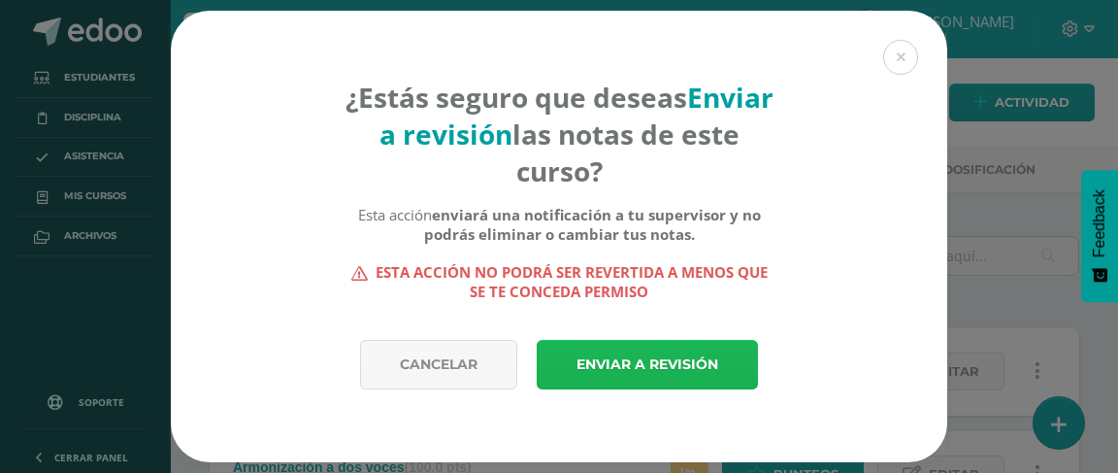
click at [675, 346] on link "Enviar a revisión" at bounding box center [647, 364] width 221 height 49
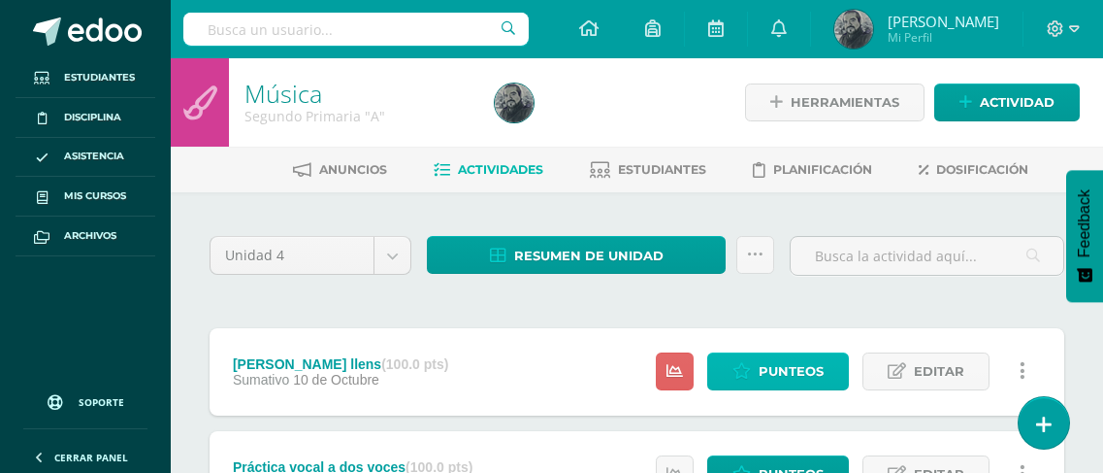
click at [783, 375] on span "Punteos" at bounding box center [791, 371] width 65 height 36
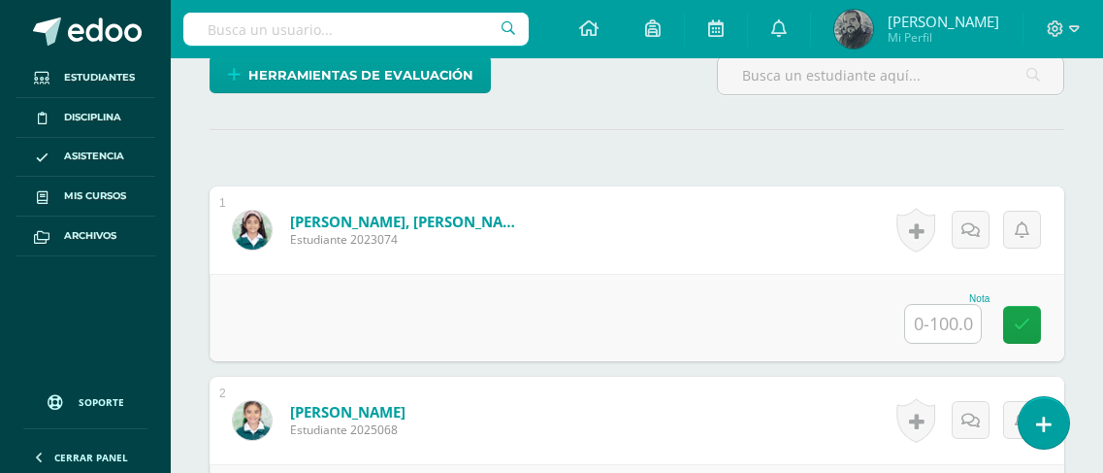
scroll to position [523, 0]
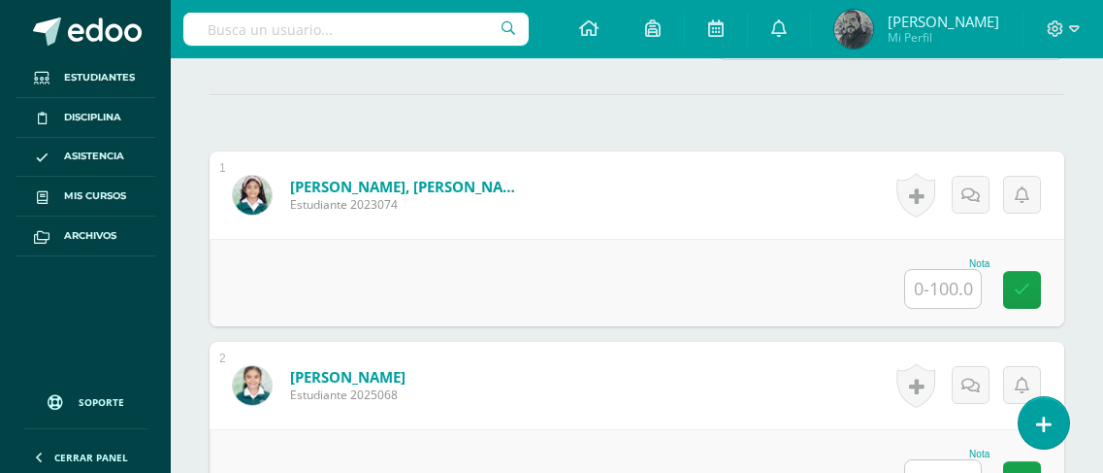
click at [937, 300] on input "text" at bounding box center [943, 289] width 76 height 38
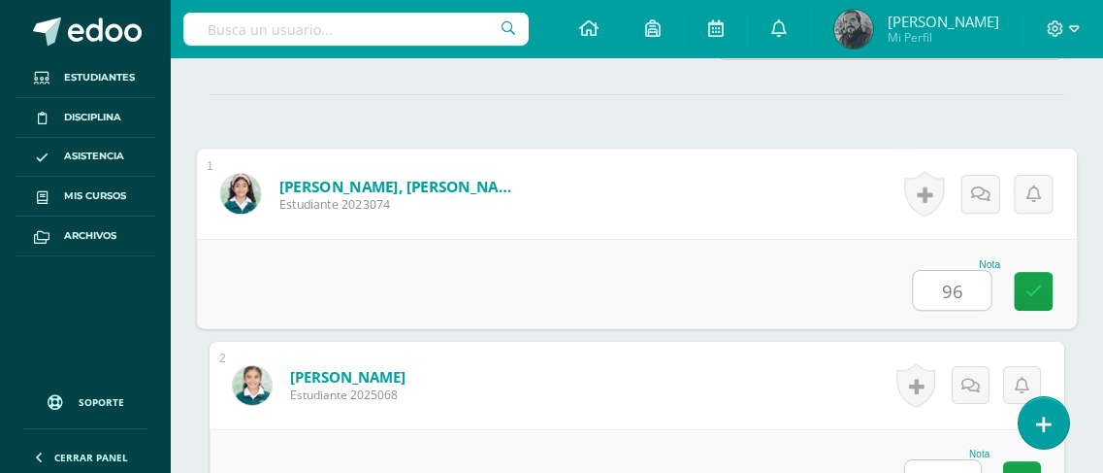
type input "96"
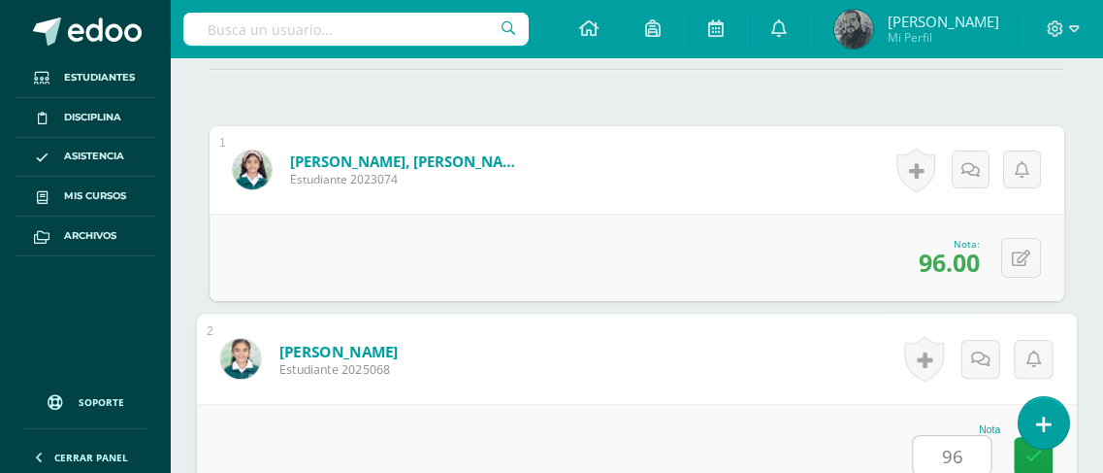
type input "96"
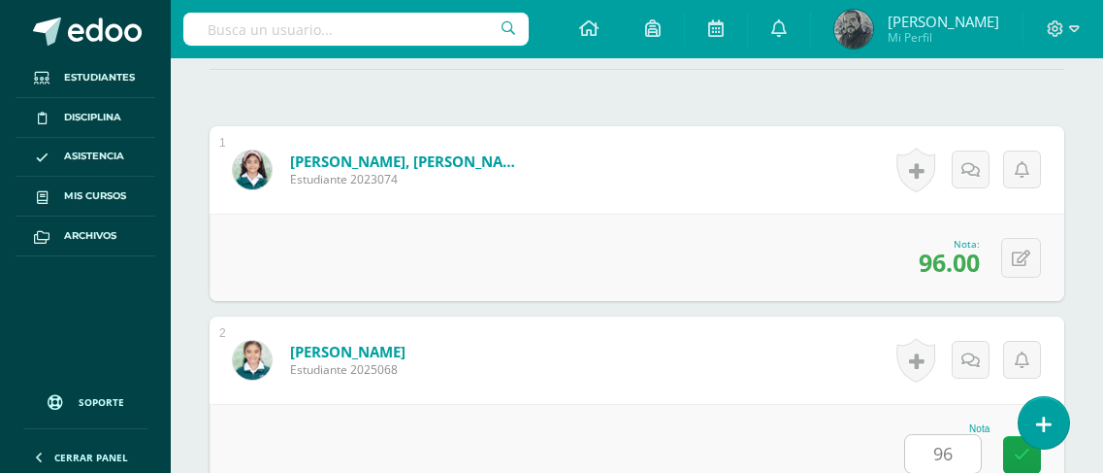
scroll to position [956, 0]
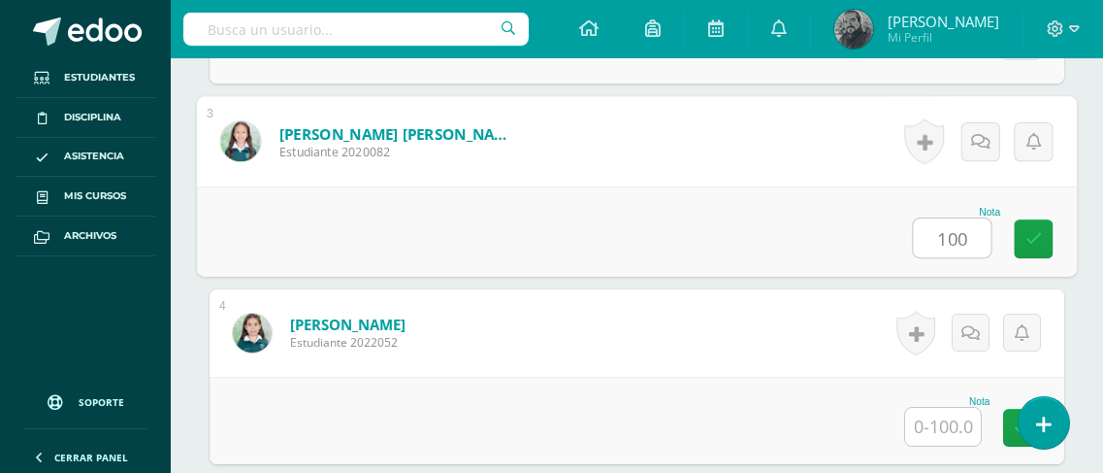
type input "100"
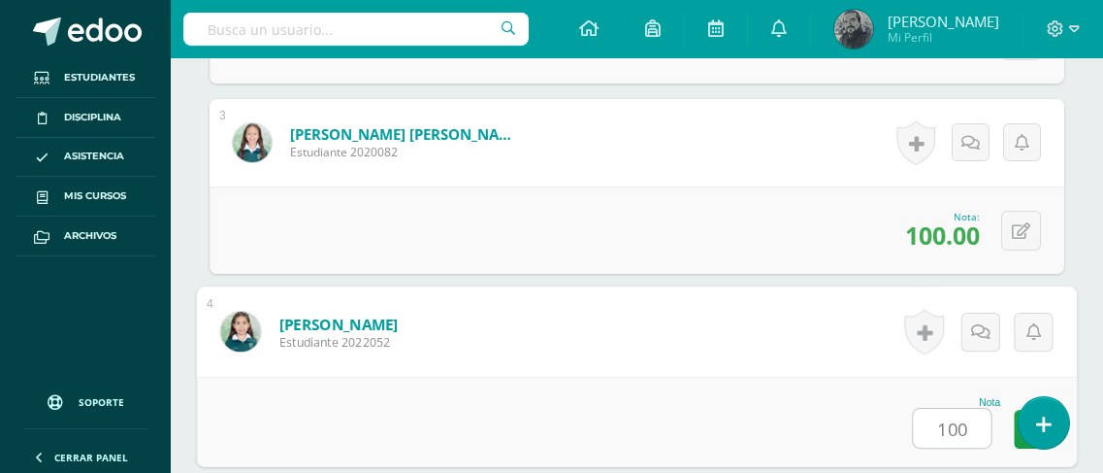
type input "100"
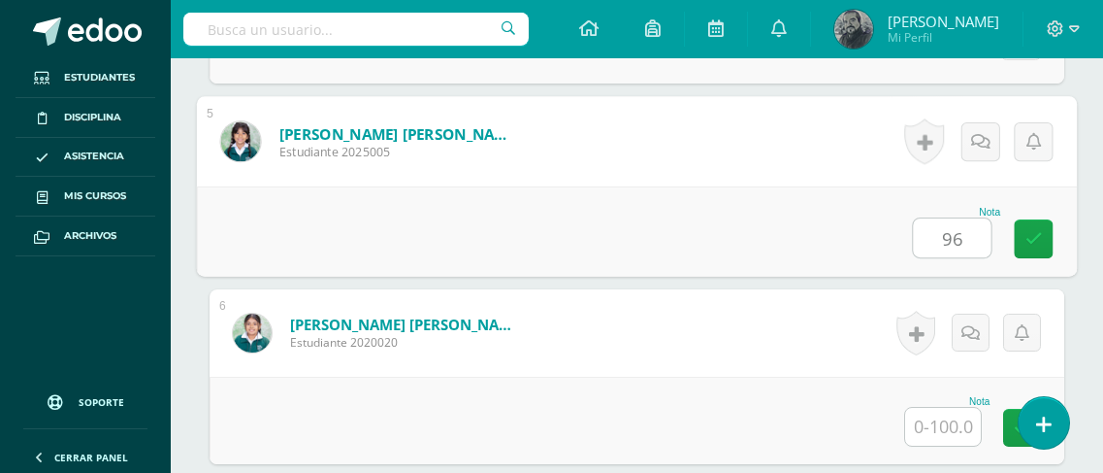
type input "96"
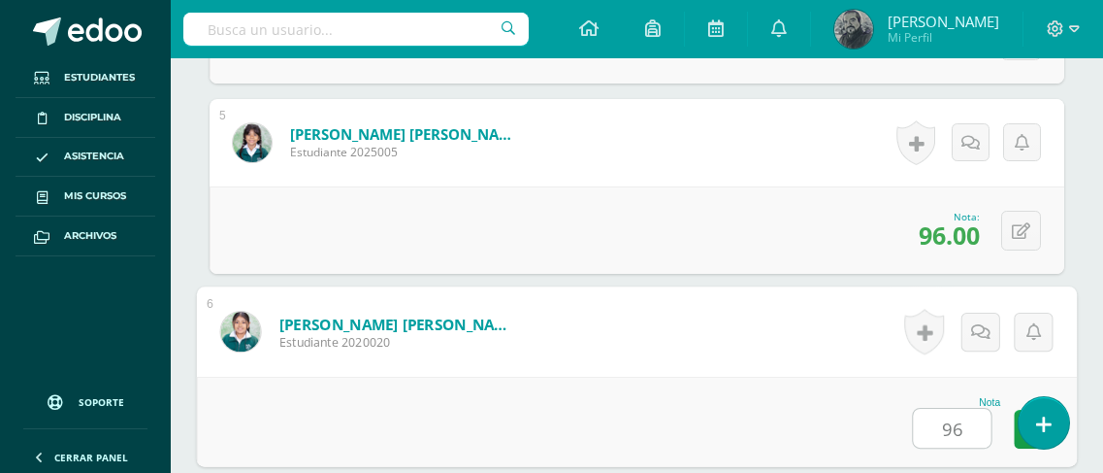
type input "96"
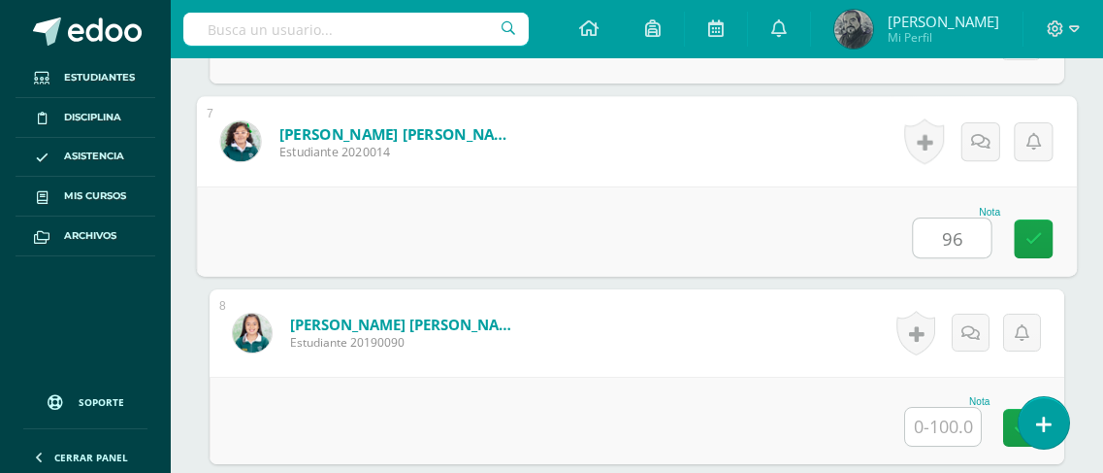
type input "96"
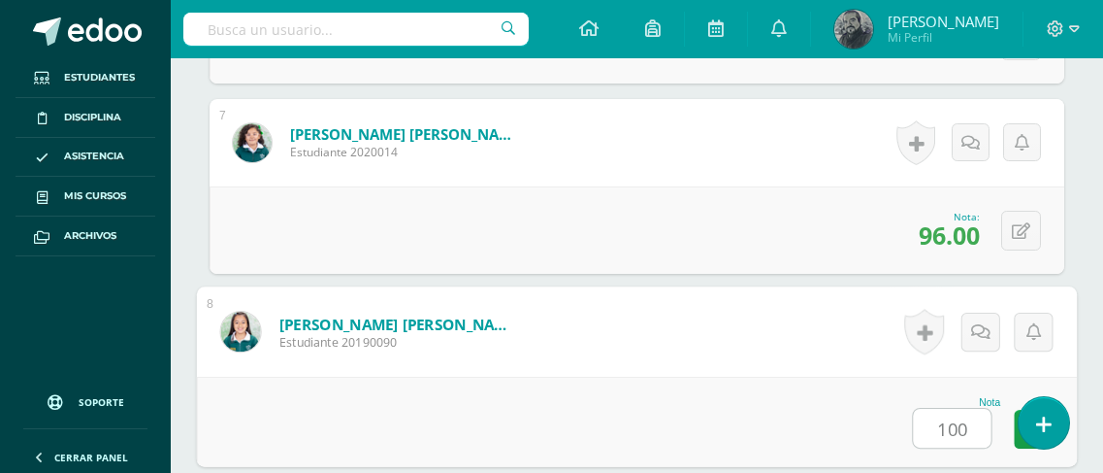
type input "100"
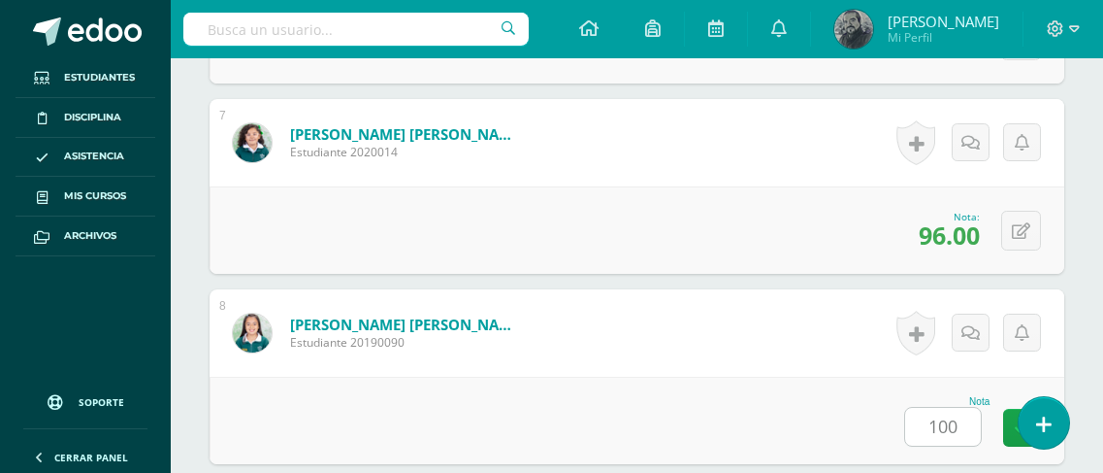
scroll to position [2097, 0]
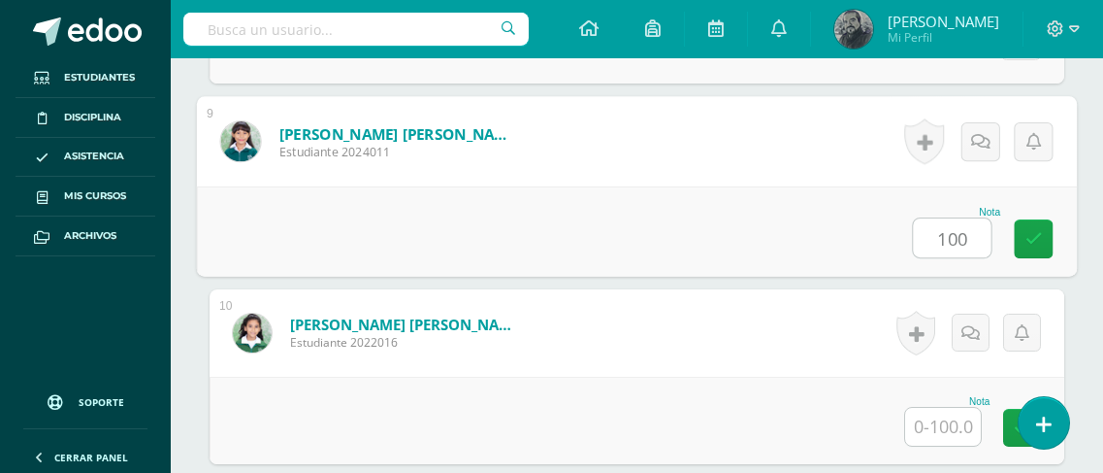
type input "100"
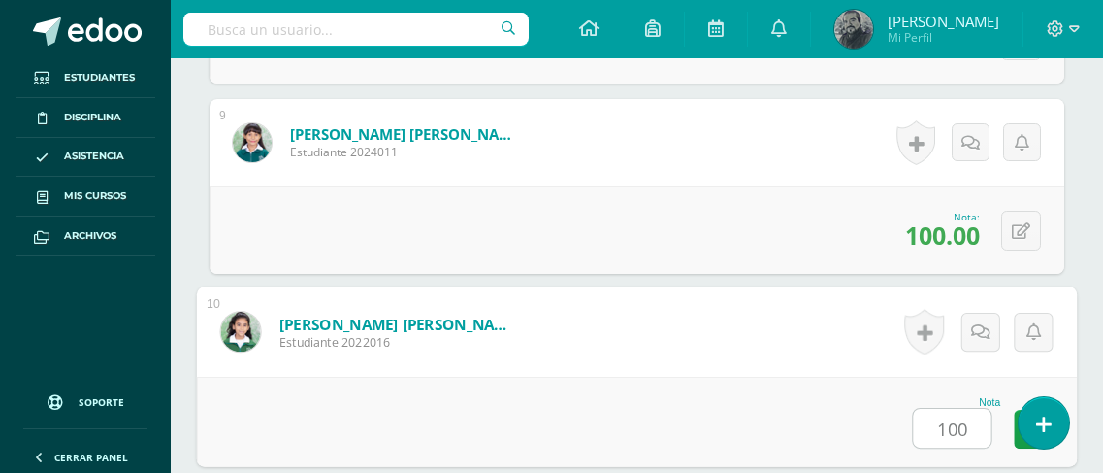
type input "100"
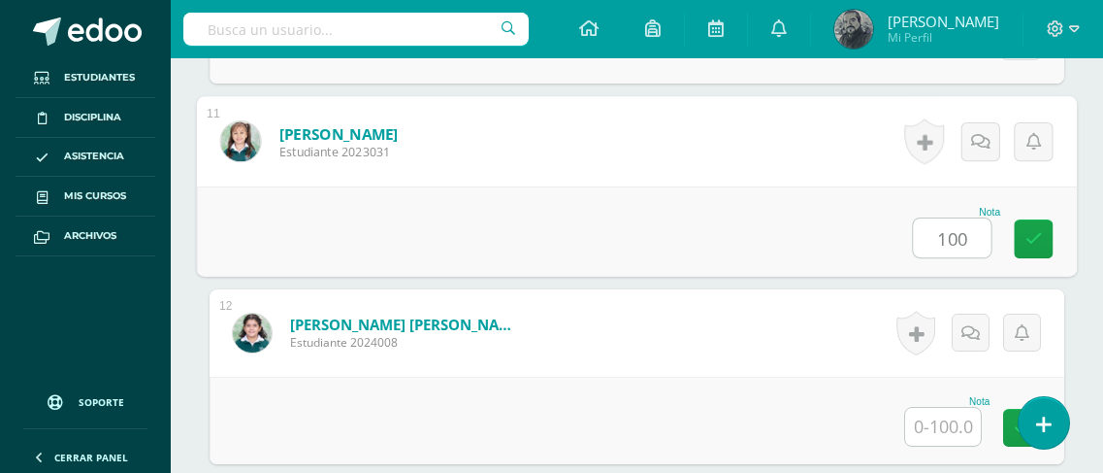
type input "100"
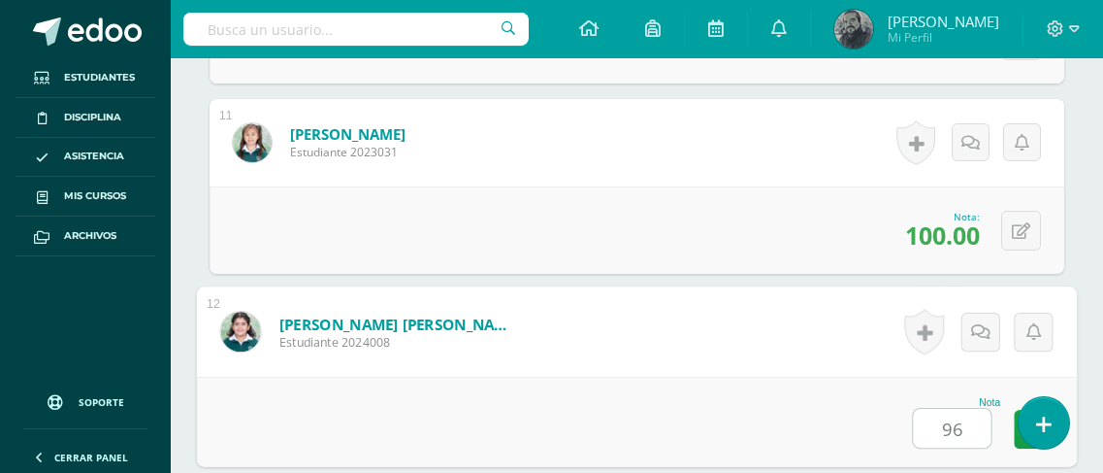
type input "96"
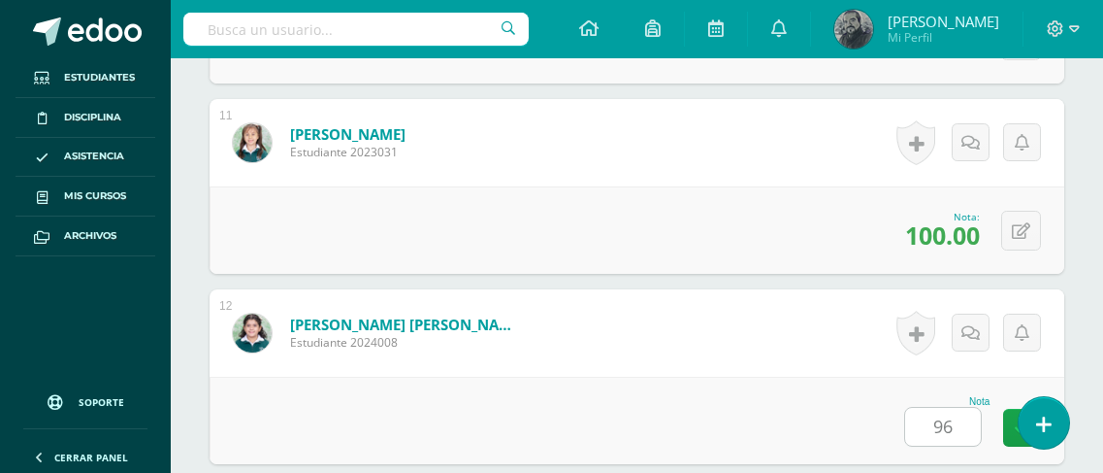
scroll to position [2857, 0]
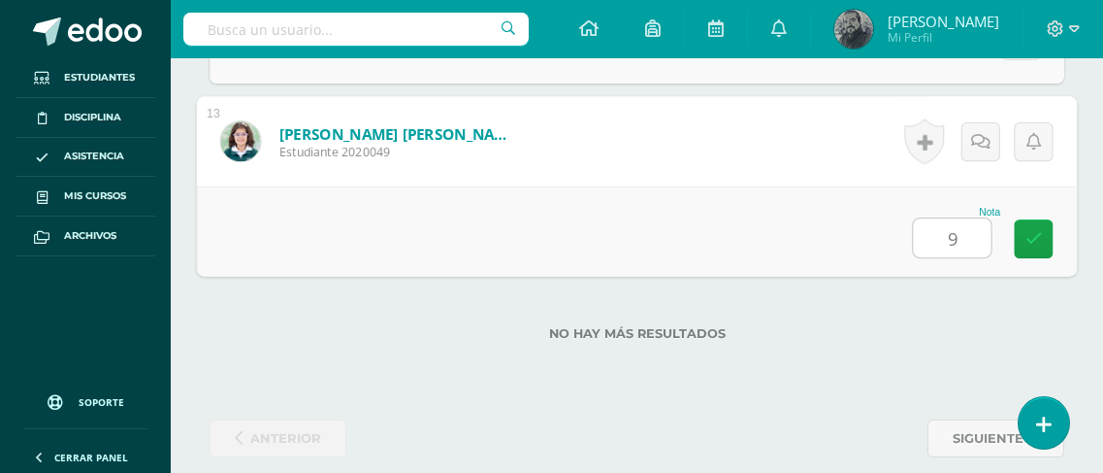
type input "92"
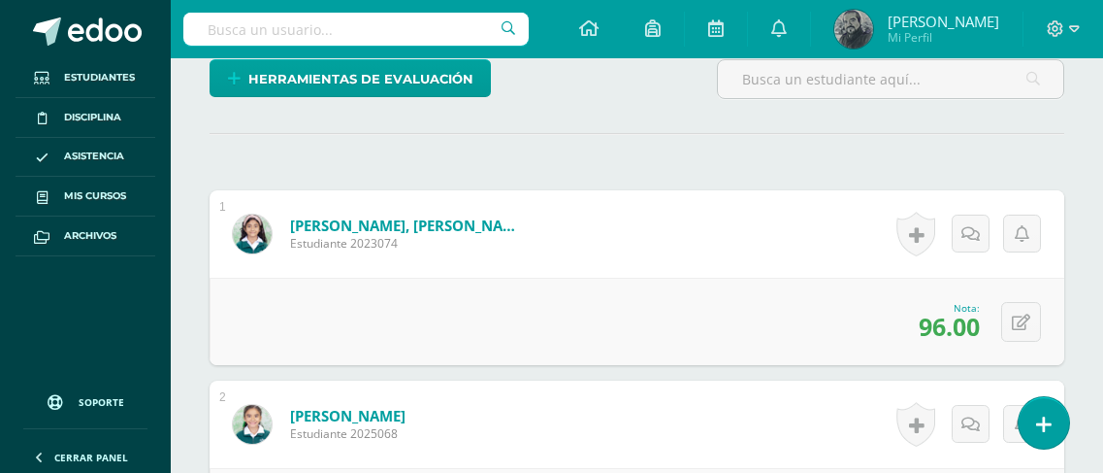
scroll to position [485, 0]
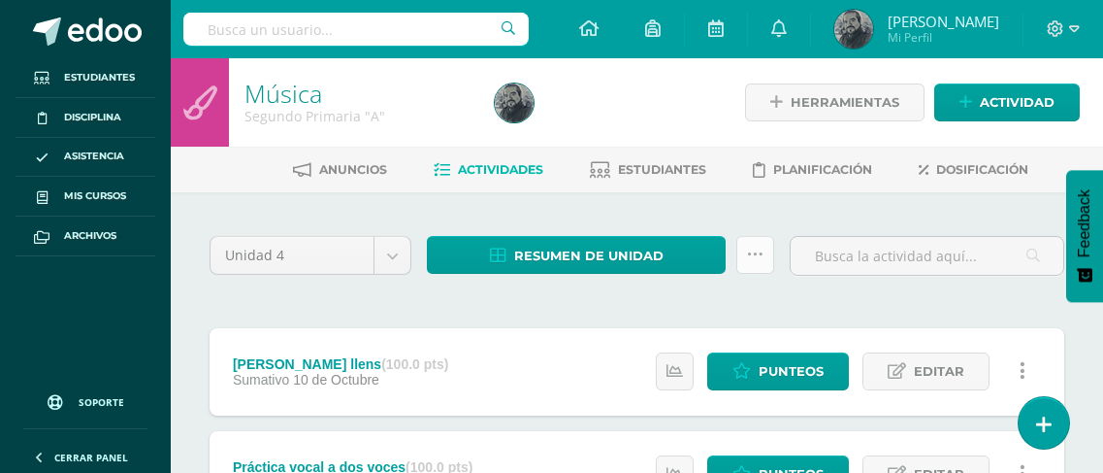
click at [758, 251] on icon at bounding box center [755, 254] width 16 height 16
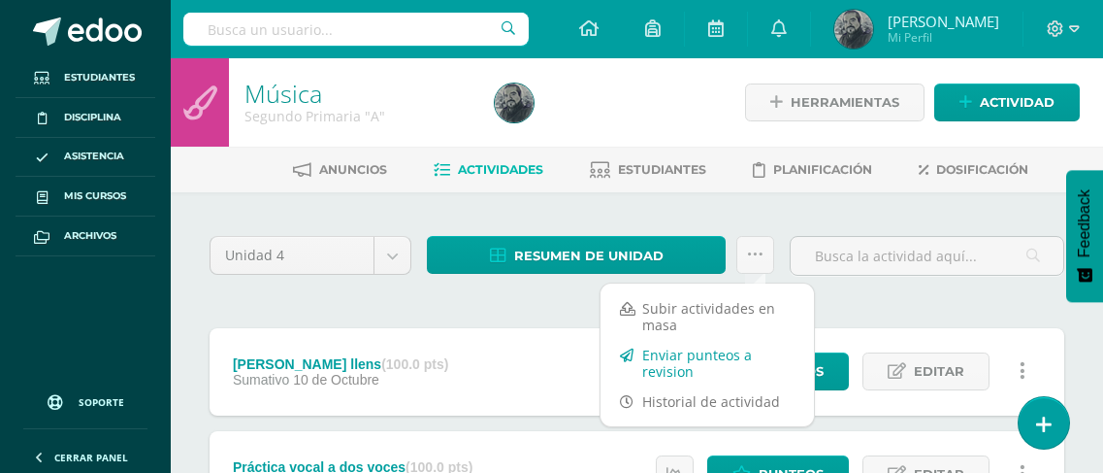
click at [704, 353] on link "Enviar punteos a revision" at bounding box center [707, 363] width 213 height 47
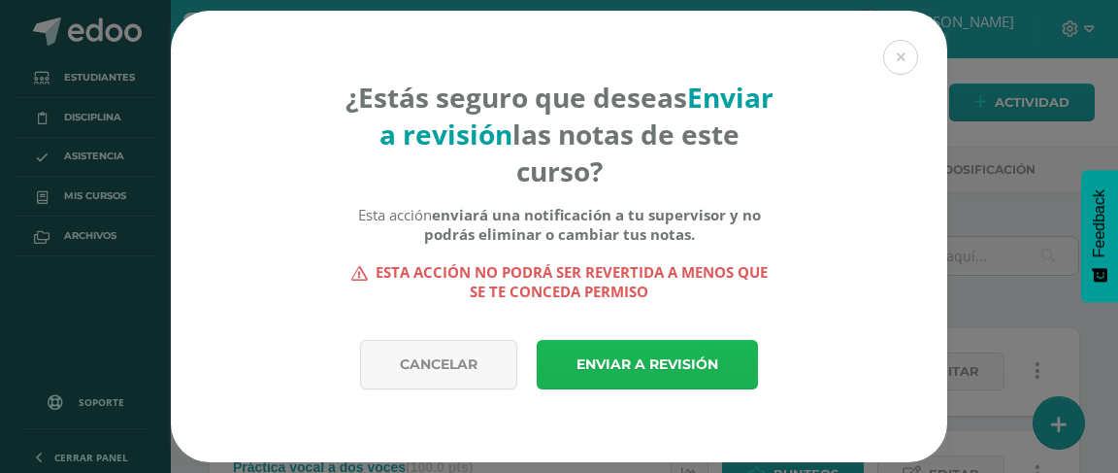
click at [704, 353] on link "Enviar a revisión" at bounding box center [647, 364] width 221 height 49
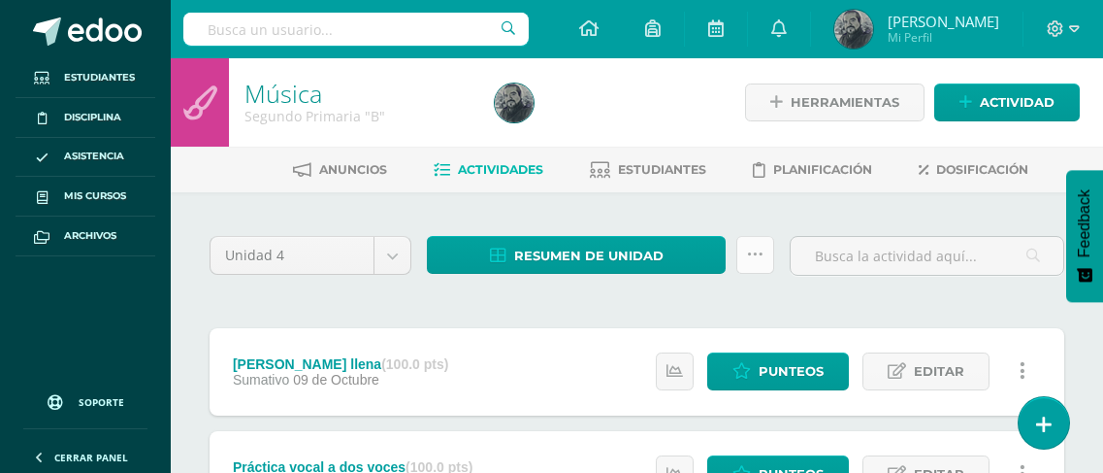
click at [750, 256] on icon at bounding box center [755, 254] width 16 height 16
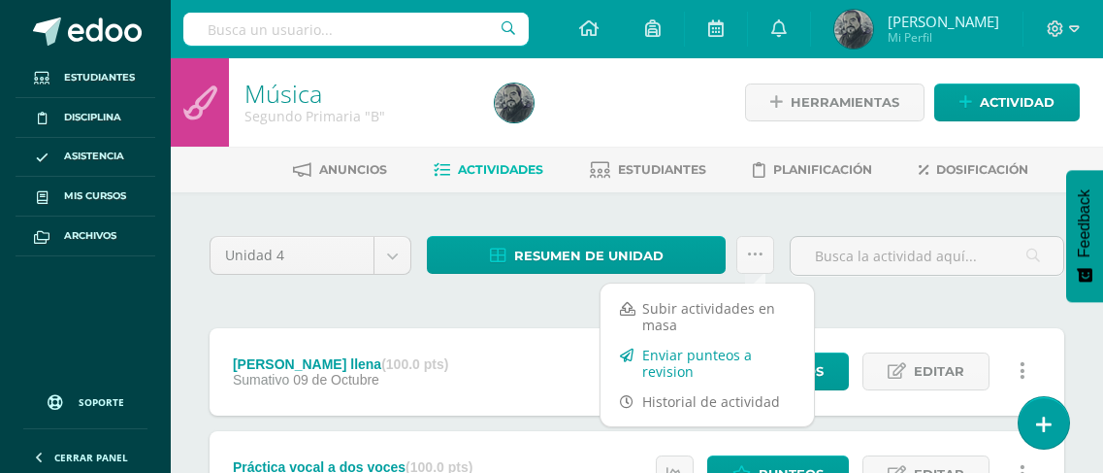
click at [697, 361] on link "Enviar punteos a revision" at bounding box center [707, 363] width 213 height 47
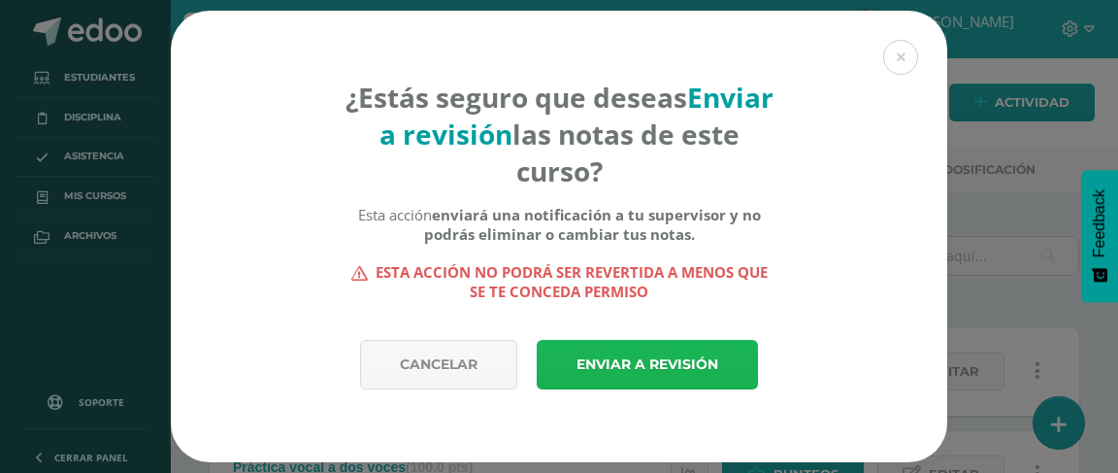
click at [697, 361] on link "Enviar a revisión" at bounding box center [647, 364] width 221 height 49
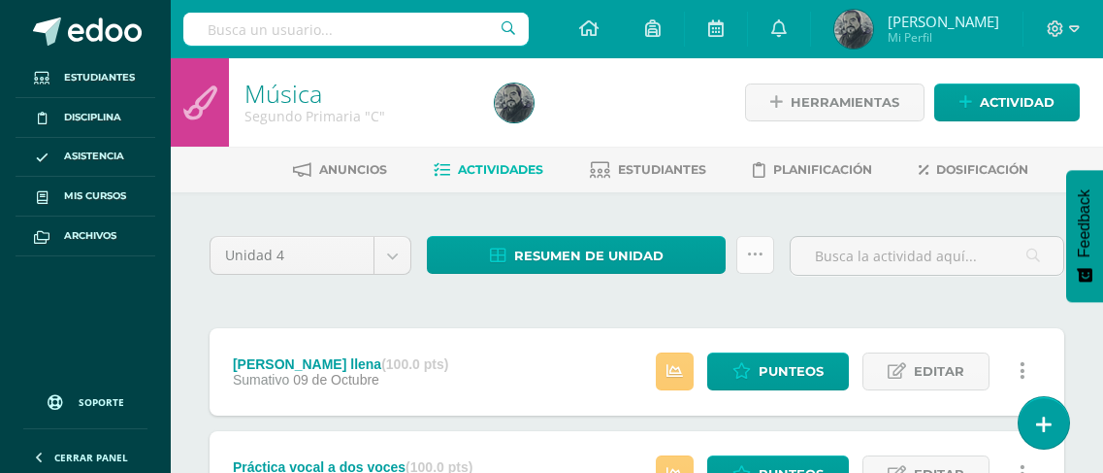
click at [746, 253] on link at bounding box center [755, 255] width 38 height 38
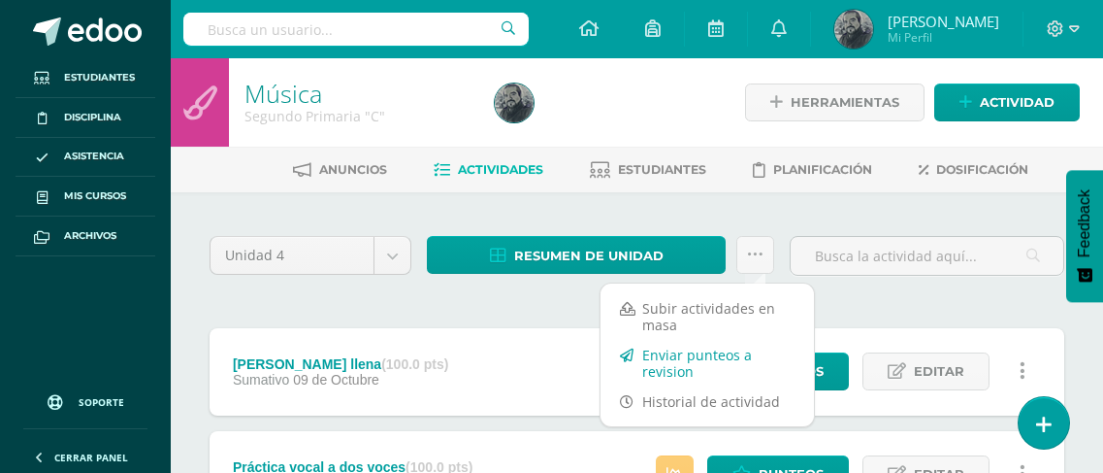
click at [729, 369] on link "Enviar punteos a revision" at bounding box center [707, 363] width 213 height 47
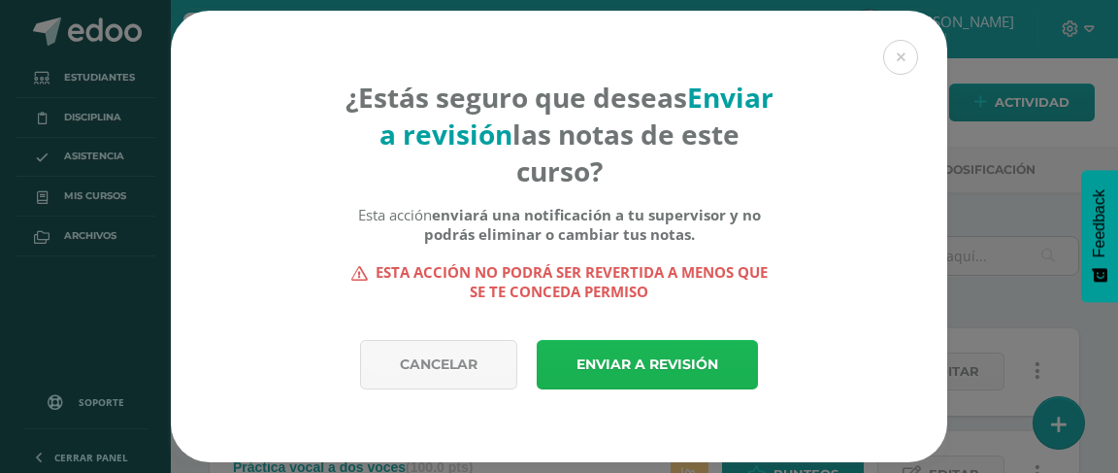
click at [580, 365] on link "Enviar a revisión" at bounding box center [647, 364] width 221 height 49
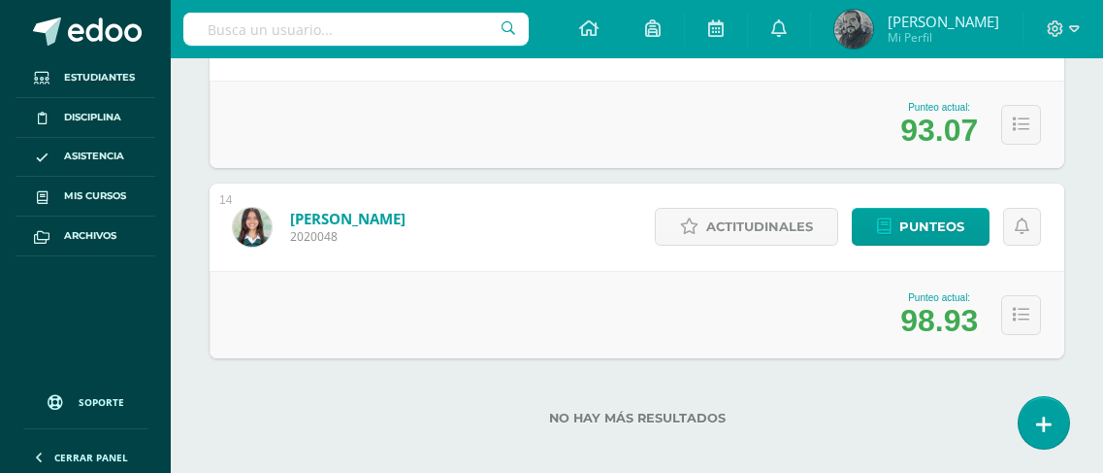
scroll to position [2725, 0]
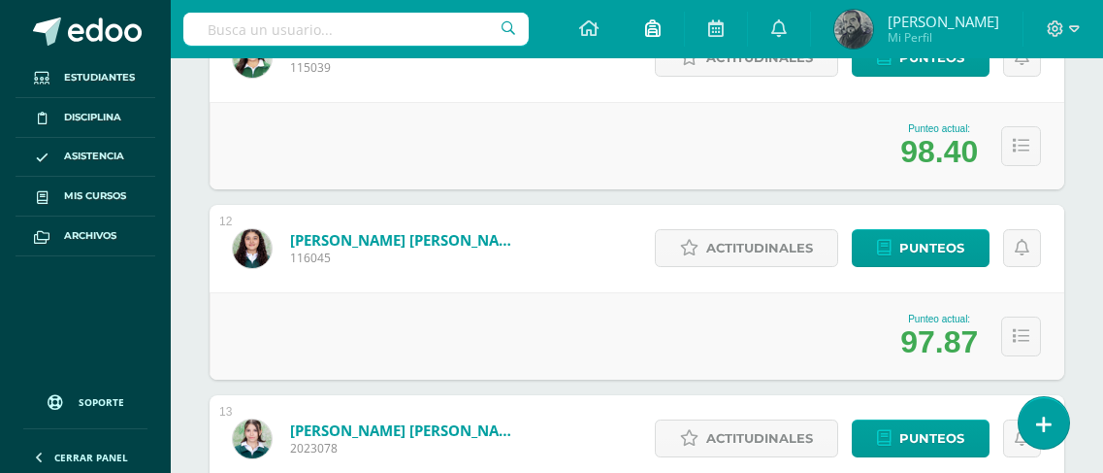
scroll to position [2015, 0]
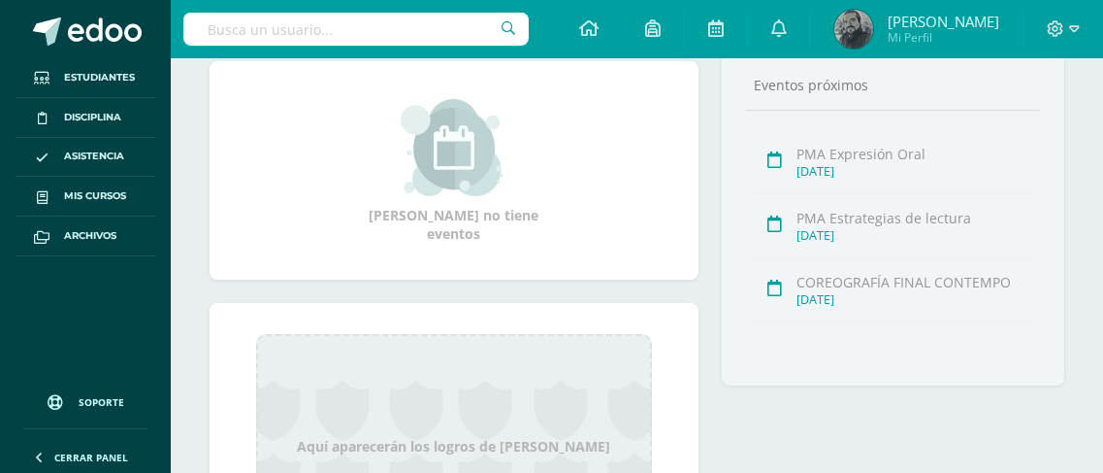
scroll to position [162, 0]
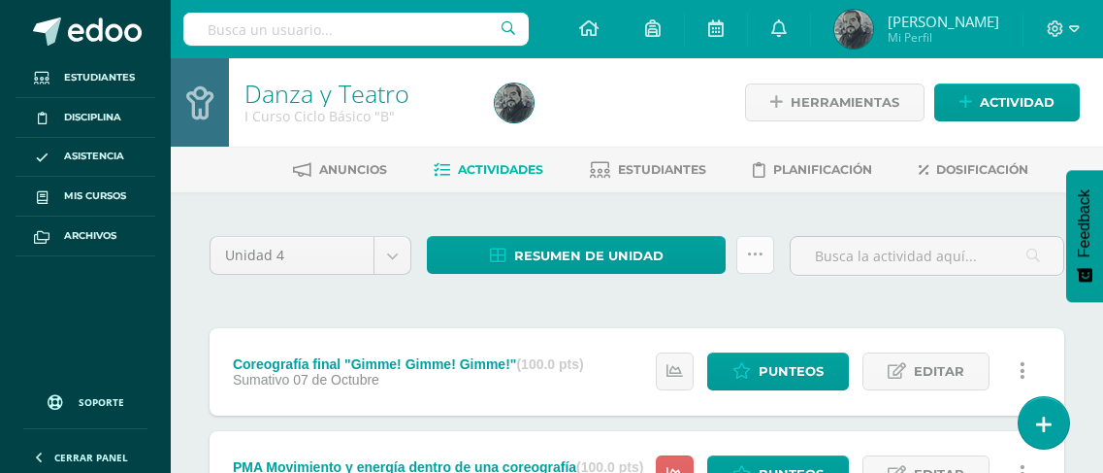
click at [745, 256] on link at bounding box center [755, 255] width 38 height 38
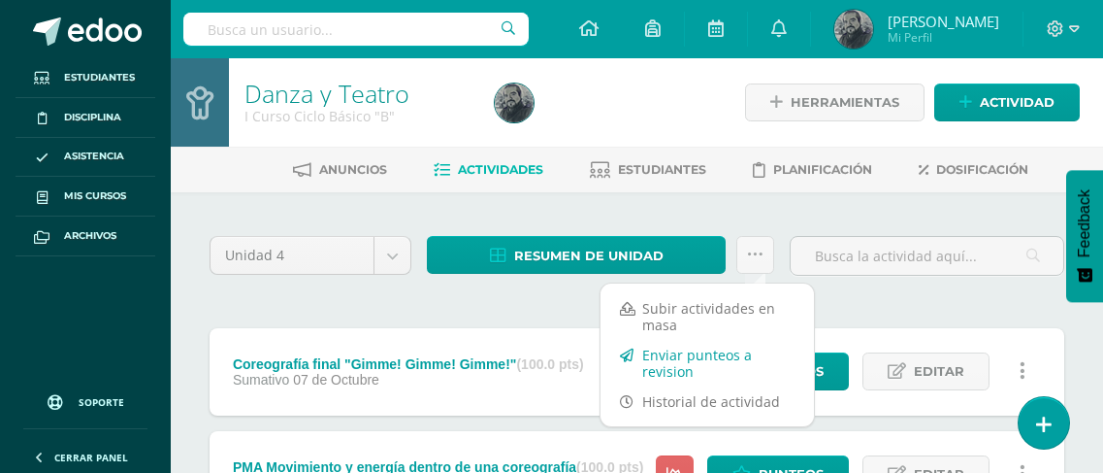
click at [690, 364] on link "Enviar punteos a revision" at bounding box center [707, 363] width 213 height 47
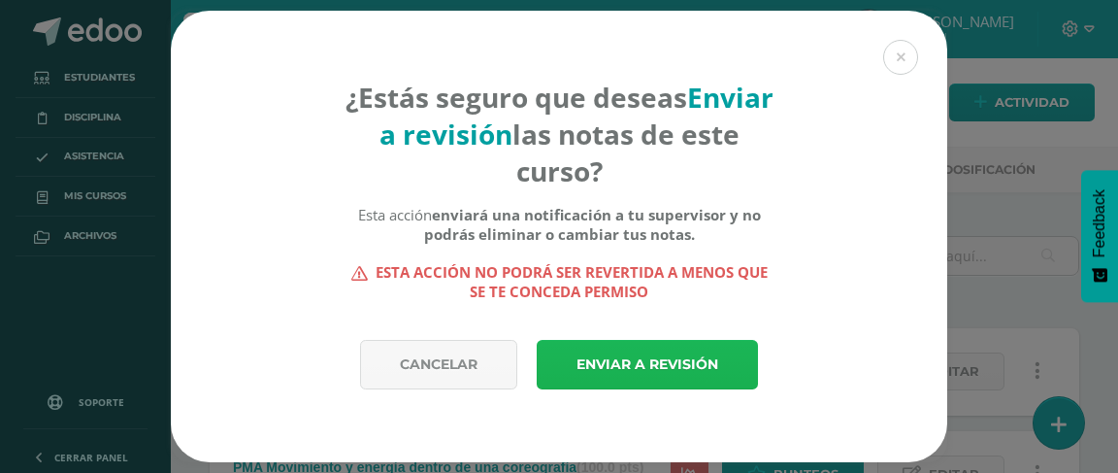
click at [693, 364] on link "Enviar a revisión" at bounding box center [647, 364] width 221 height 49
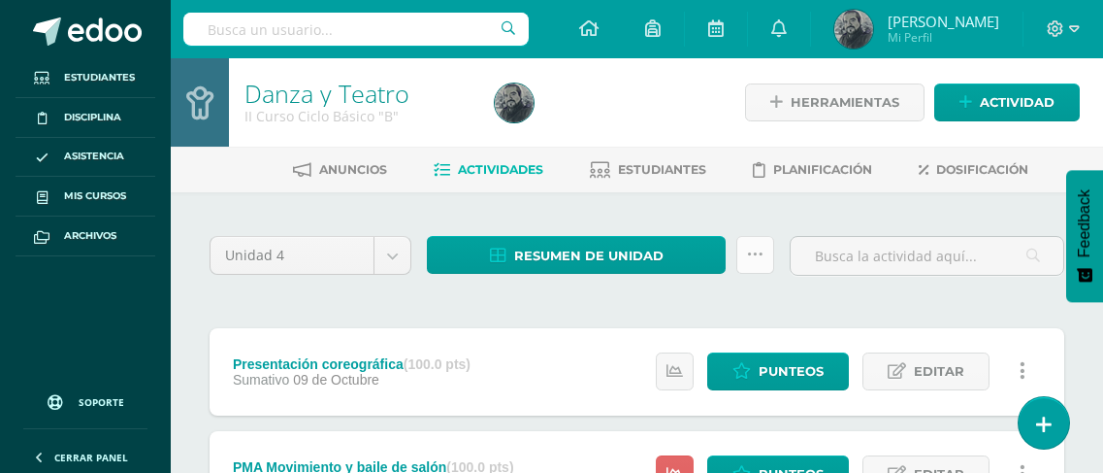
click at [760, 256] on icon at bounding box center [755, 254] width 16 height 16
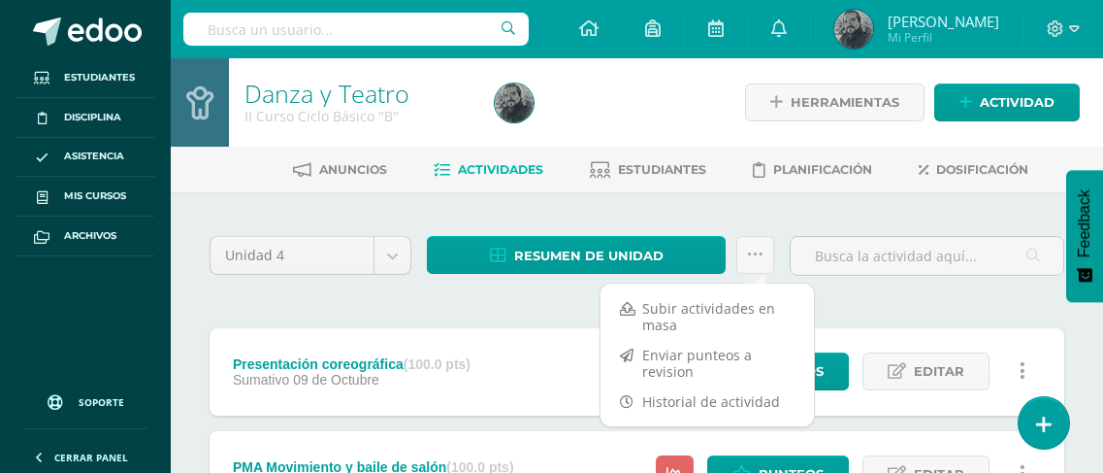
click at [454, 328] on div "Presentación coreográfica (100.0 pts) Sumativo 09 de Octubre" at bounding box center [352, 371] width 284 height 87
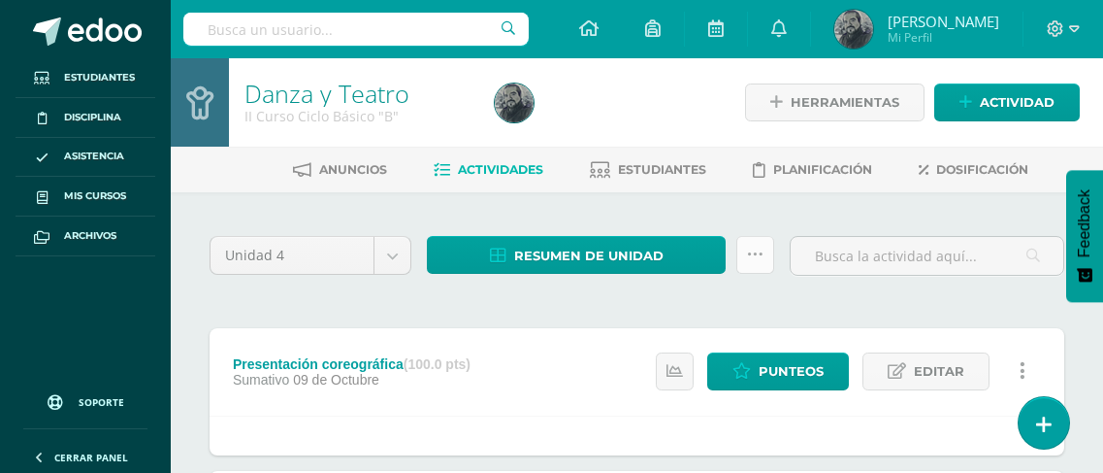
click at [762, 249] on icon at bounding box center [755, 254] width 16 height 16
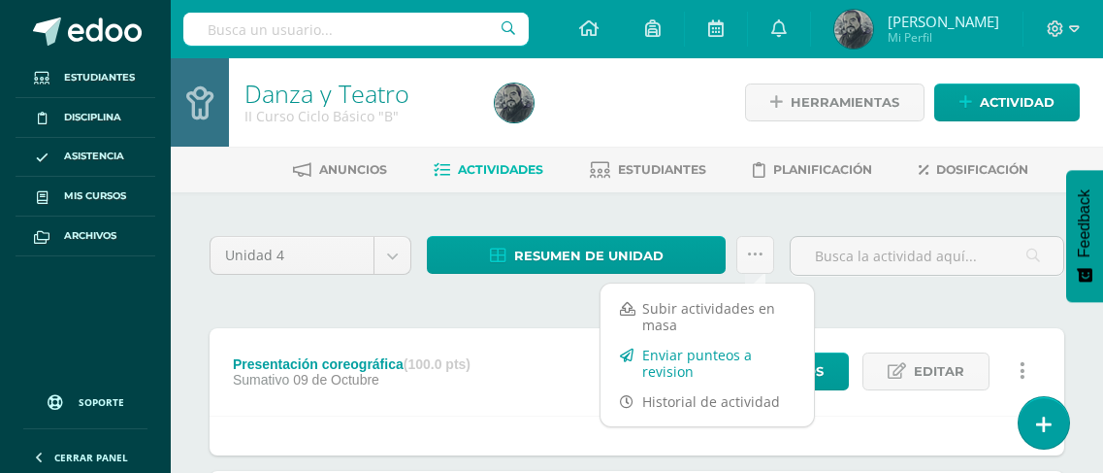
click at [675, 367] on link "Enviar punteos a revision" at bounding box center [707, 363] width 213 height 47
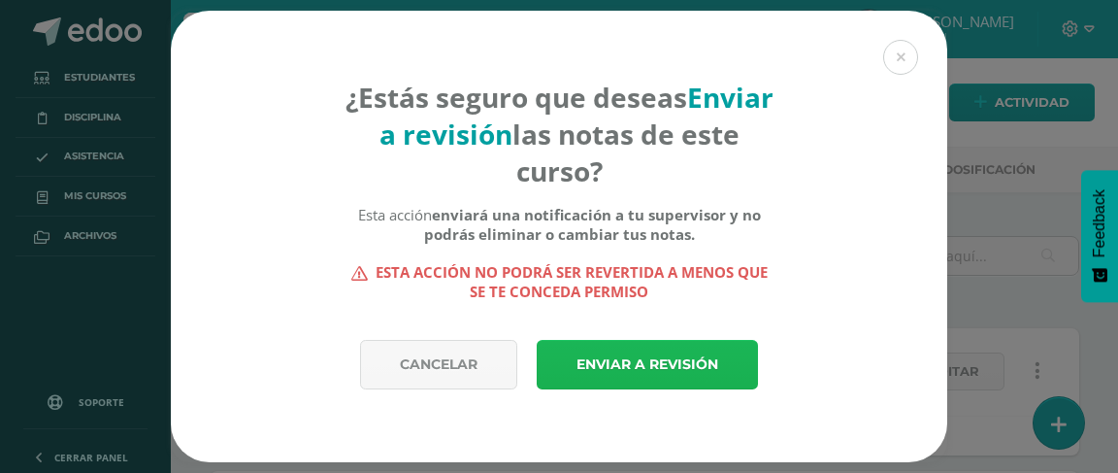
click at [576, 359] on link "Enviar a revisión" at bounding box center [647, 364] width 221 height 49
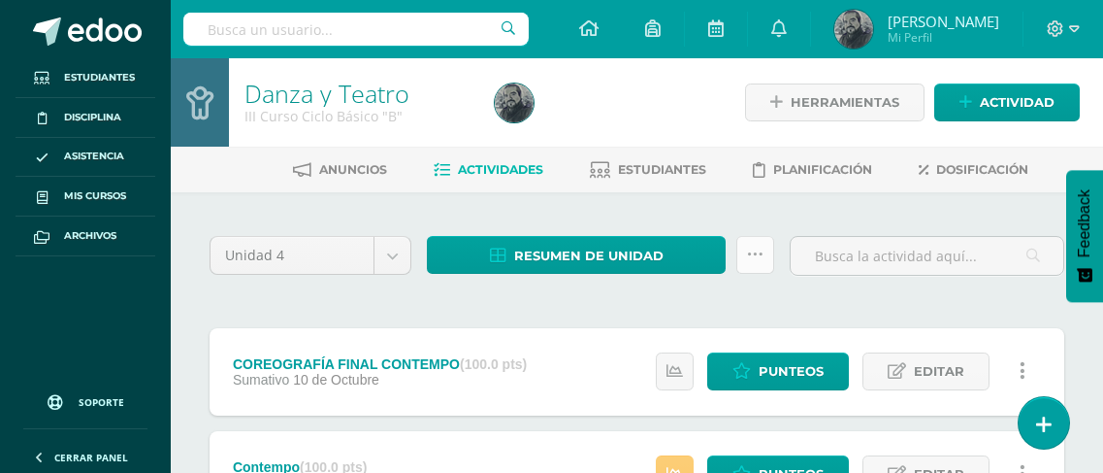
click at [757, 248] on icon at bounding box center [755, 254] width 16 height 16
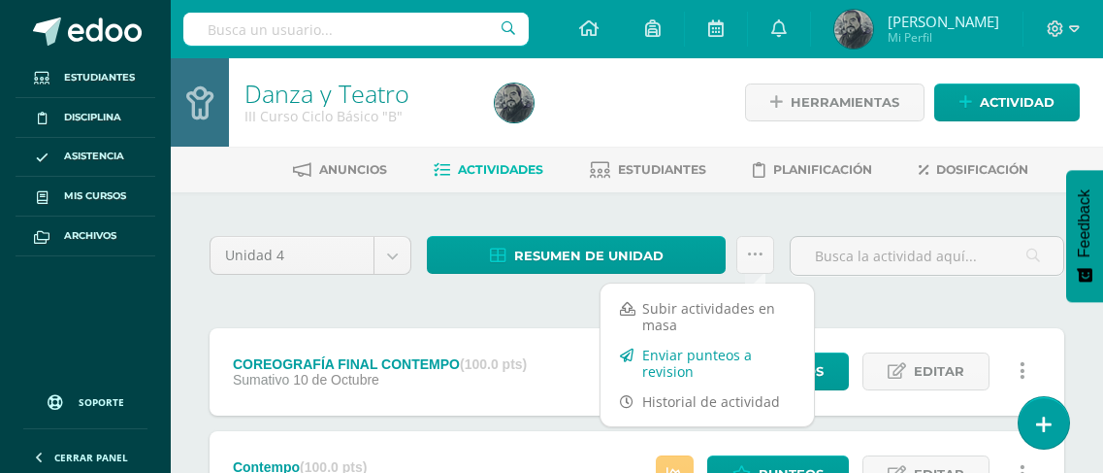
click at [679, 363] on link "Enviar punteos a revision" at bounding box center [707, 363] width 213 height 47
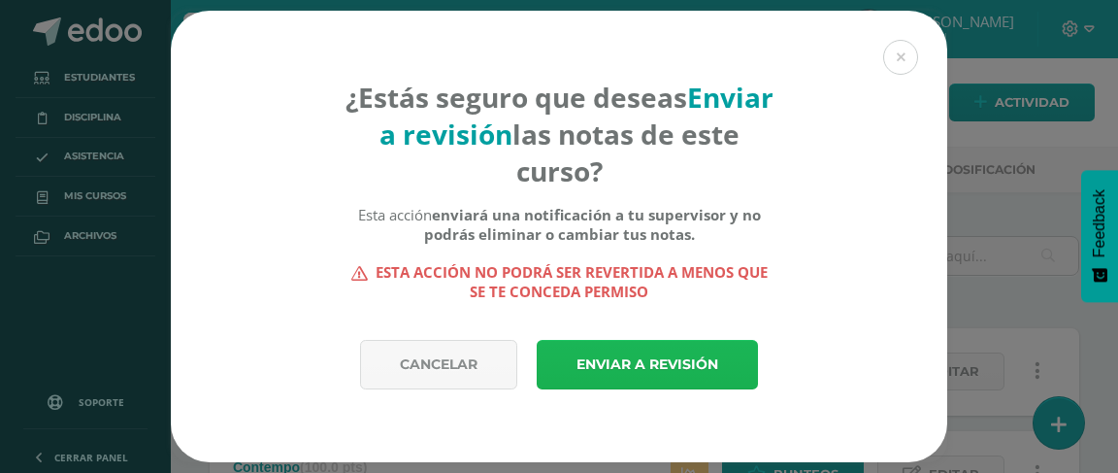
click at [668, 365] on link "Enviar a revisión" at bounding box center [647, 364] width 221 height 49
